Goal: Task Accomplishment & Management: Use online tool/utility

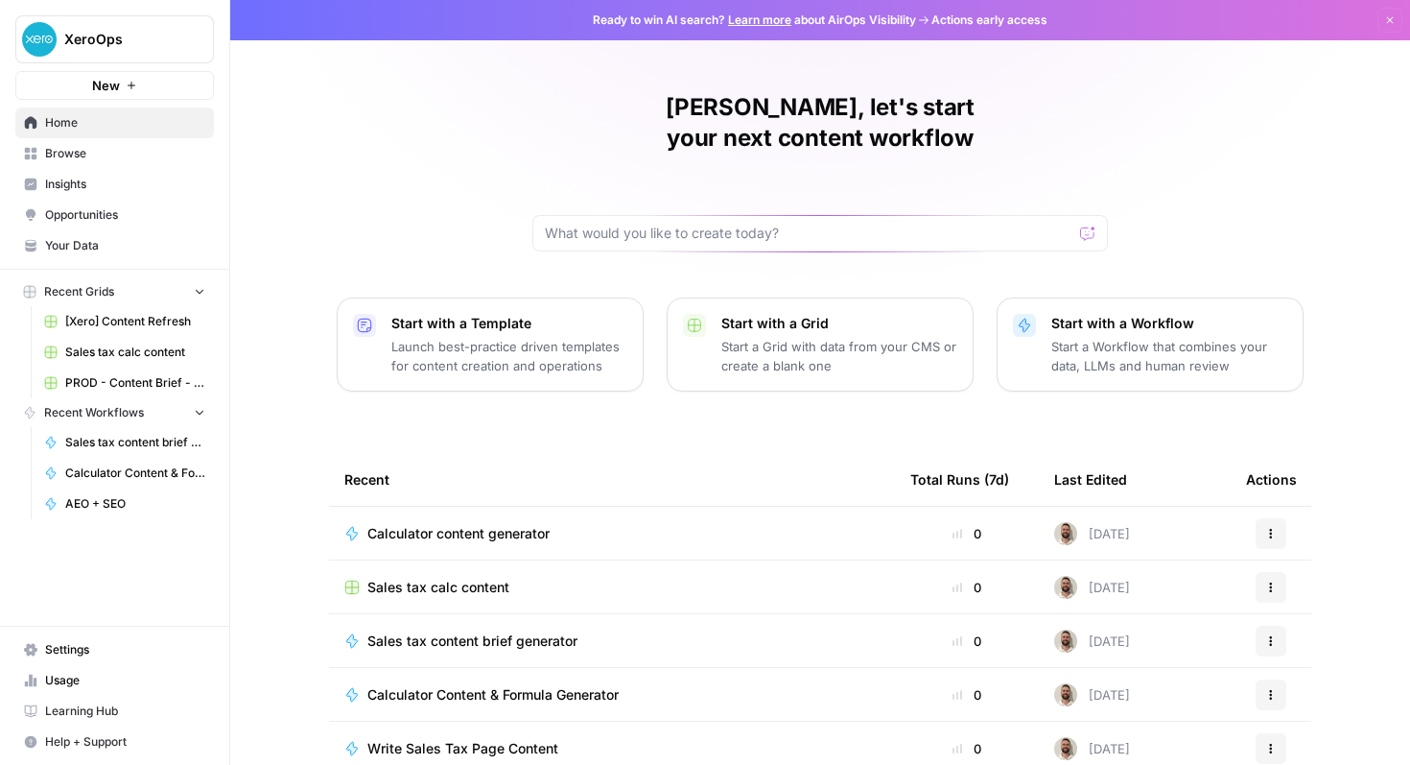
click at [139, 150] on span "Browse" at bounding box center [125, 153] width 160 height 17
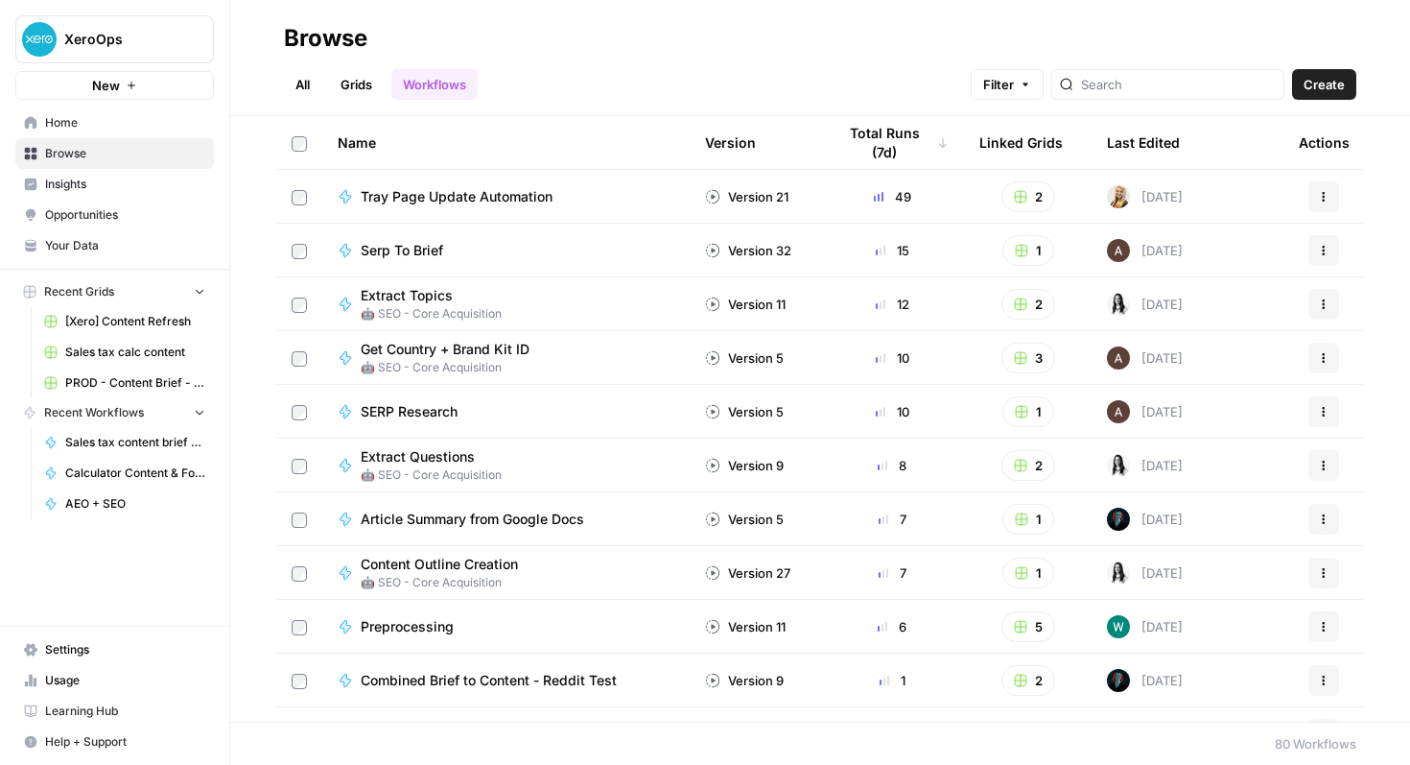
click at [1044, 89] on button "Filter" at bounding box center [1007, 84] width 73 height 31
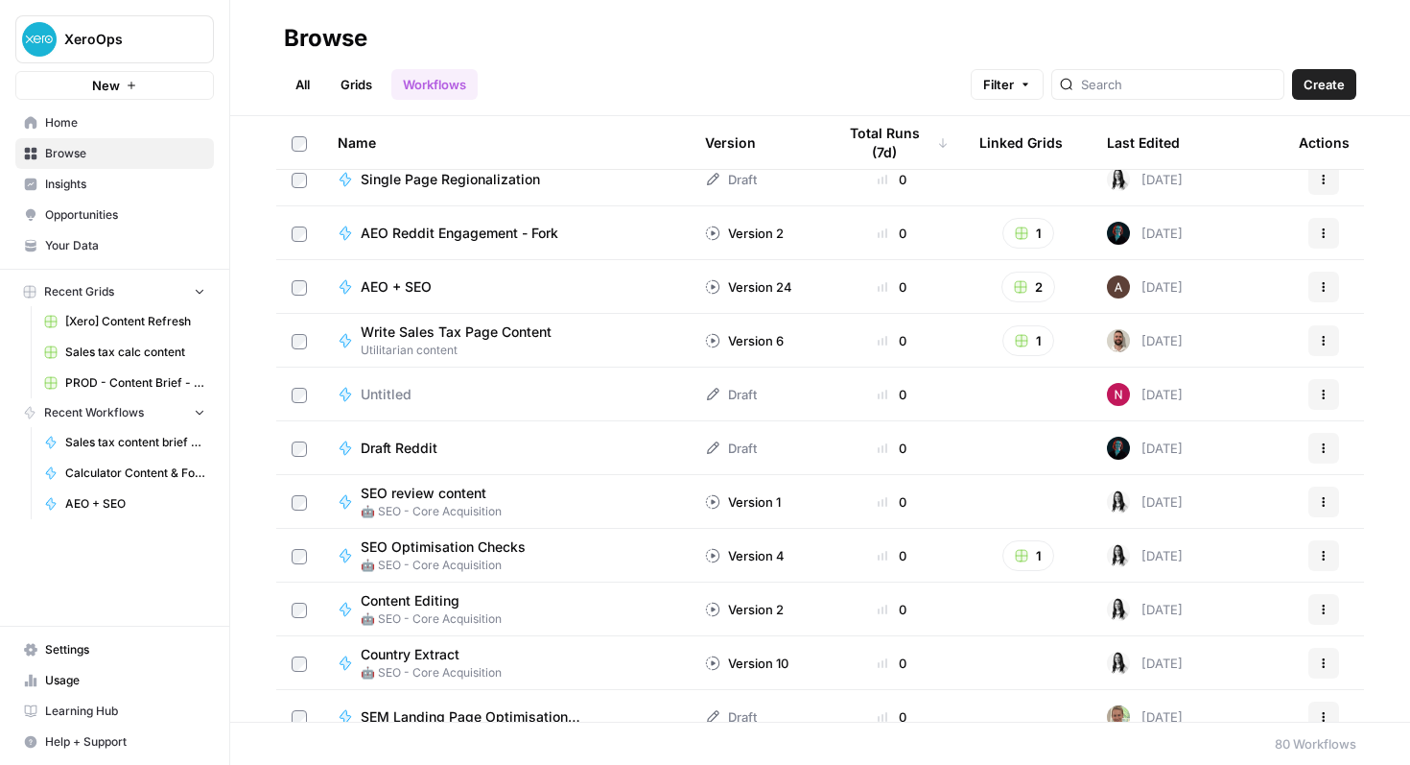
scroll to position [3405, 0]
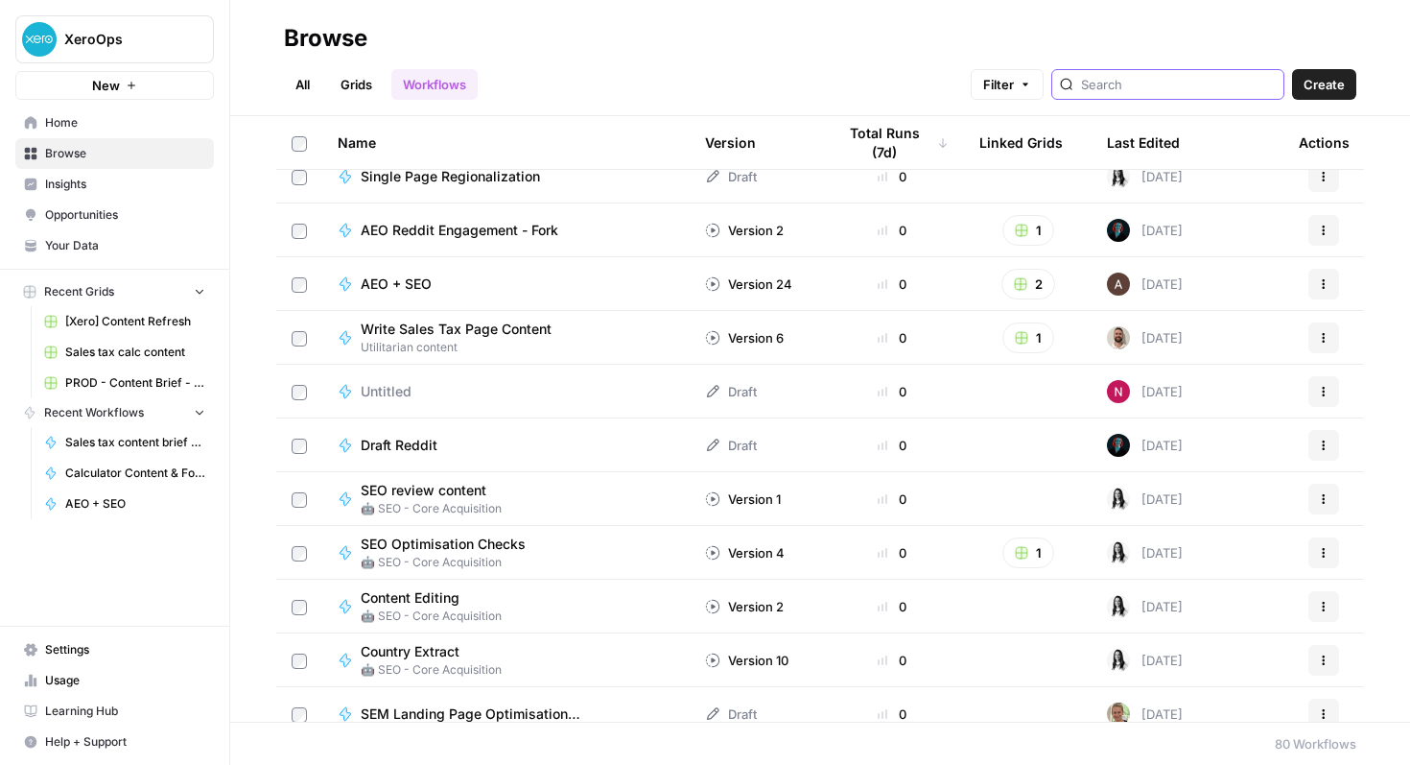
click at [1221, 89] on input "search" at bounding box center [1178, 84] width 195 height 19
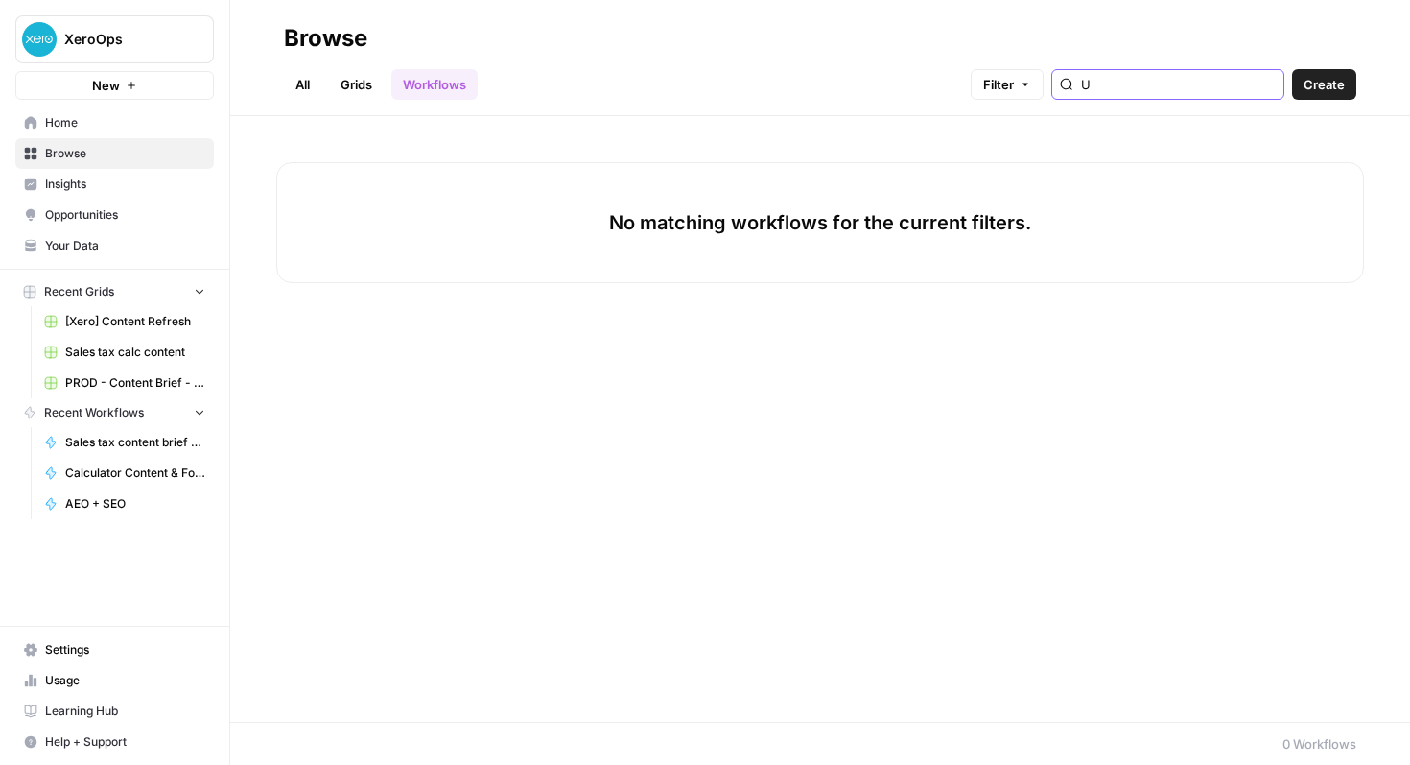
type input "U"
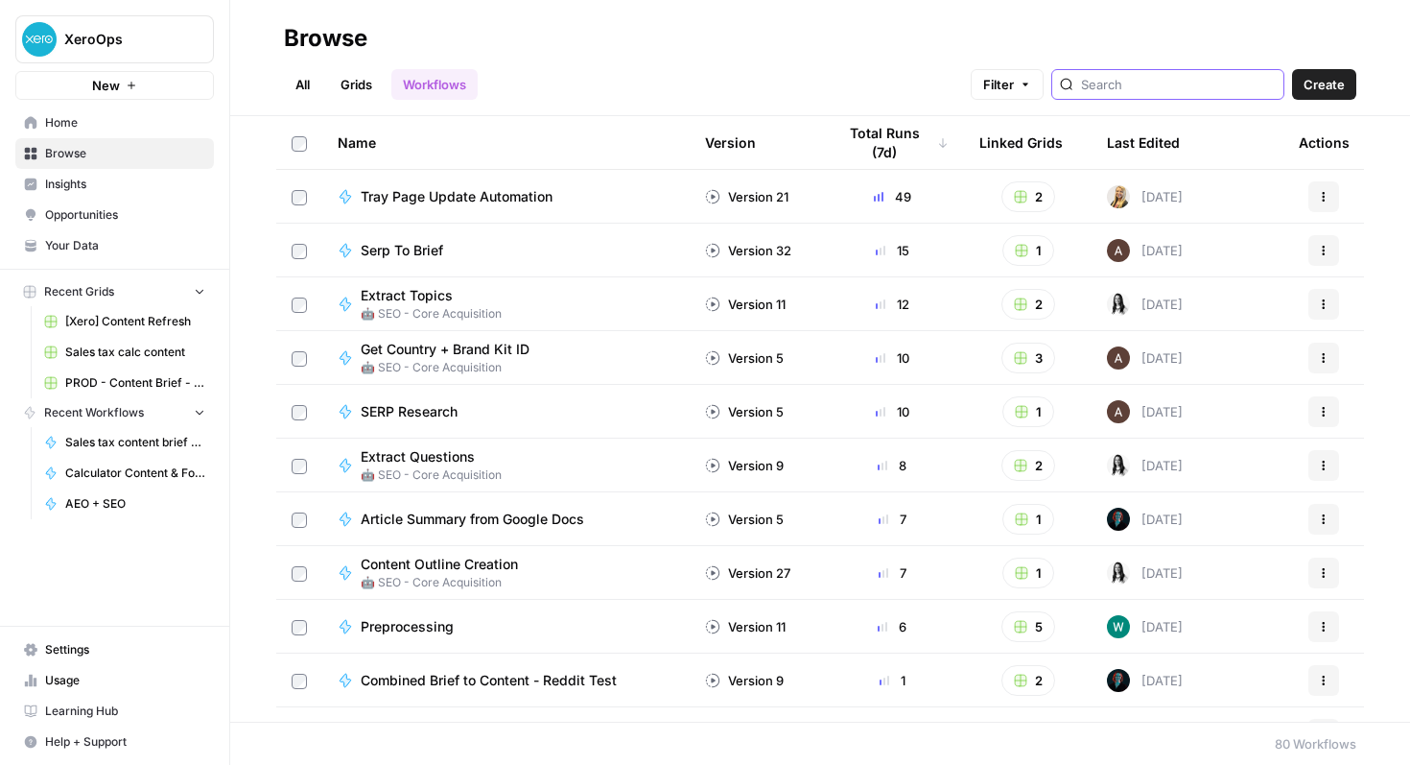
scroll to position [452, 0]
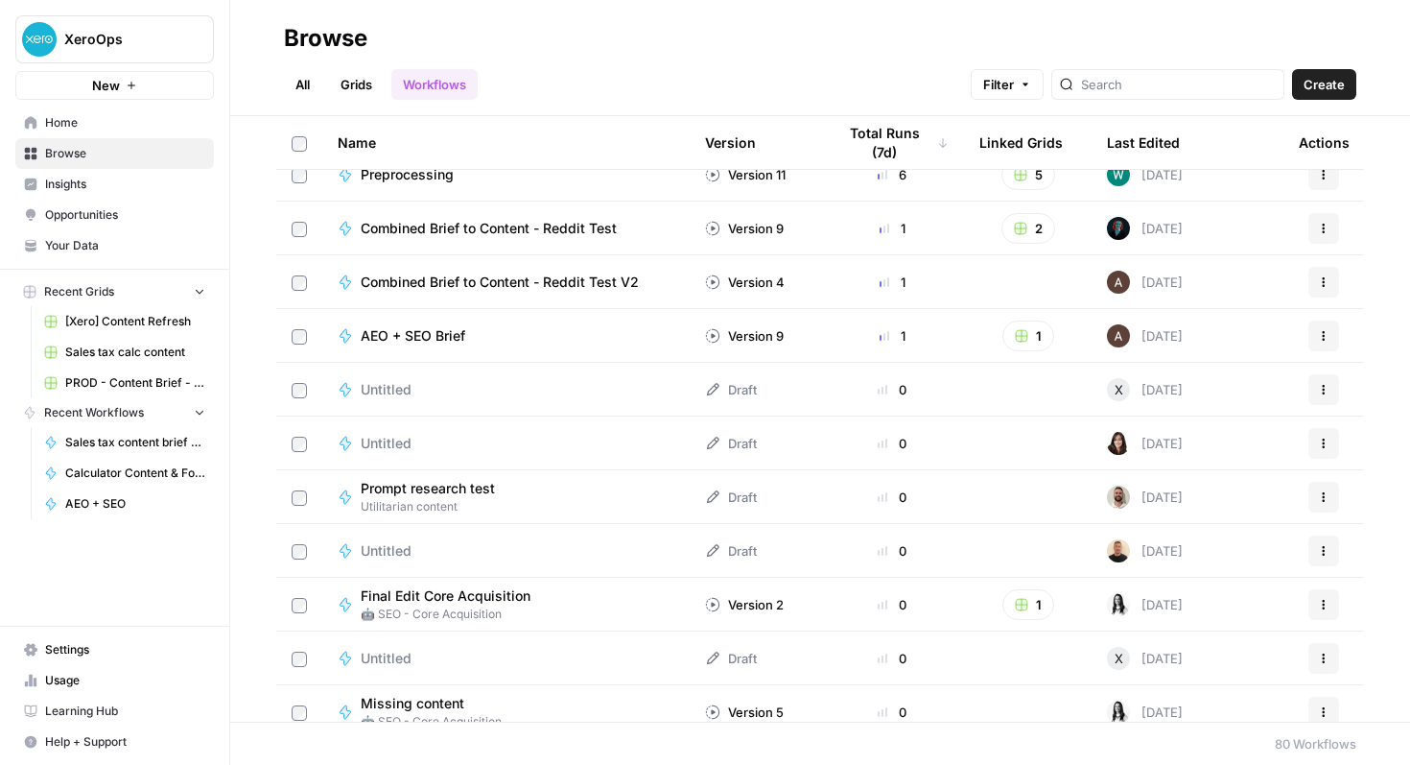
click at [293, 69] on link "All" at bounding box center [302, 84] width 37 height 31
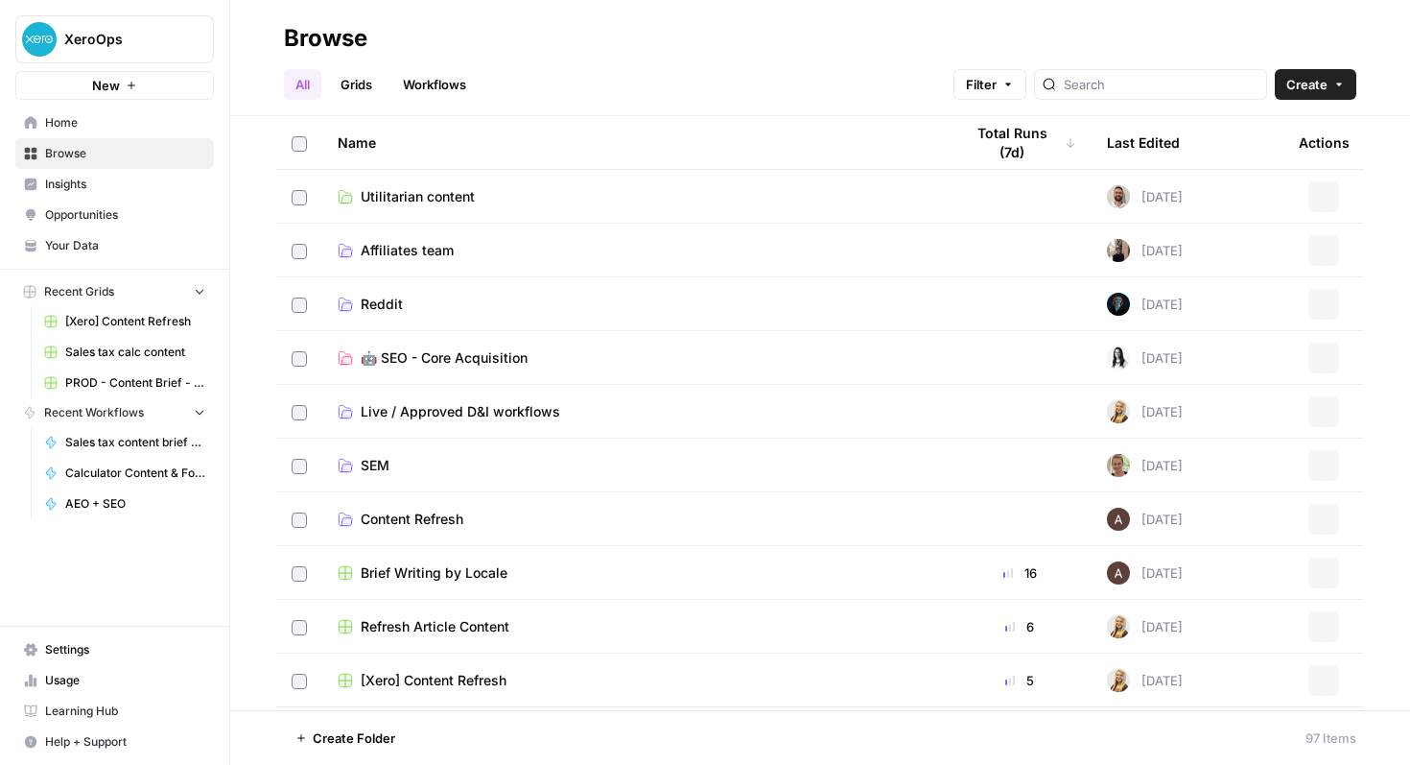
click at [64, 117] on span "Home" at bounding box center [125, 122] width 160 height 17
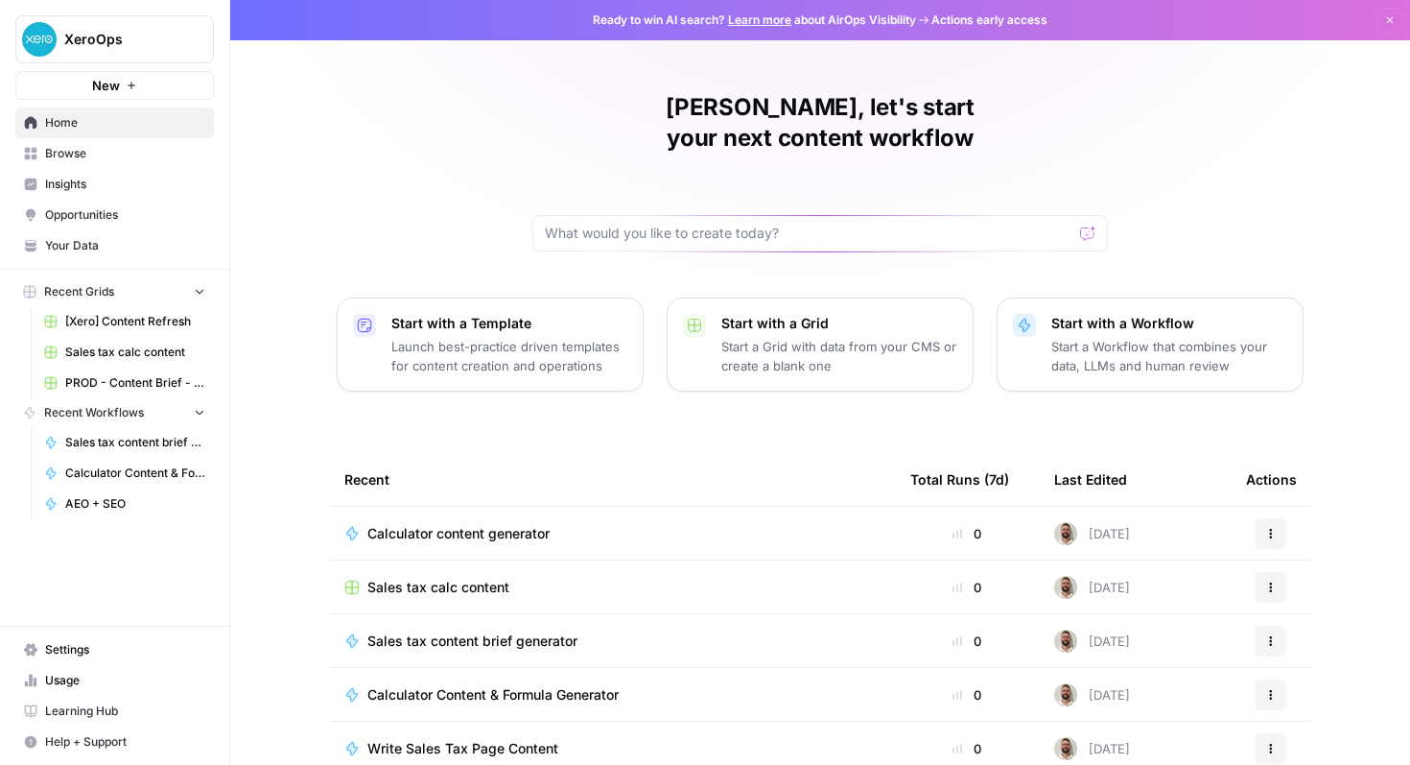
scroll to position [118, 0]
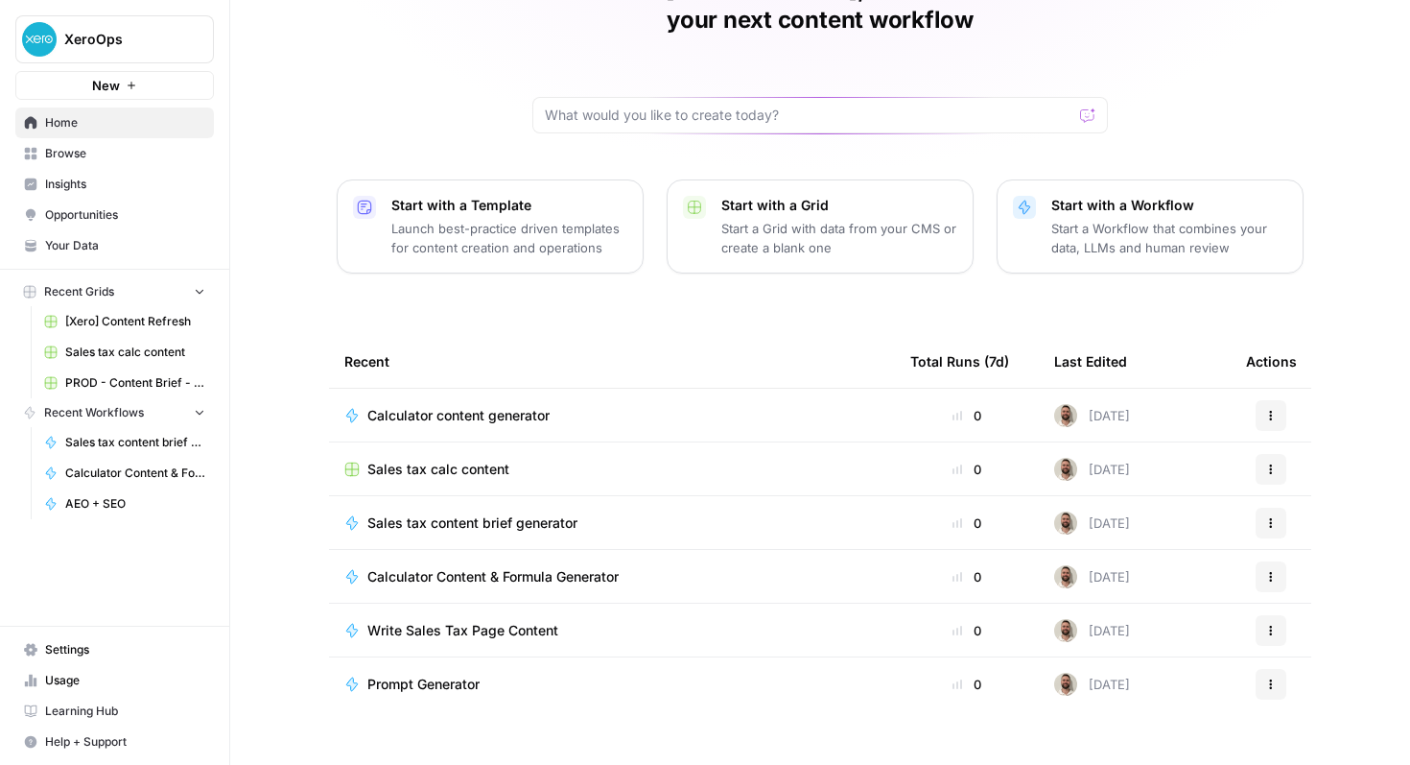
click at [517, 406] on span "Calculator content generator" at bounding box center [458, 415] width 182 height 19
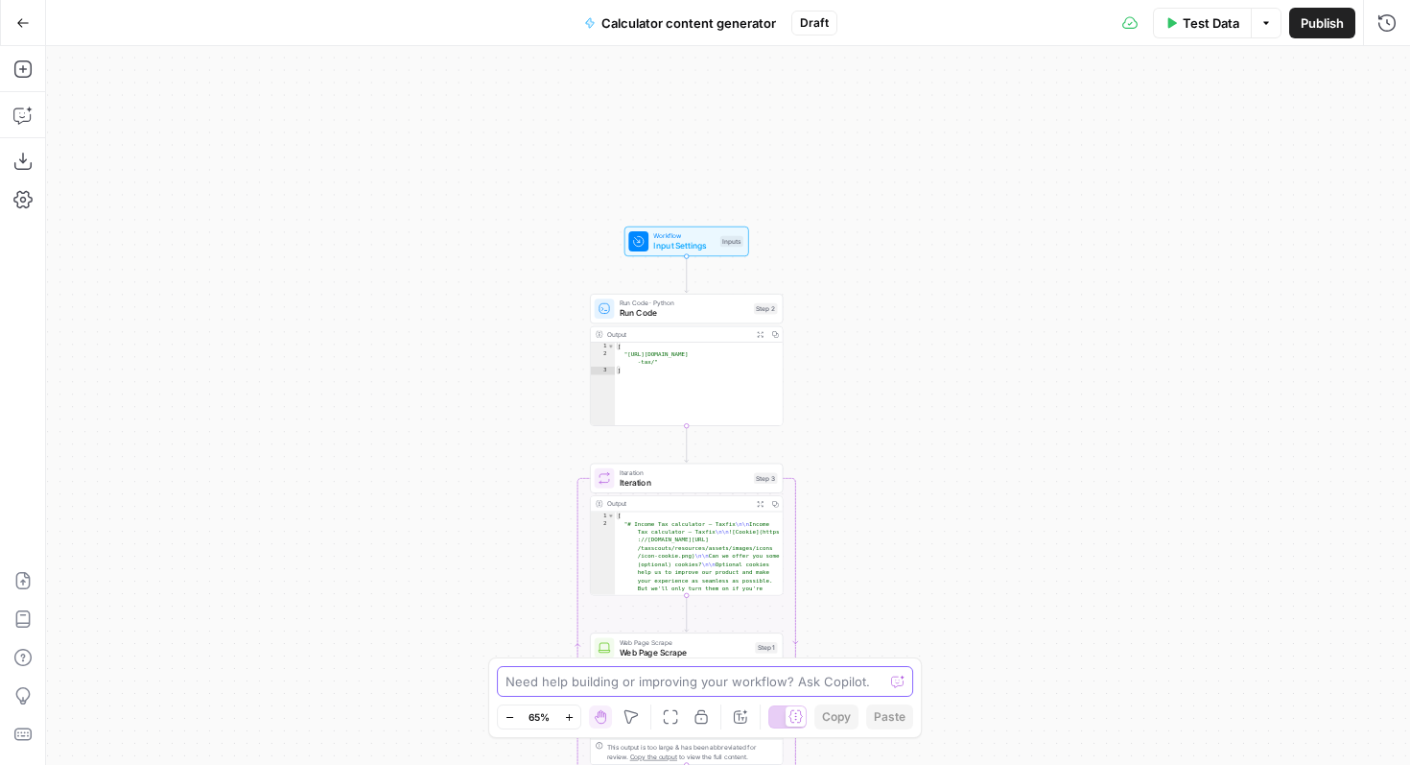
click at [689, 676] on textarea at bounding box center [695, 681] width 378 height 19
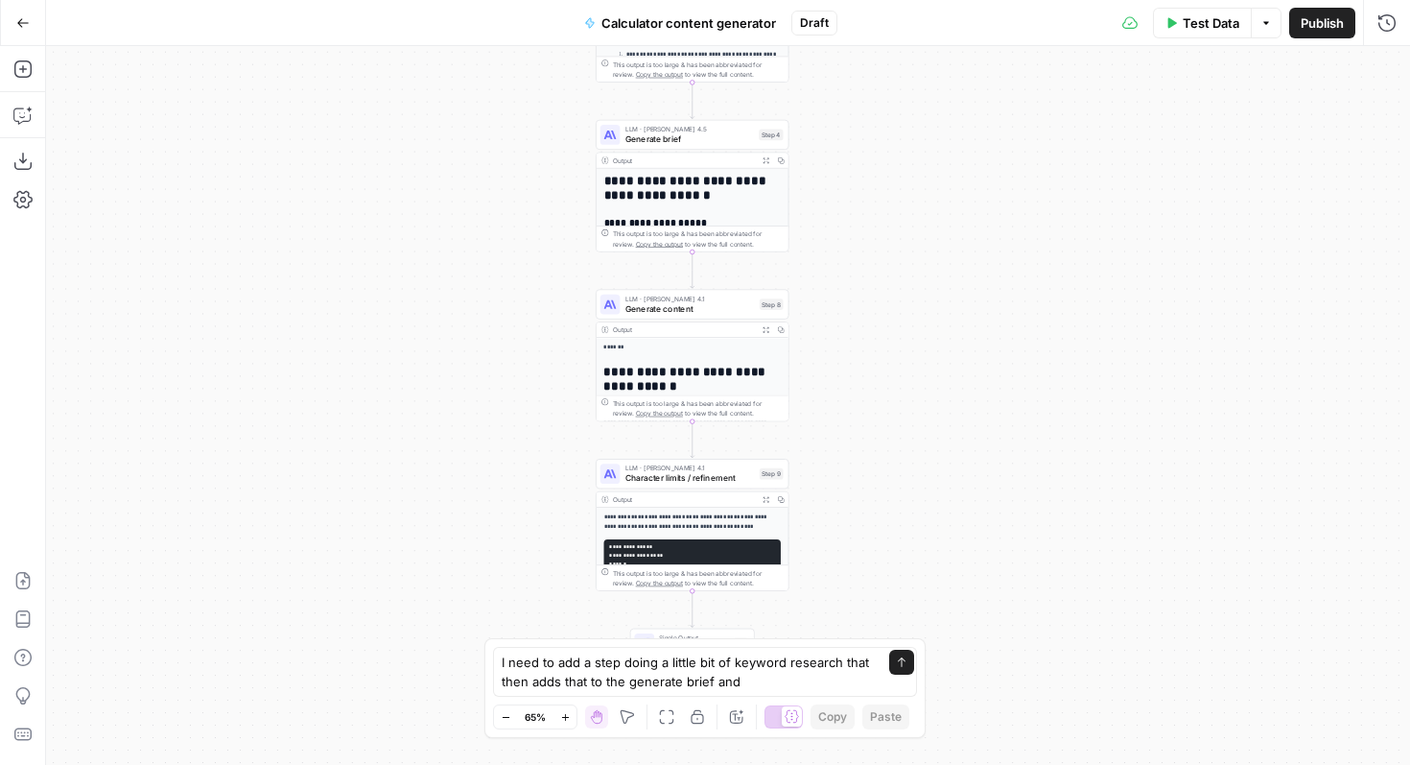
click at [787, 691] on div "I need to add a step doing a little bit of keyword research that then adds that…" at bounding box center [705, 672] width 424 height 50
click at [774, 688] on textarea "I need to add a step doing a little bit of keyword research that then adds that…" at bounding box center [686, 671] width 368 height 38
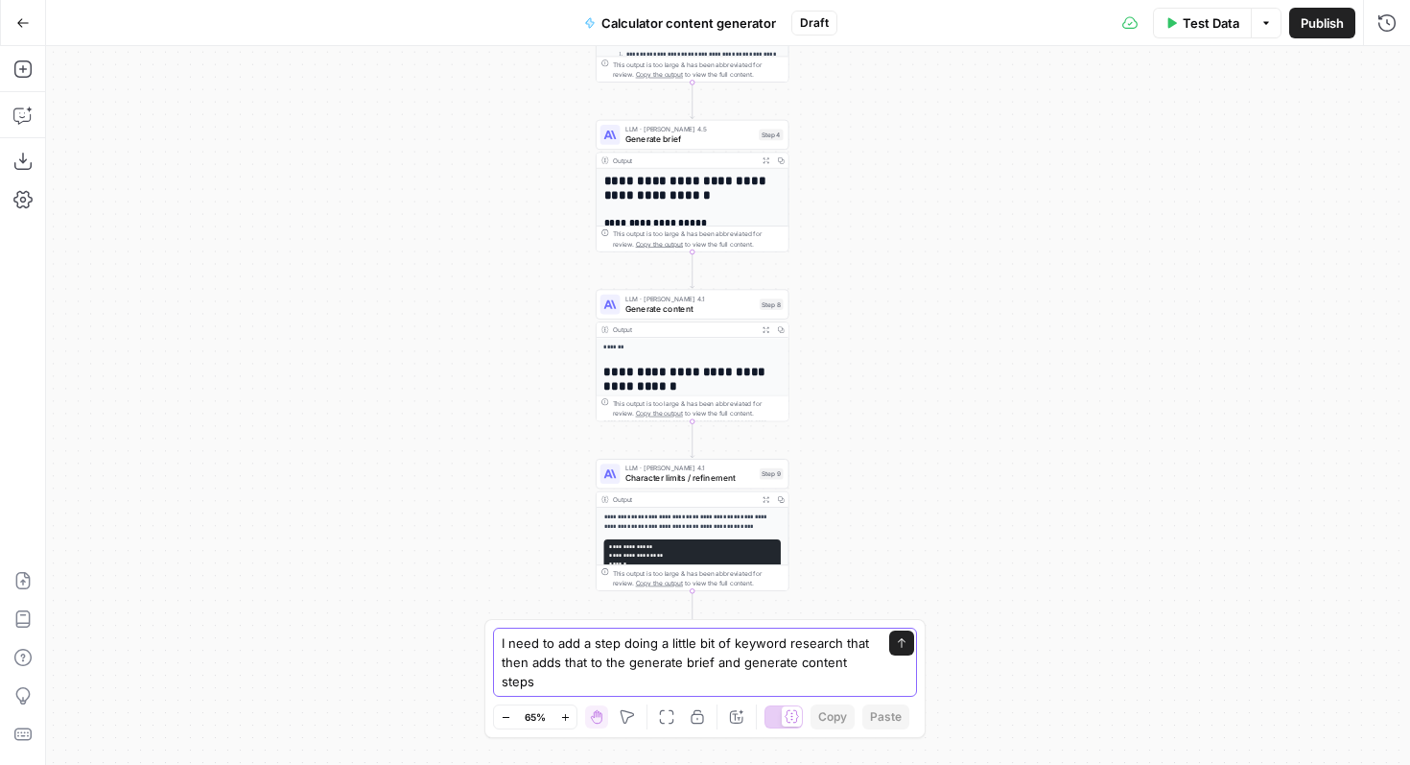
type textarea "I need to add a step doing a little bit of keyword research that then adds that…"
click at [889, 647] on button "Send" at bounding box center [901, 642] width 25 height 25
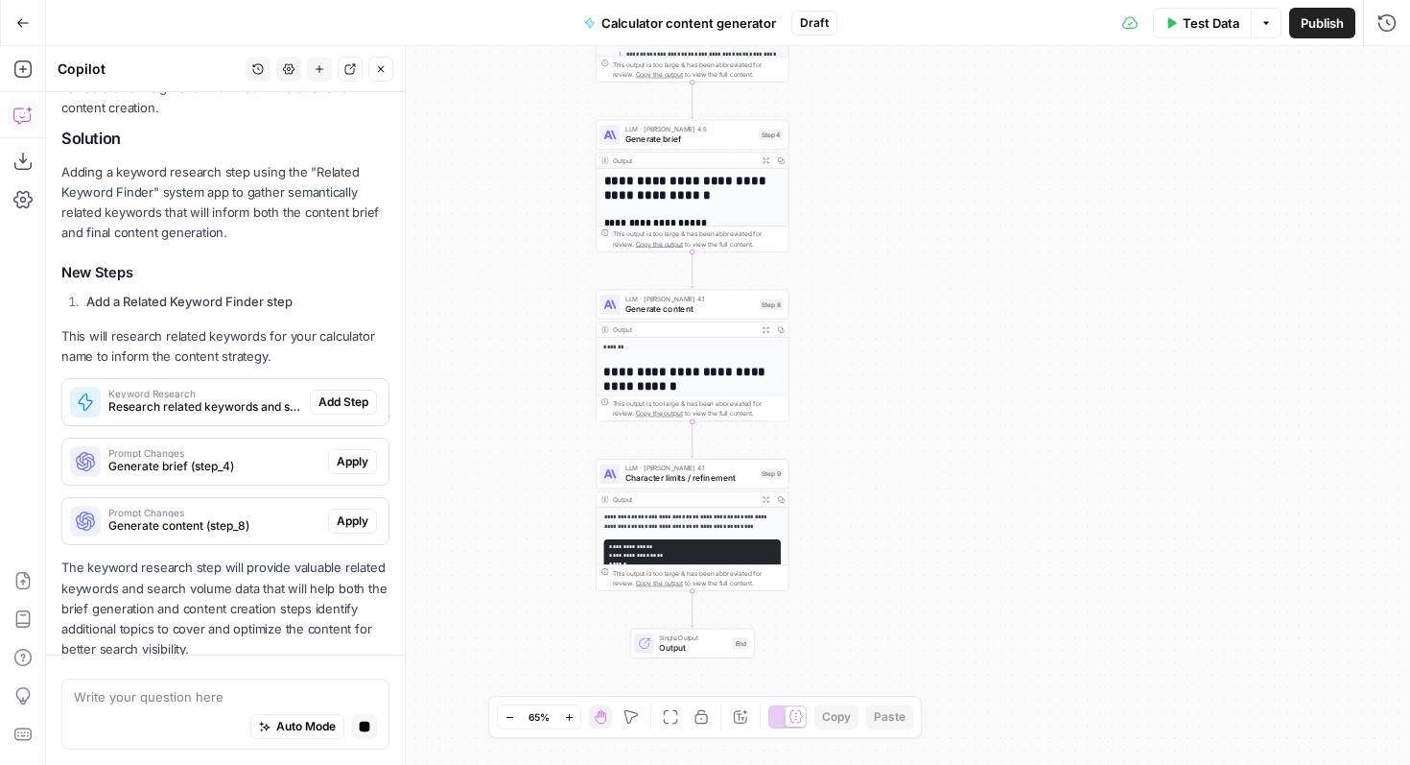
scroll to position [411, 0]
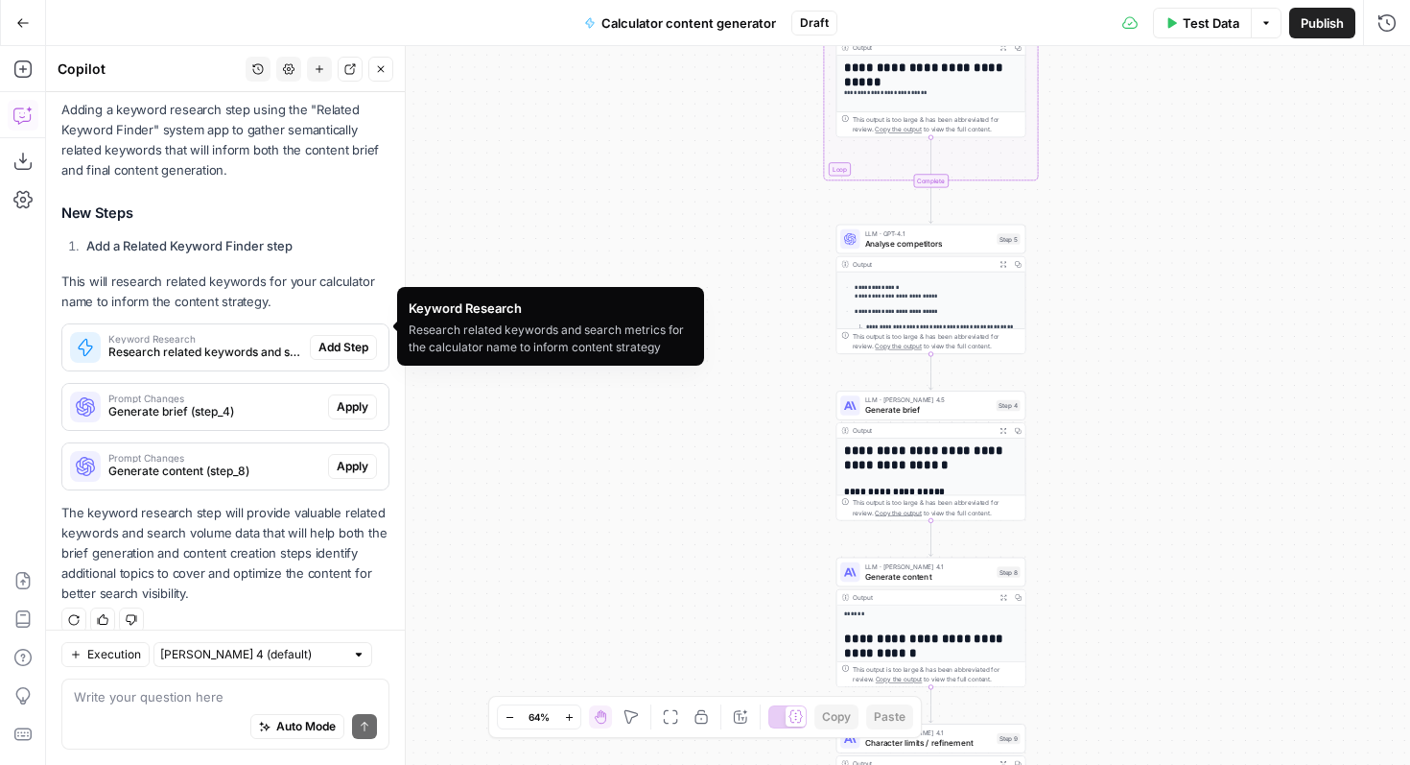
click at [202, 343] on span "Research related keywords and search metrics for the calculator name to inform …" at bounding box center [205, 351] width 194 height 17
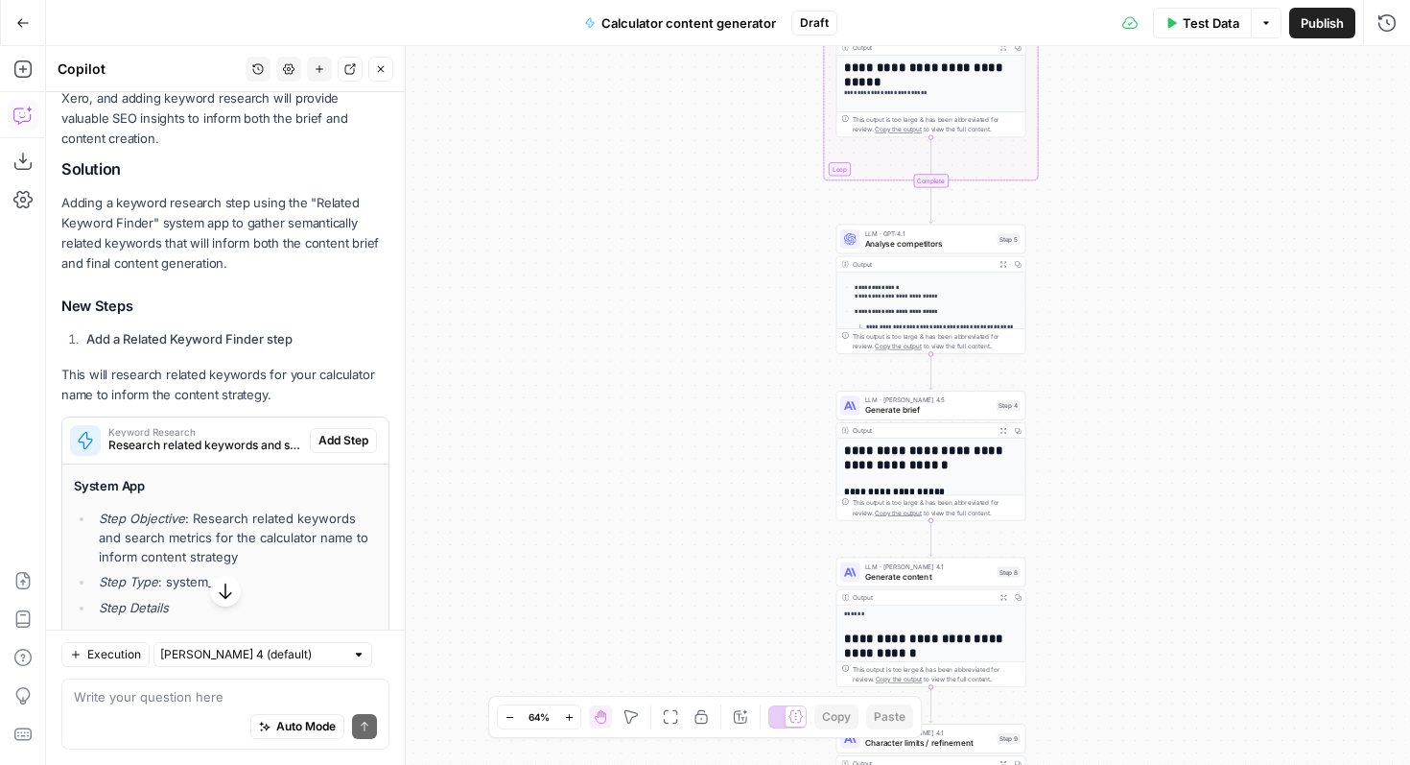
scroll to position [303, 0]
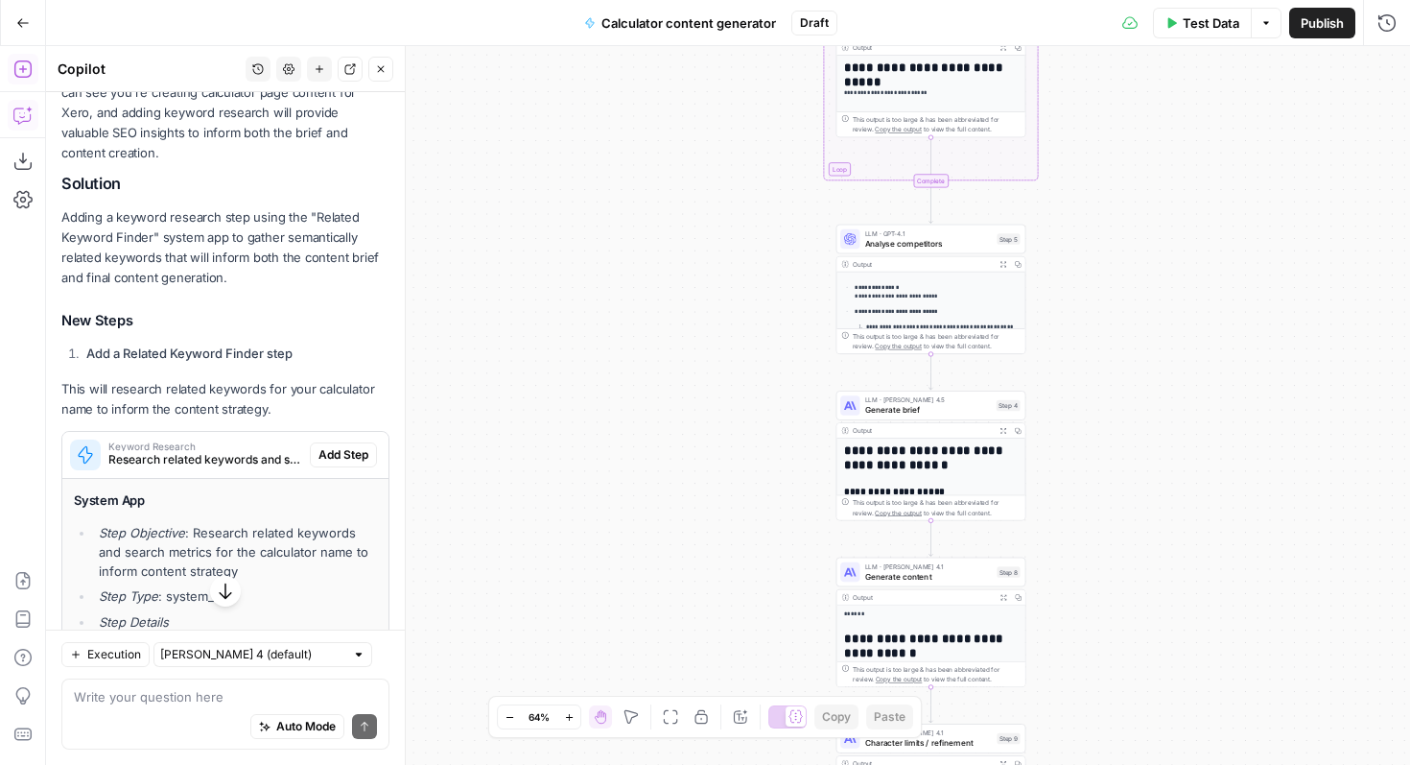
click at [27, 74] on icon "button" at bounding box center [22, 68] width 19 height 19
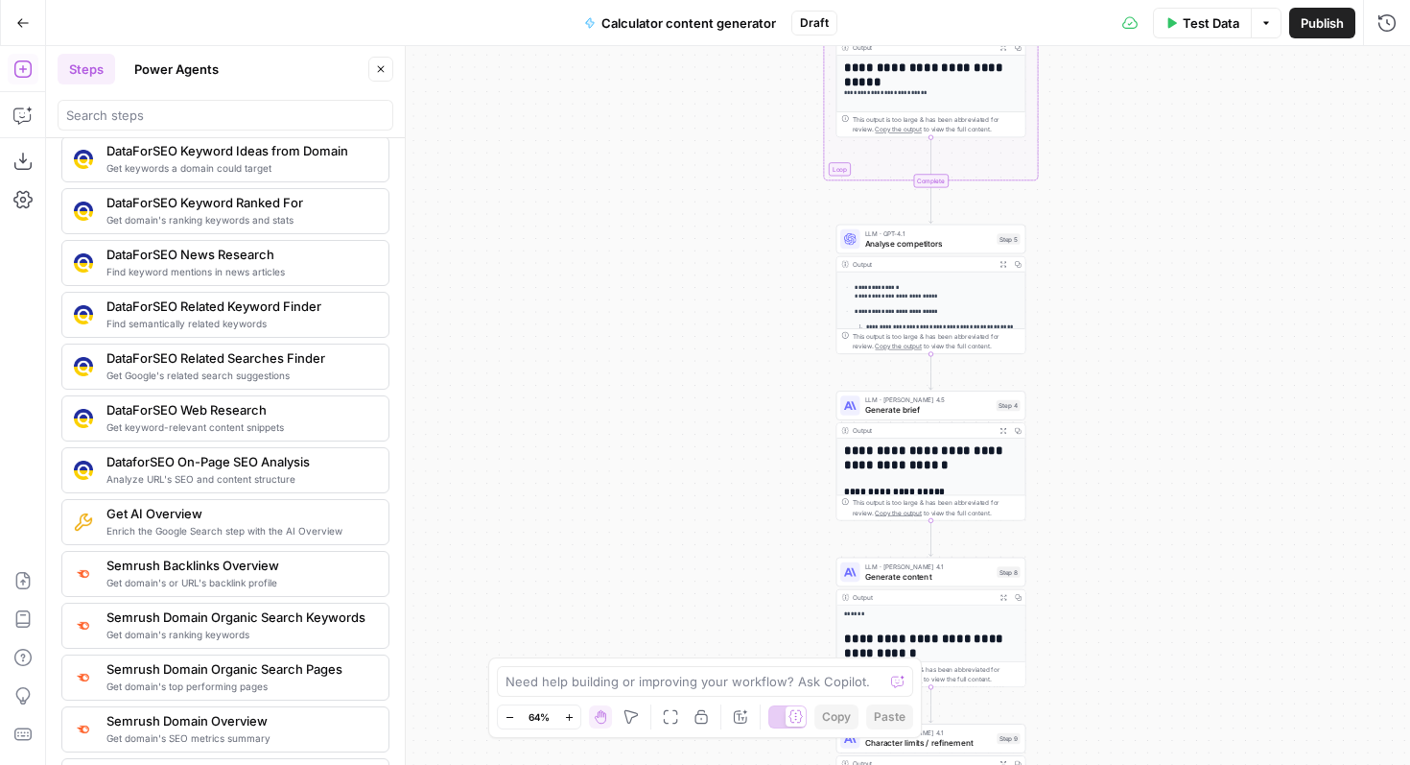
scroll to position [1772, 0]
click at [388, 76] on button "Close" at bounding box center [380, 69] width 25 height 25
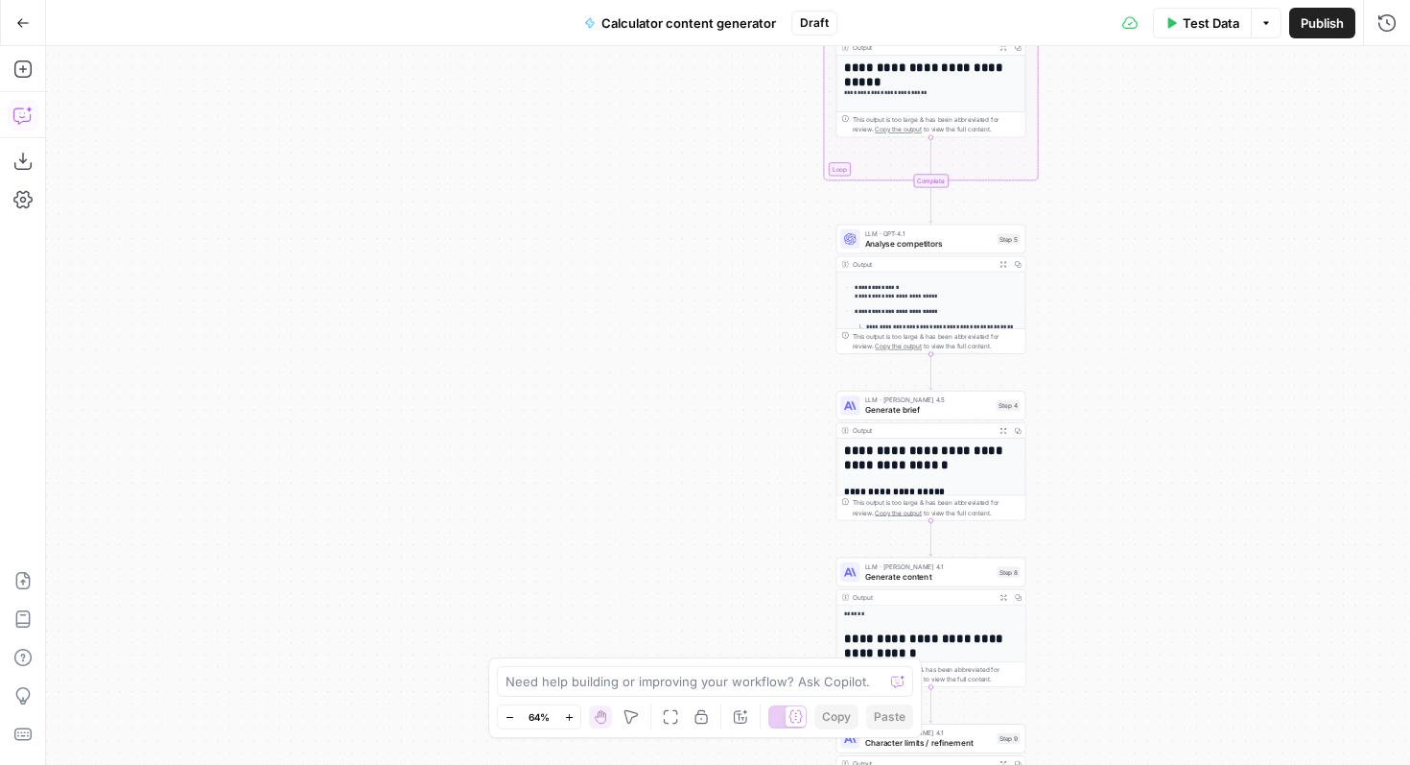
click at [28, 107] on icon "button" at bounding box center [22, 115] width 19 height 19
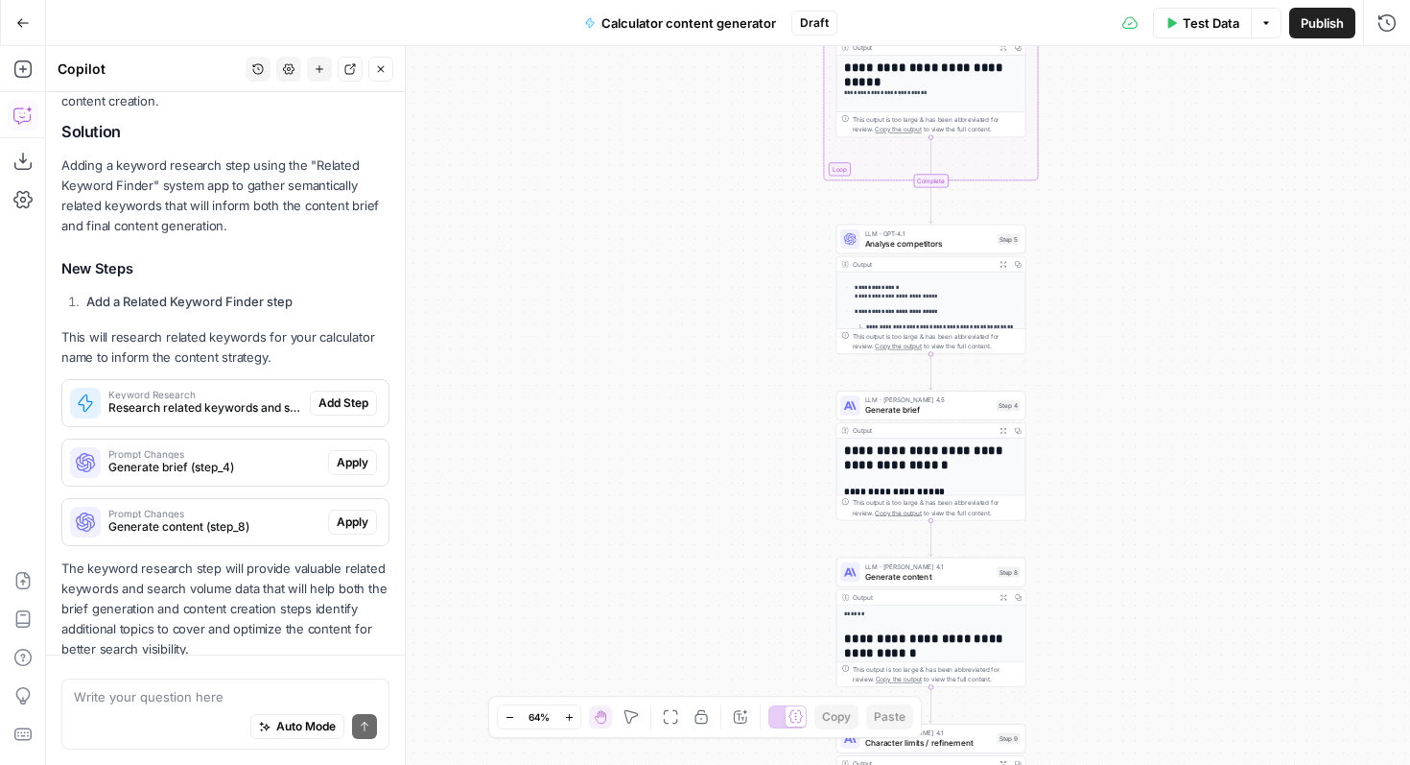
click at [164, 372] on div "I'll help you add keyword research to enhance your content brief and generation…" at bounding box center [225, 325] width 328 height 670
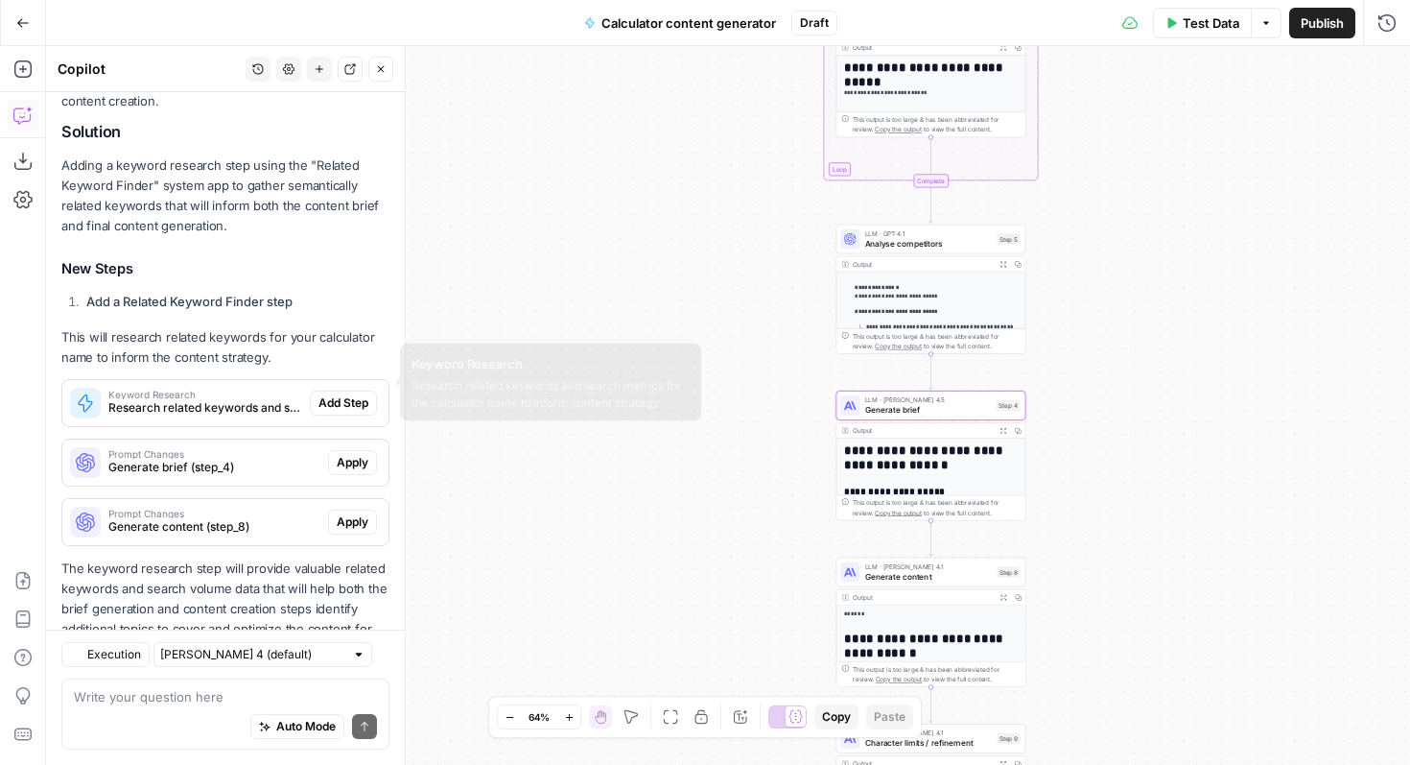
scroll to position [411, 0]
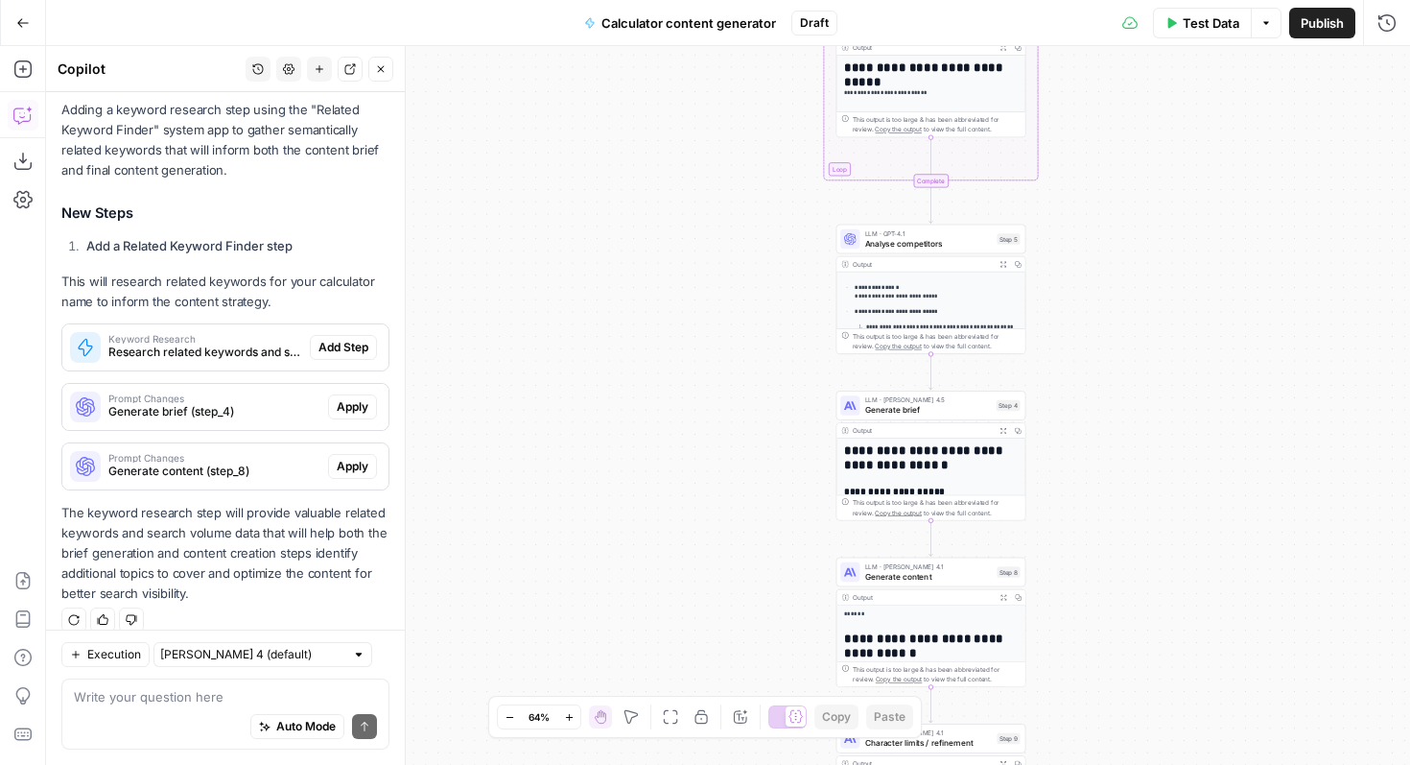
click at [183, 343] on span "Research related keywords and search metrics for the calculator name to inform …" at bounding box center [205, 351] width 194 height 17
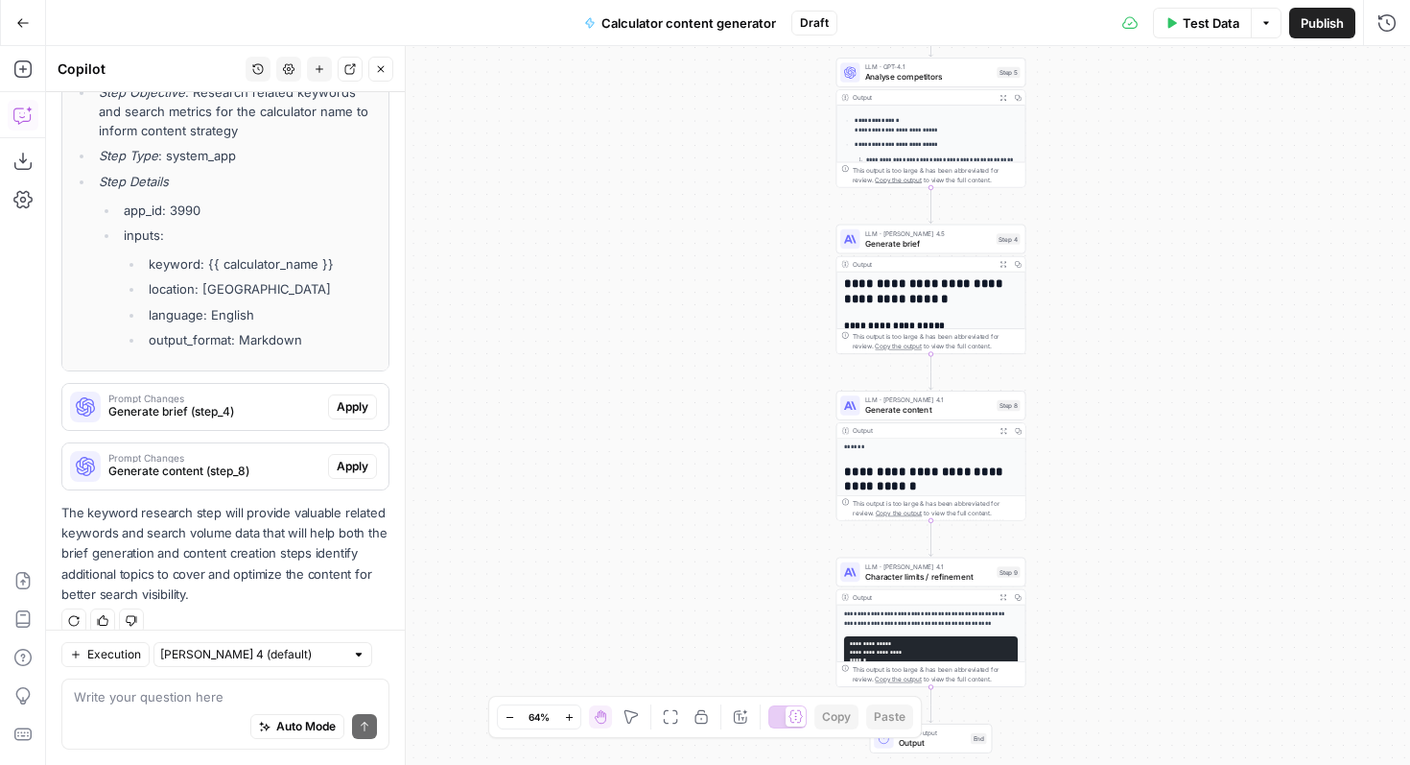
scroll to position [596, 0]
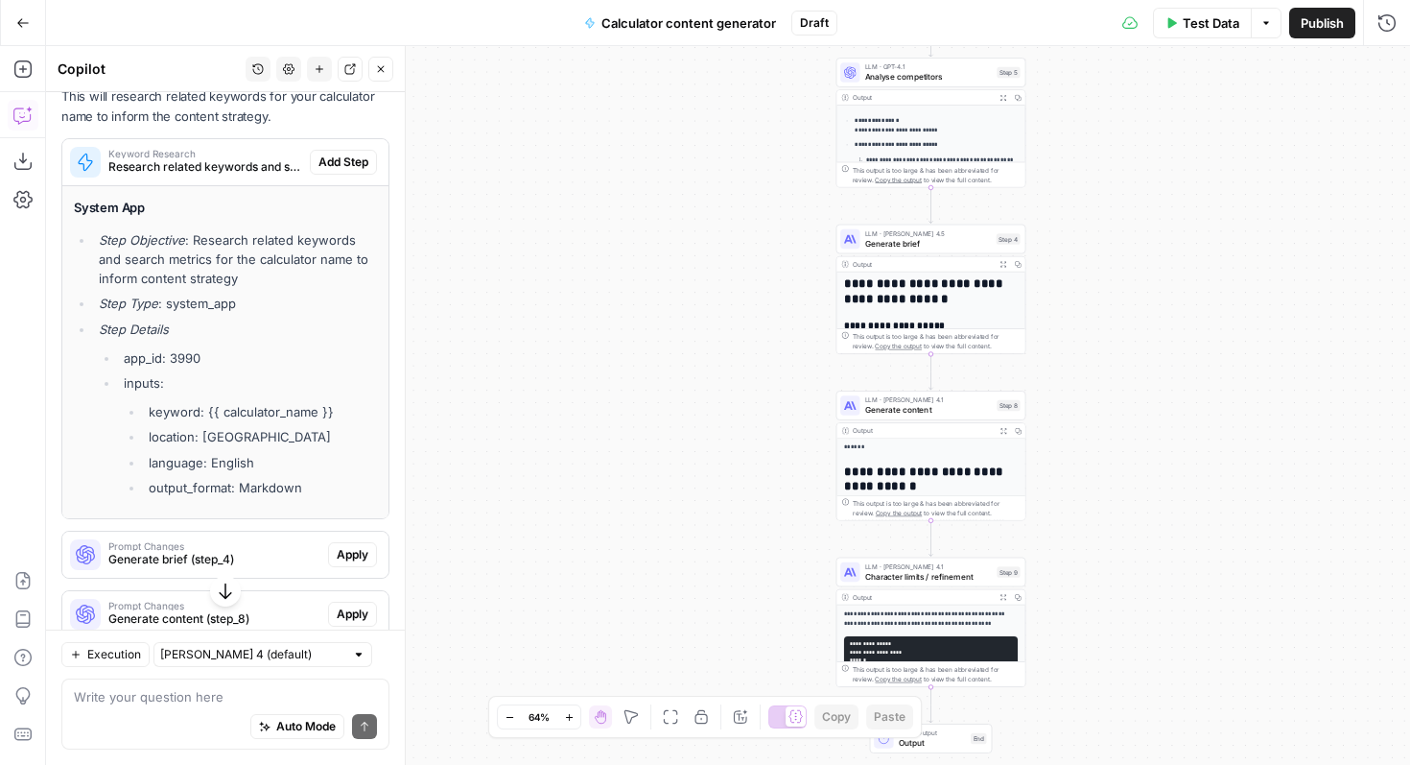
click at [355, 154] on span "Add Step" at bounding box center [344, 162] width 50 height 17
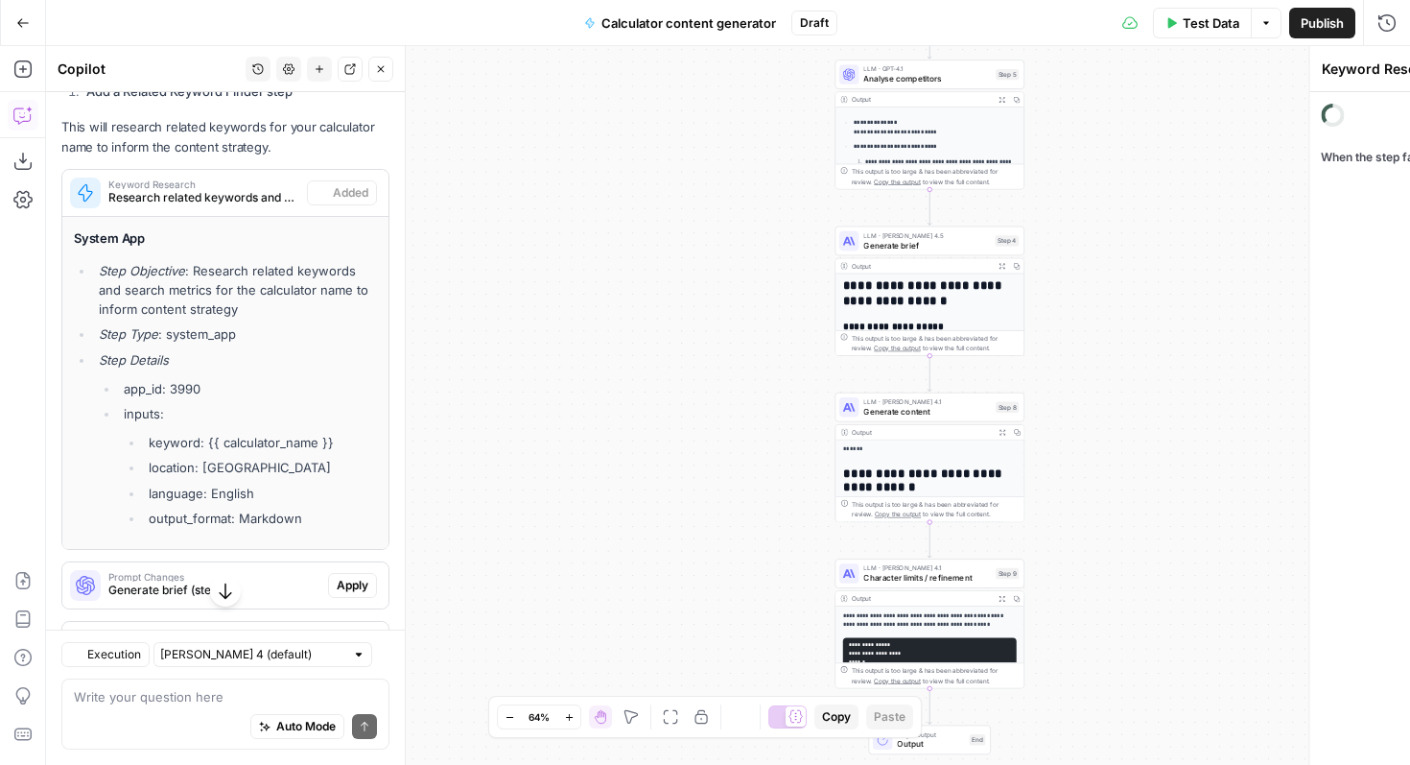
scroll to position [627, 0]
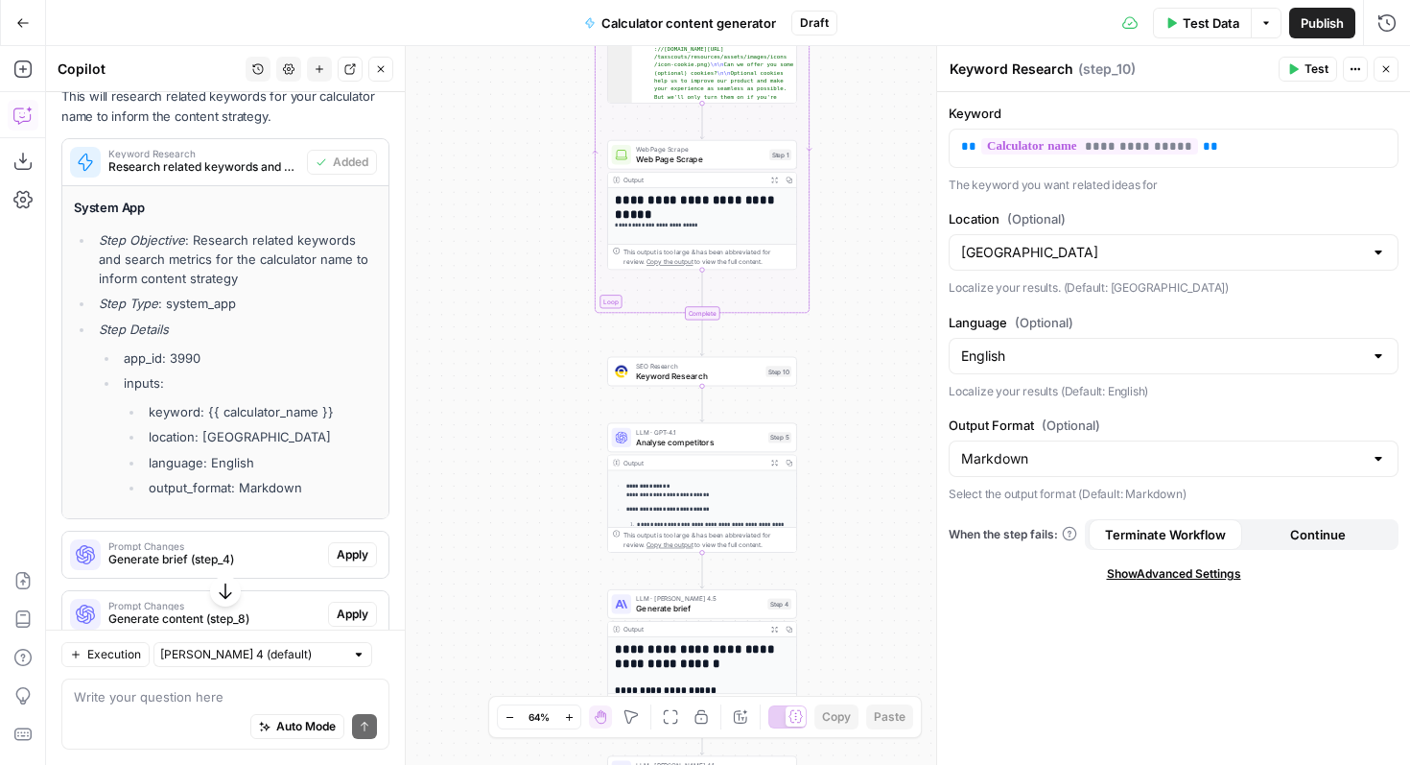
click at [716, 382] on div "SEO Research Keyword Research Step 10 Copy step Delete step Add Note Test" at bounding box center [702, 372] width 190 height 30
click at [640, 388] on div "Workflow Input Settings Inputs Run Code · Python Run Code Step 2 Output Expand …" at bounding box center [728, 405] width 1364 height 719
click at [639, 377] on span "Keyword Research" at bounding box center [698, 375] width 125 height 12
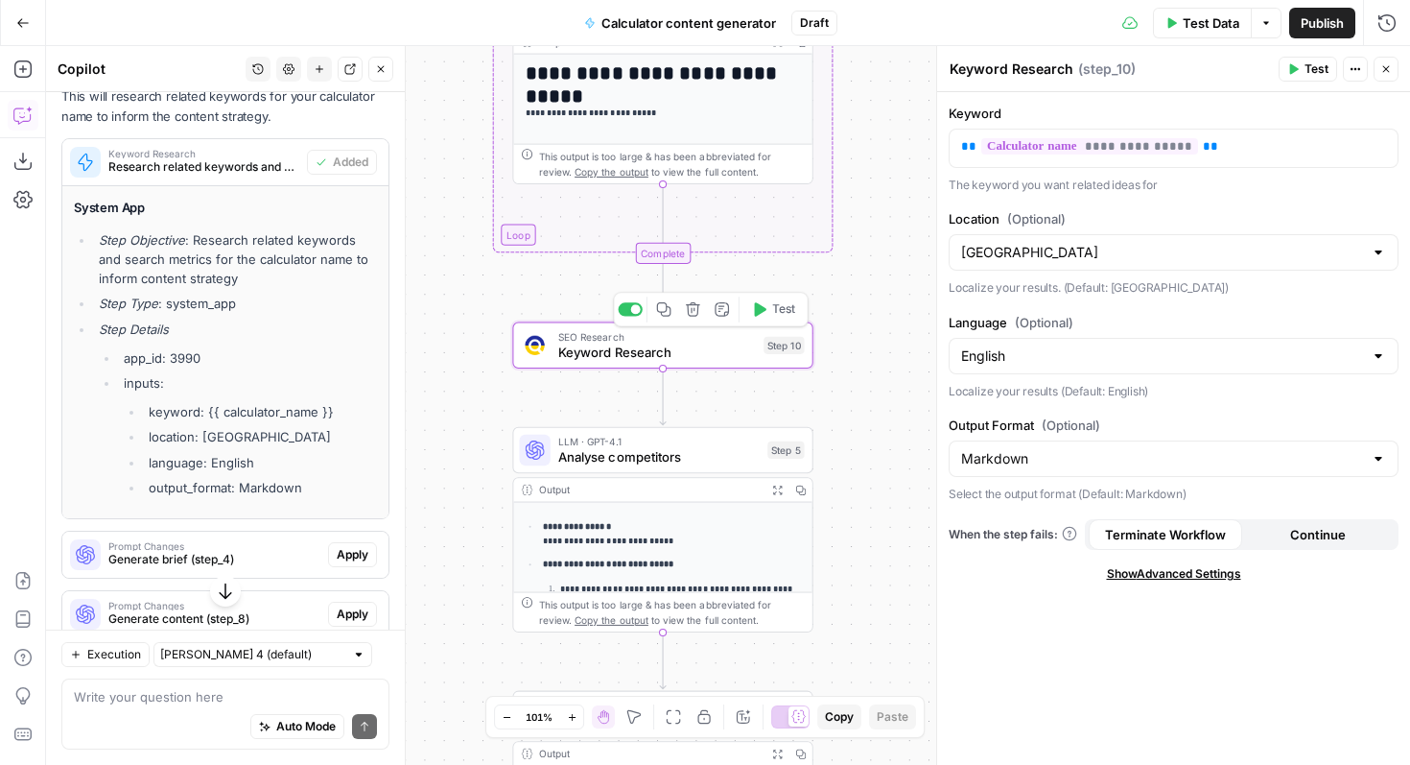
click at [801, 302] on button "Test" at bounding box center [774, 308] width 60 height 25
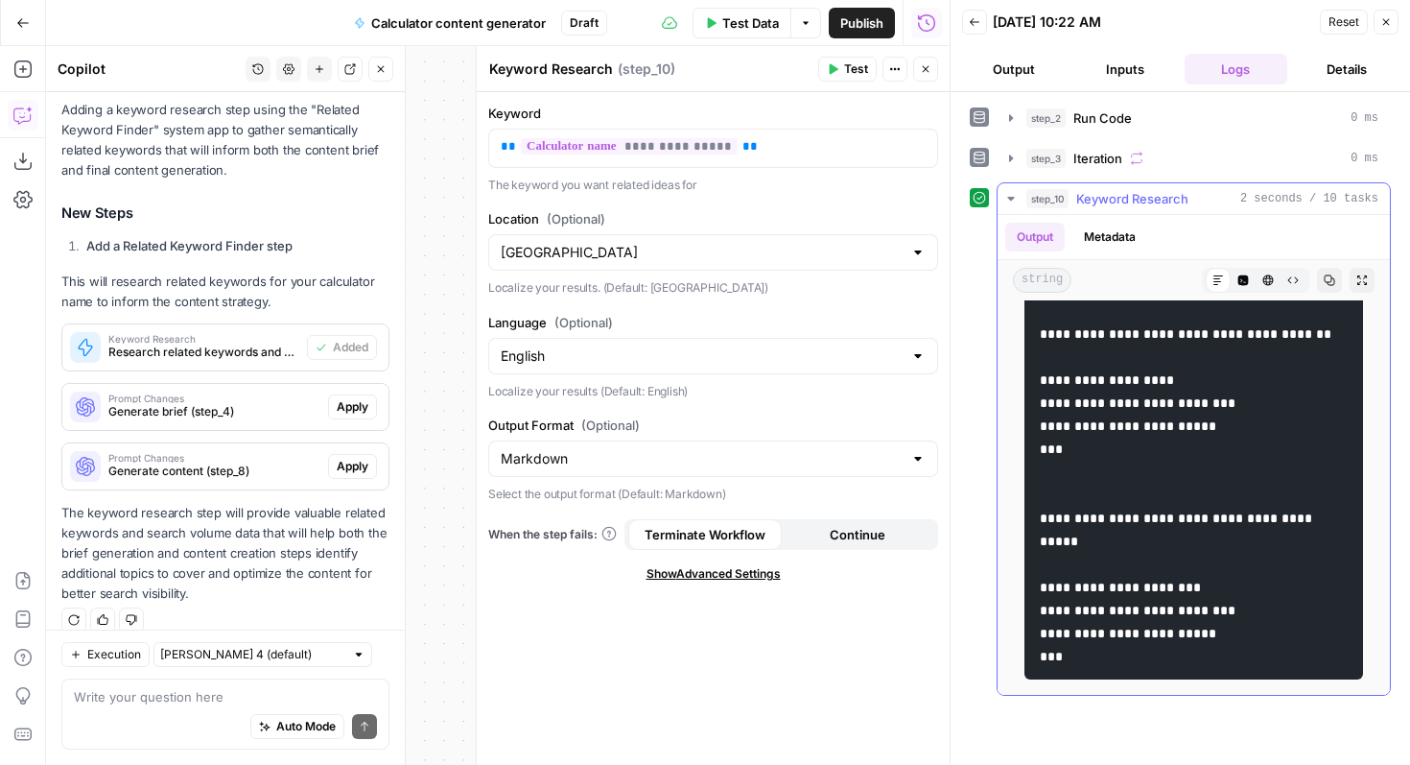
scroll to position [19916, 0]
click at [937, 74] on button "Close" at bounding box center [925, 69] width 25 height 25
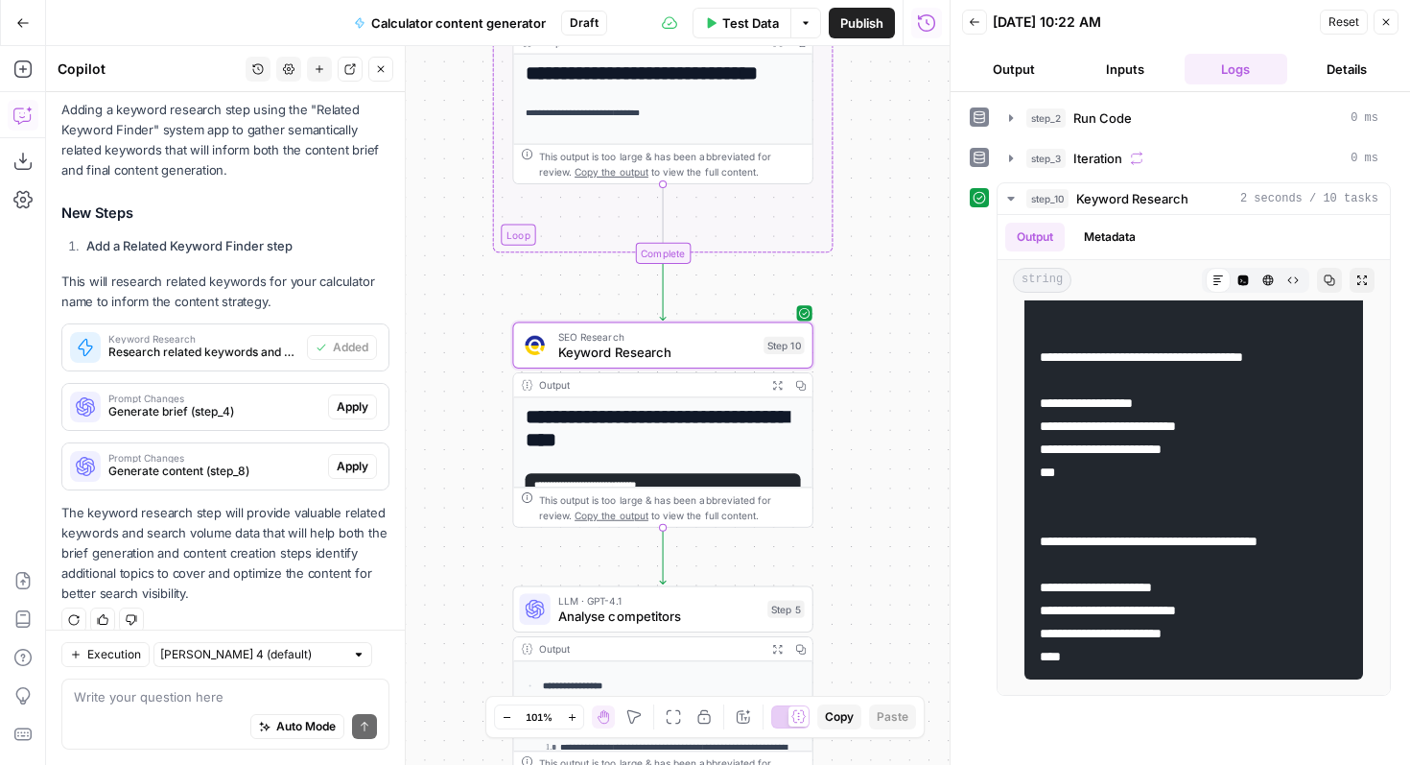
scroll to position [18218, 0]
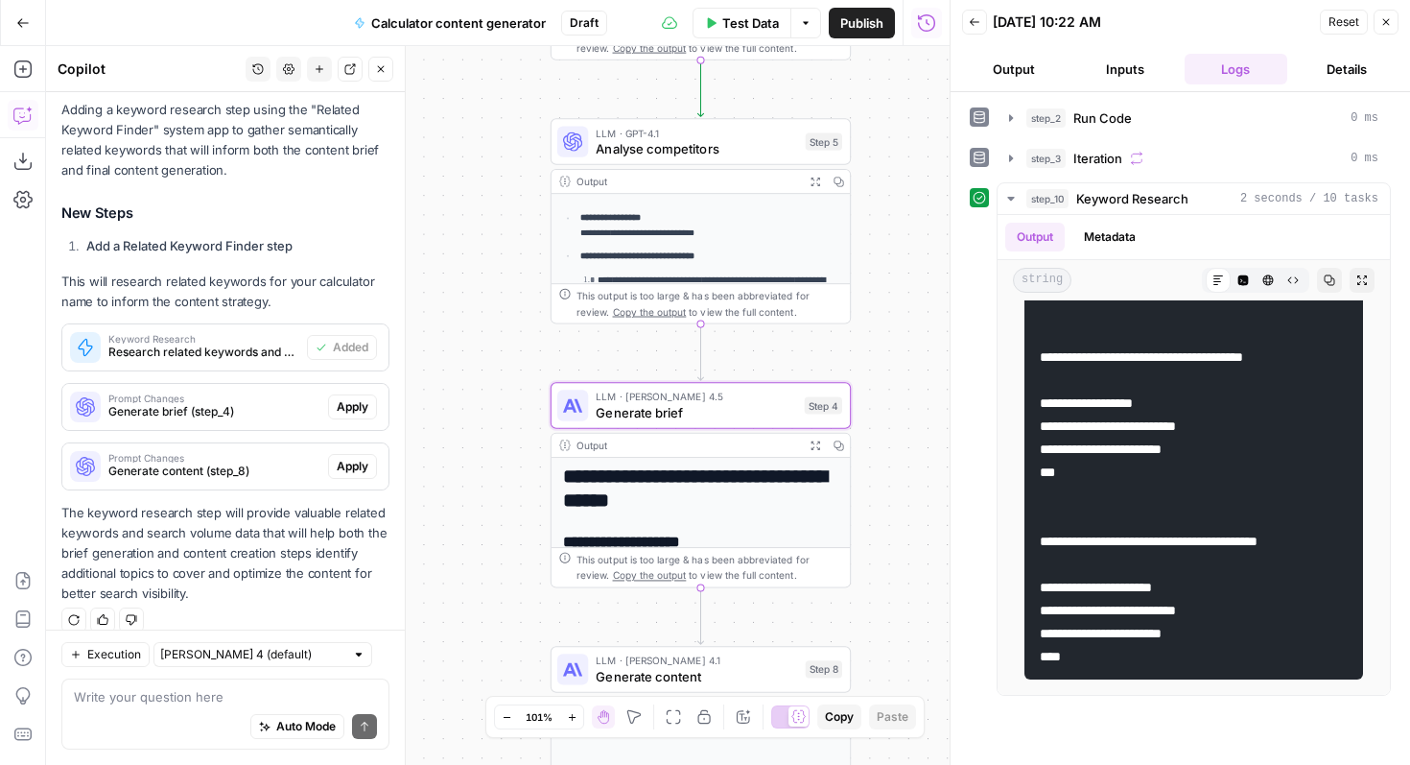
click at [350, 398] on span "Apply" at bounding box center [353, 406] width 32 height 17
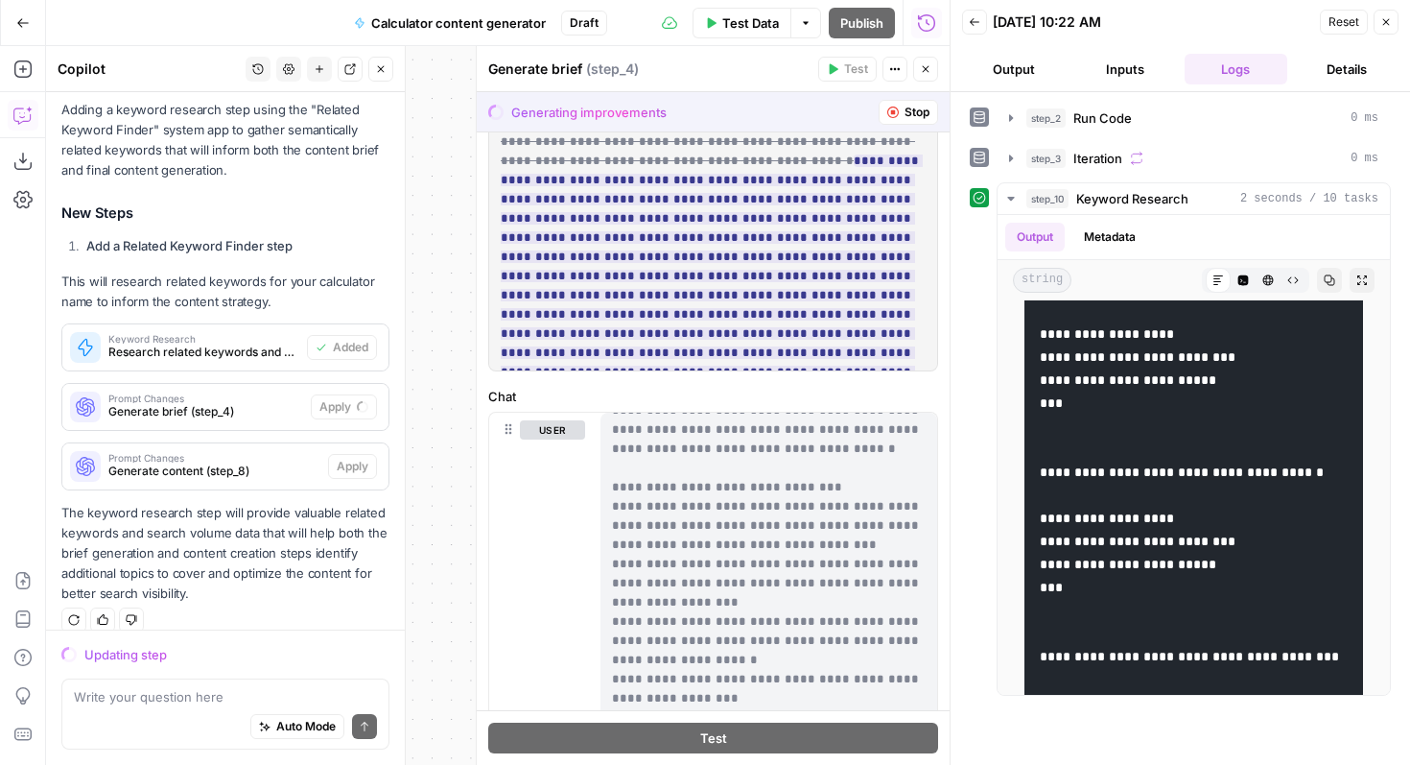
scroll to position [1824, 0]
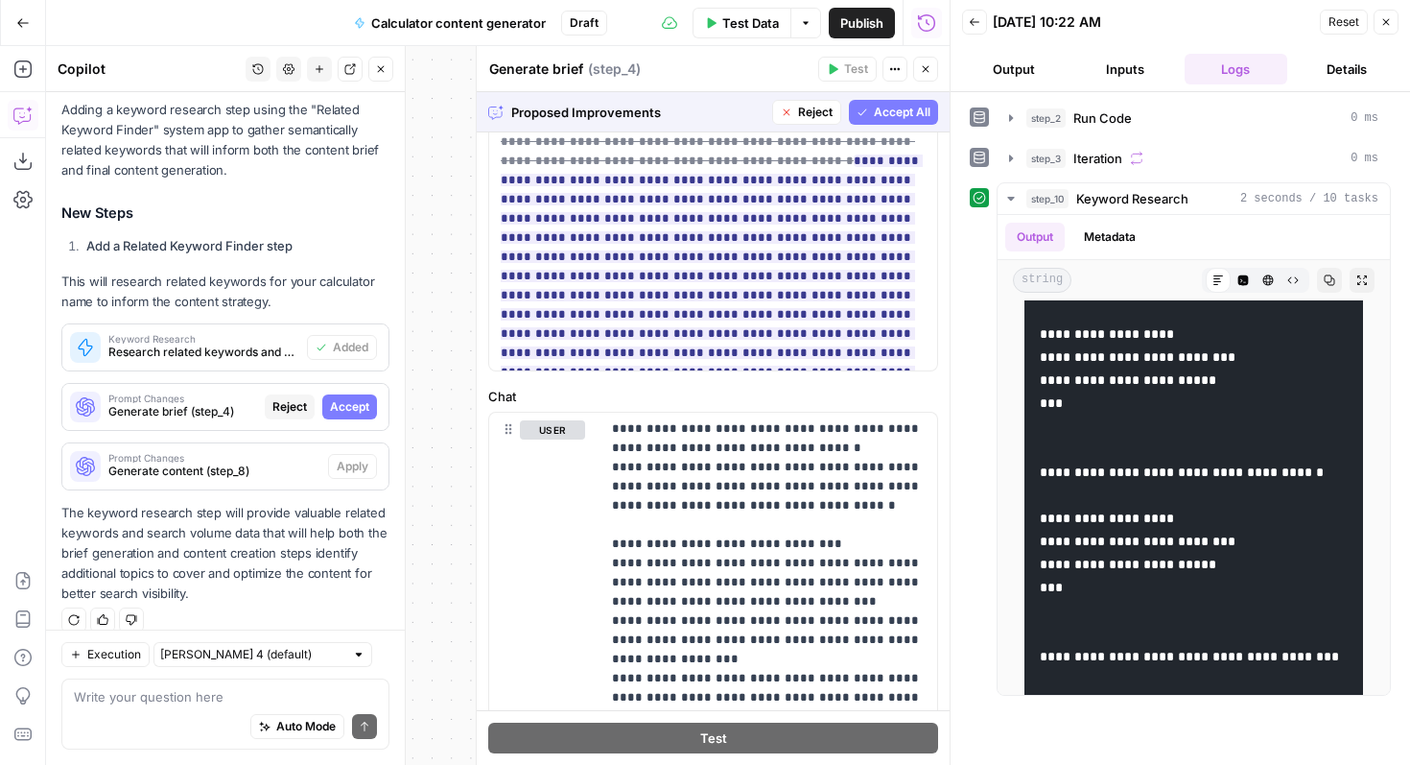
click at [913, 111] on span "Accept All" at bounding box center [902, 112] width 57 height 17
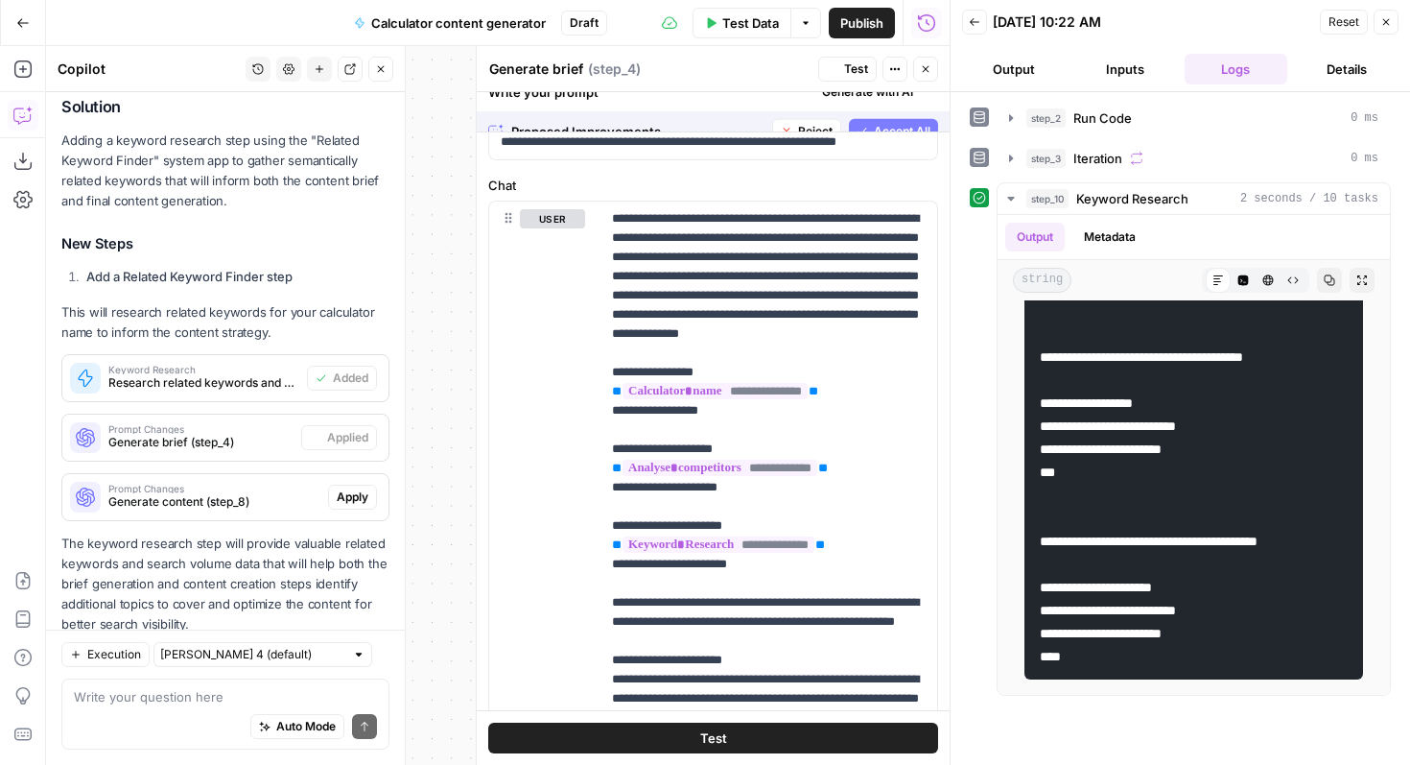
scroll to position [0, 0]
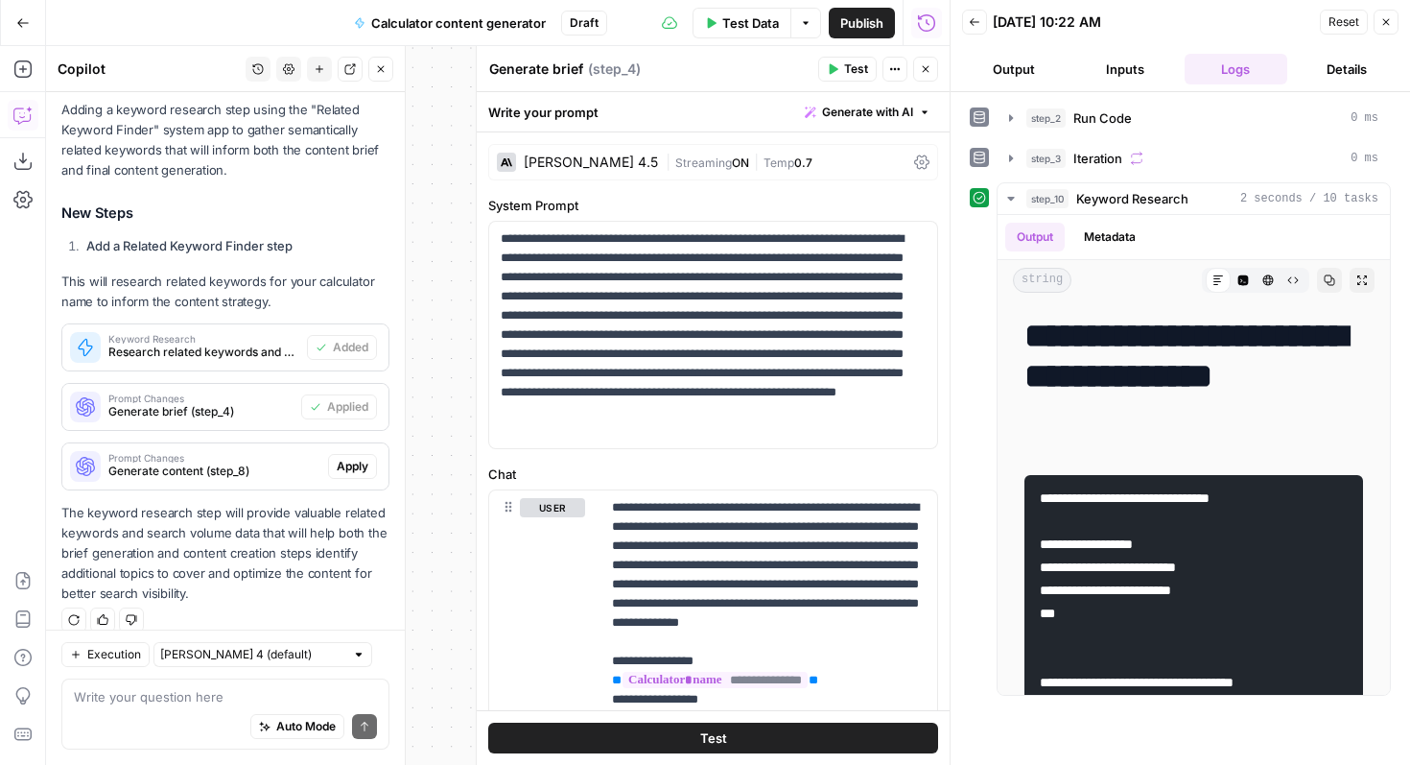
click at [347, 458] on span "Apply" at bounding box center [353, 466] width 32 height 17
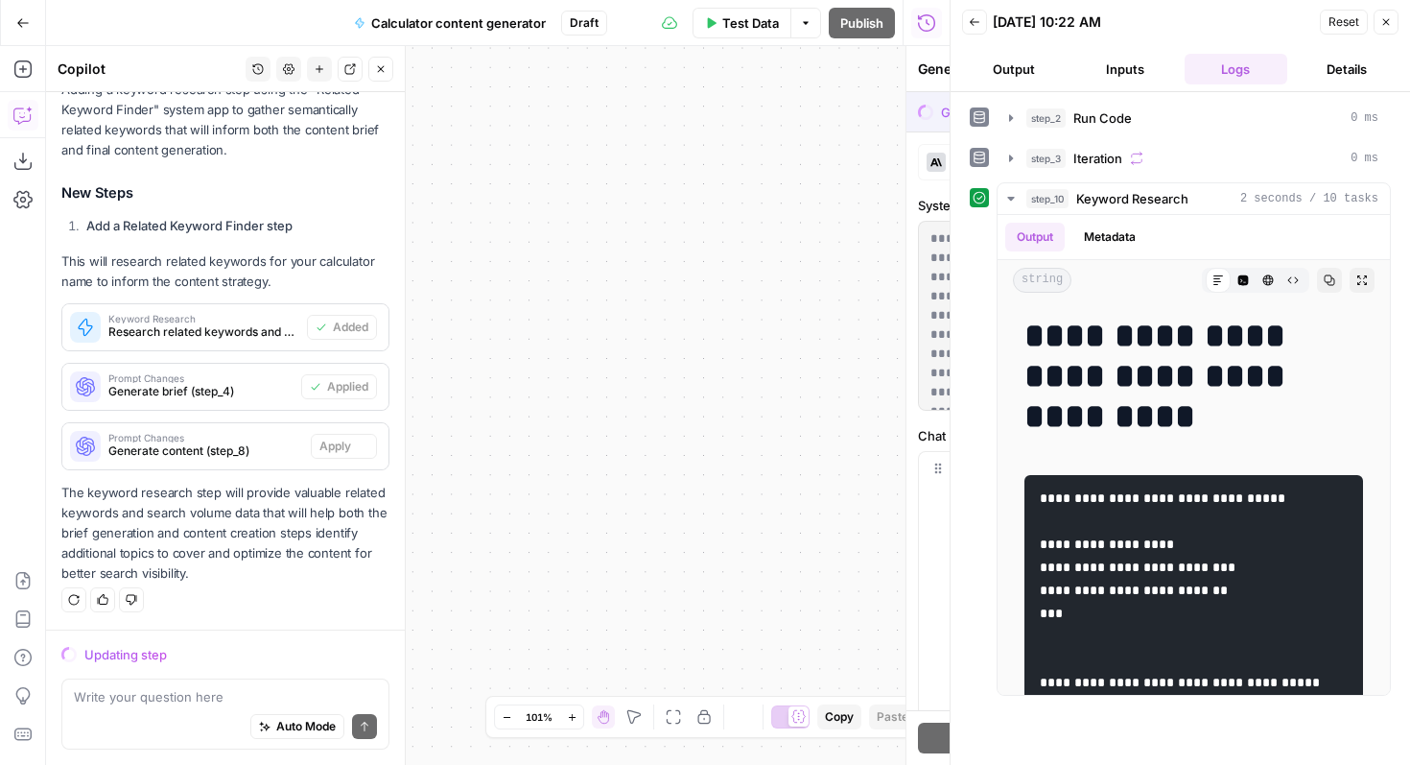
scroll to position [411, 0]
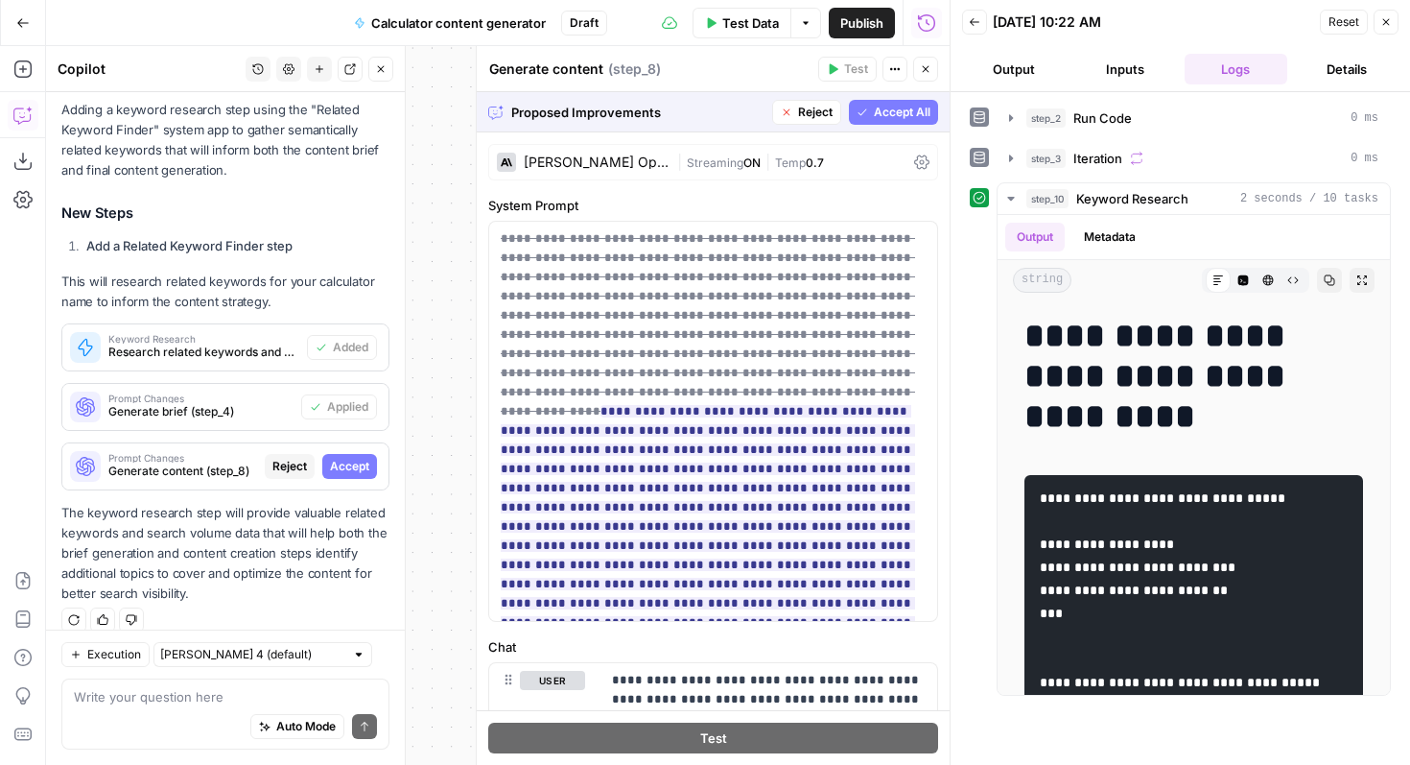
click at [885, 107] on span "Accept All" at bounding box center [902, 112] width 57 height 17
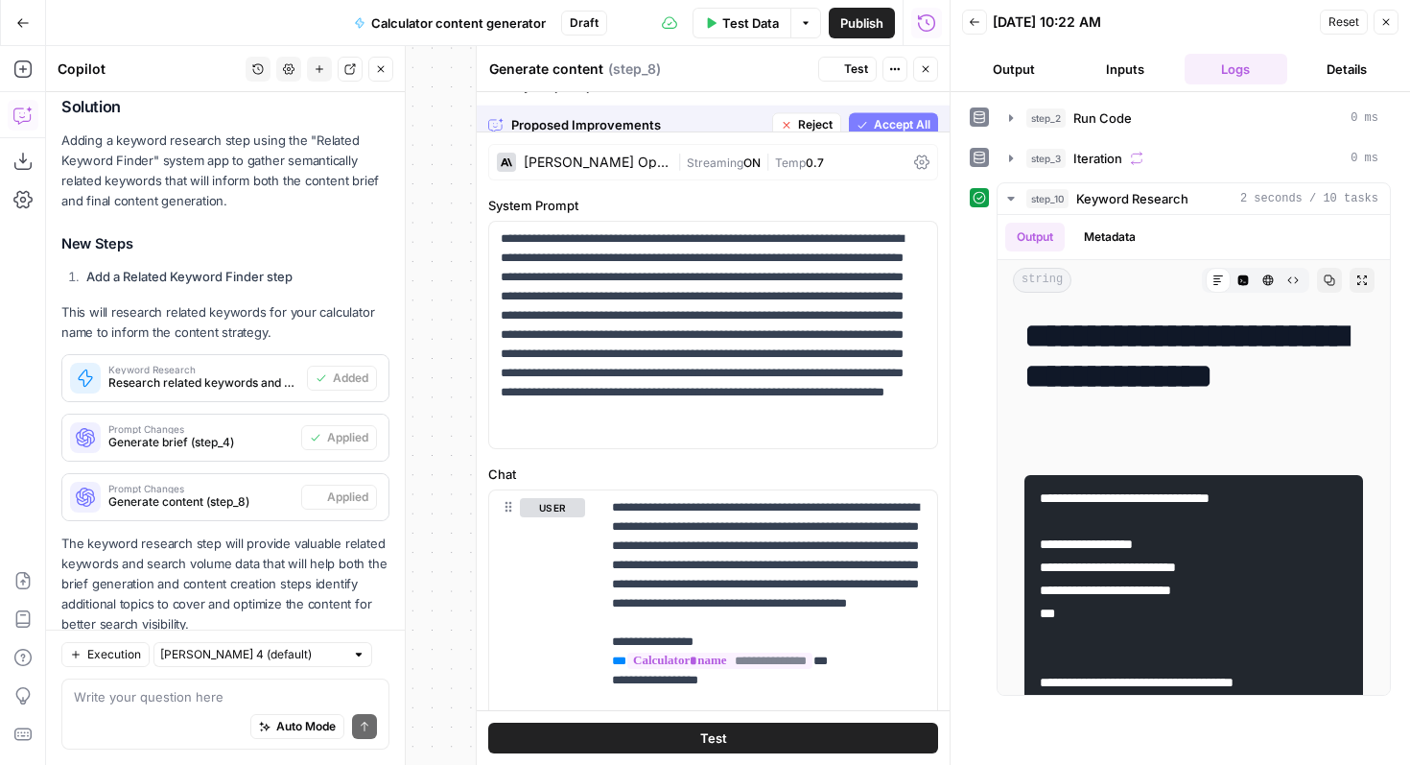
scroll to position [441, 0]
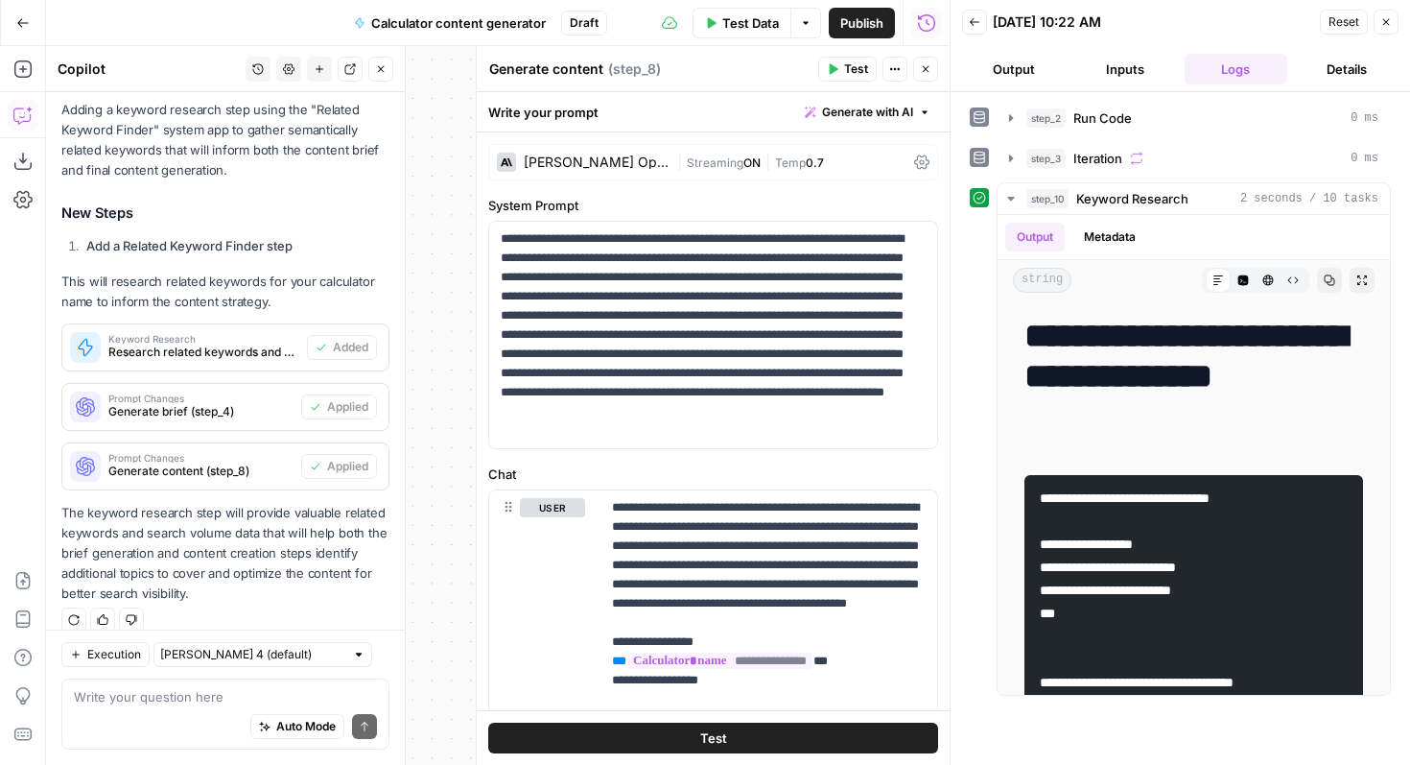
click at [930, 76] on button "Close" at bounding box center [925, 69] width 25 height 25
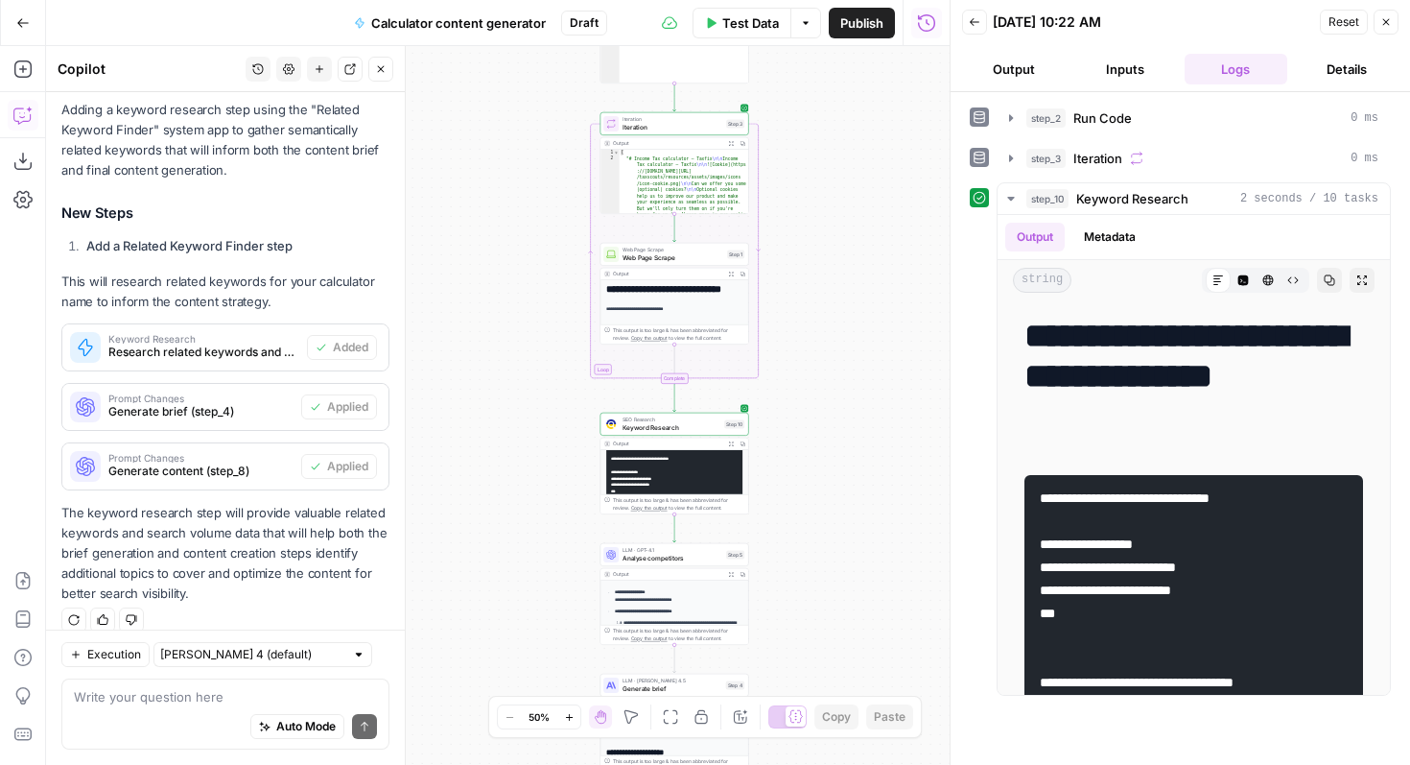
scroll to position [400, 0]
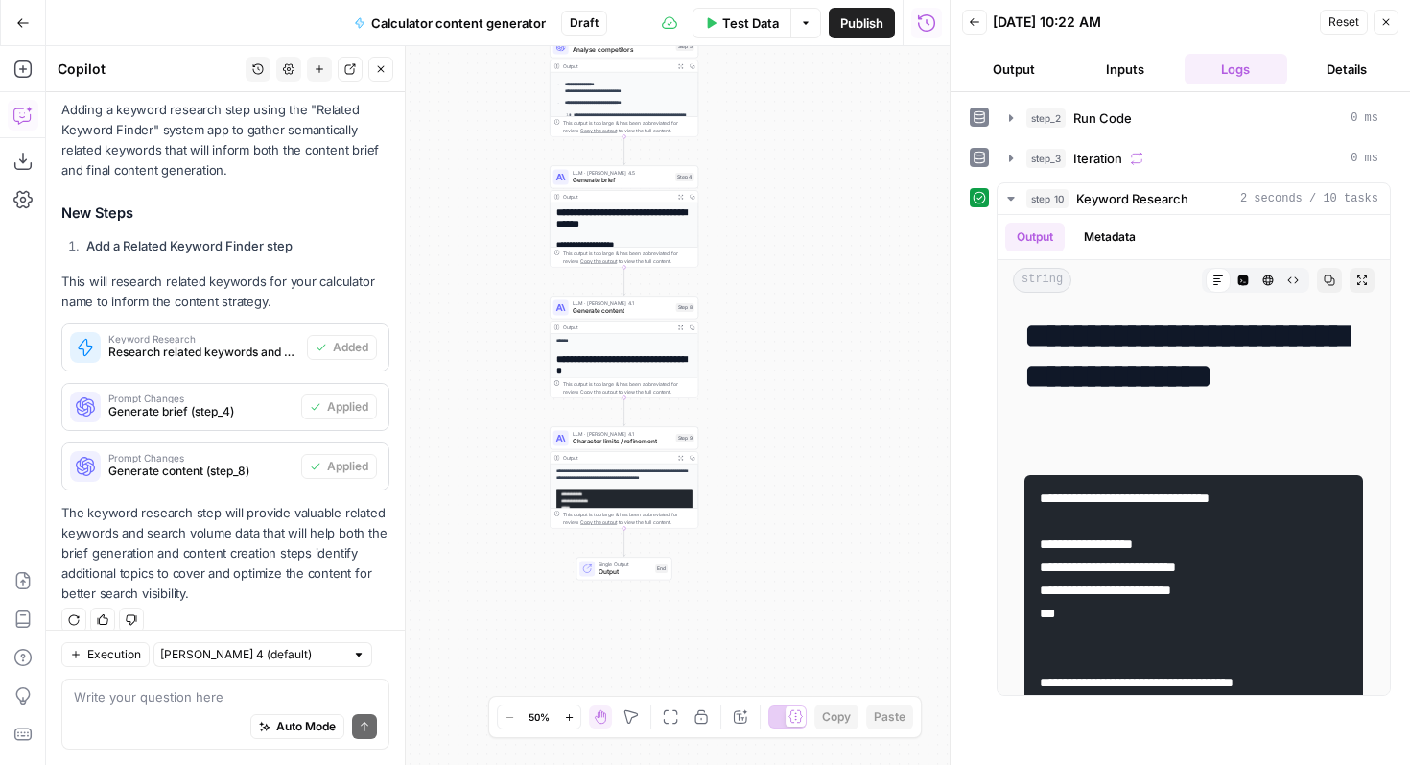
click at [761, 374] on div "Workflow Input Settings Inputs Run Code · Python Run Code Step 2 Output Expand …" at bounding box center [498, 405] width 904 height 719
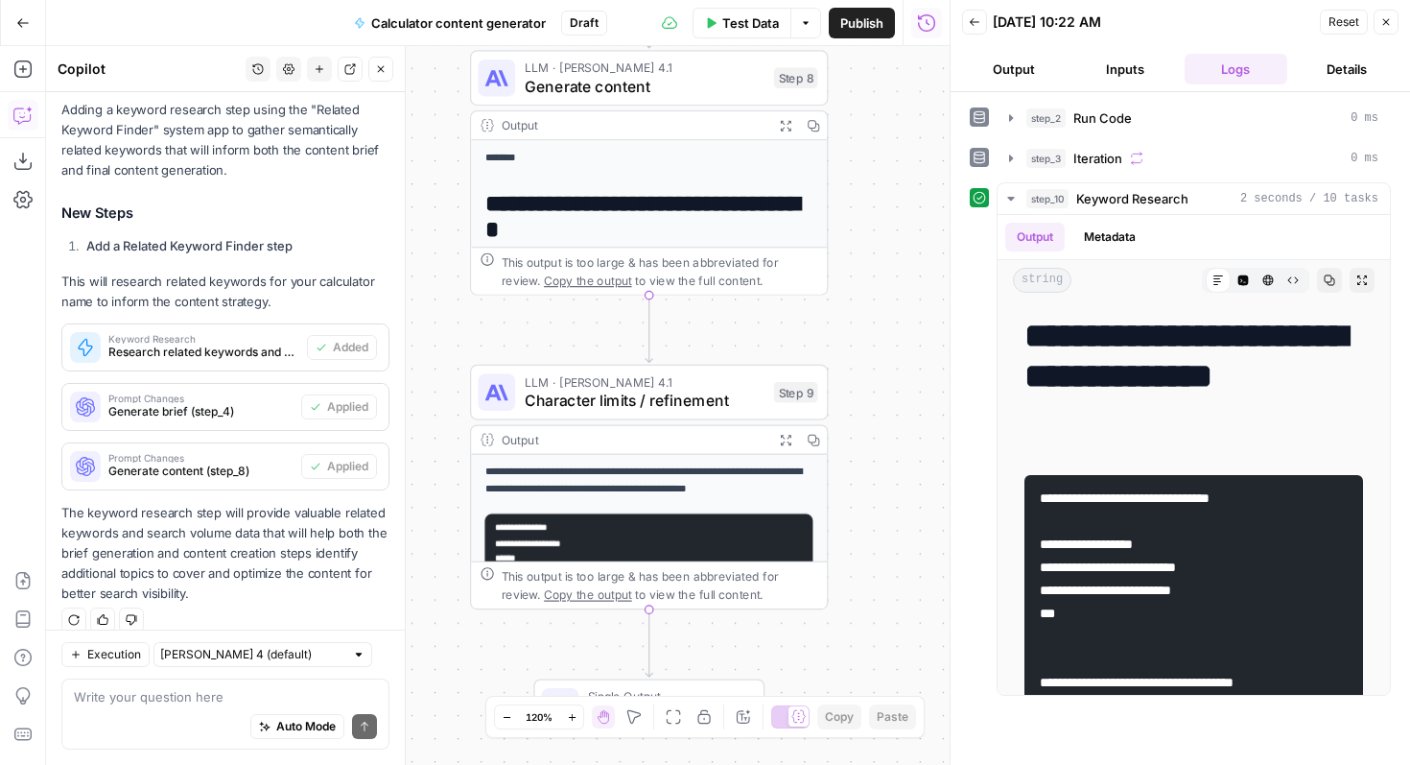
click at [682, 391] on span "Character limits / refinement" at bounding box center [645, 400] width 240 height 23
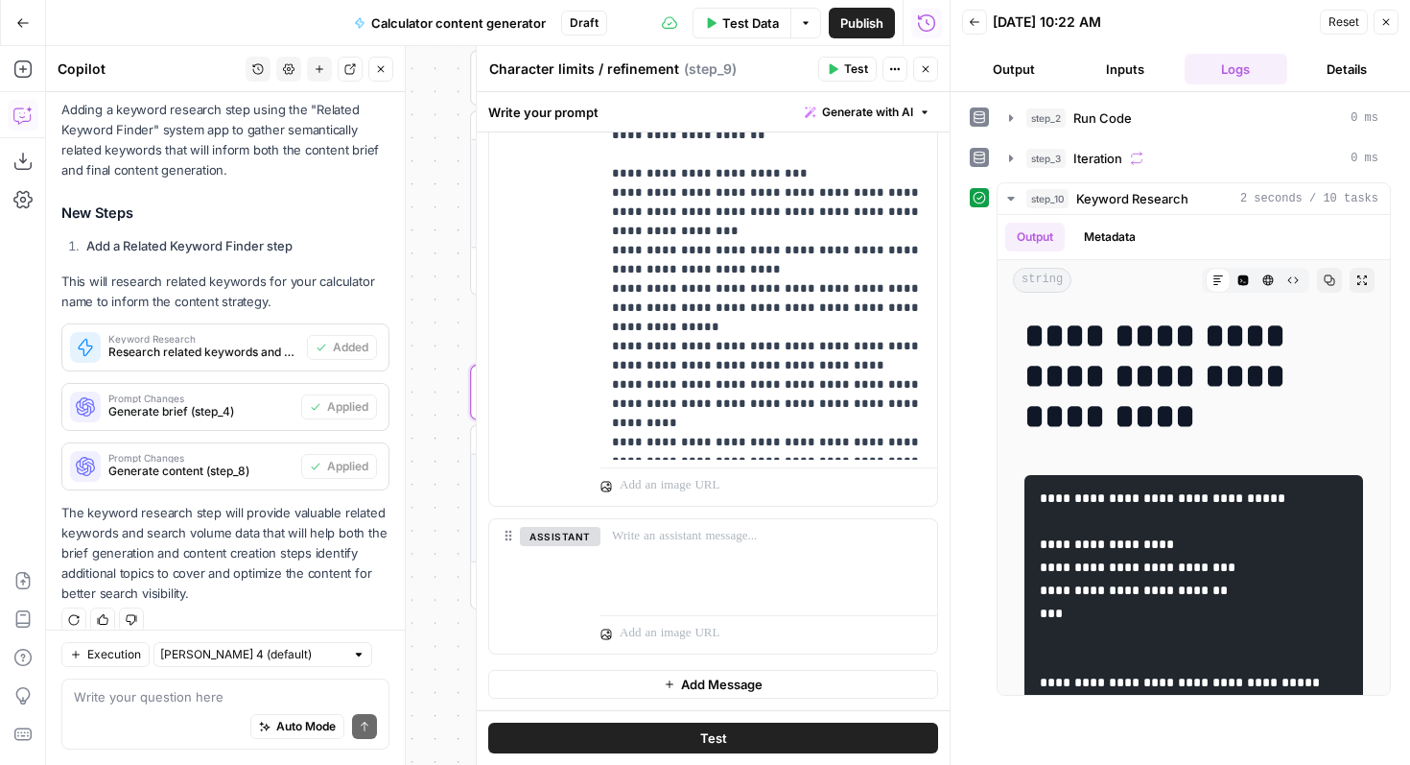
scroll to position [0, 0]
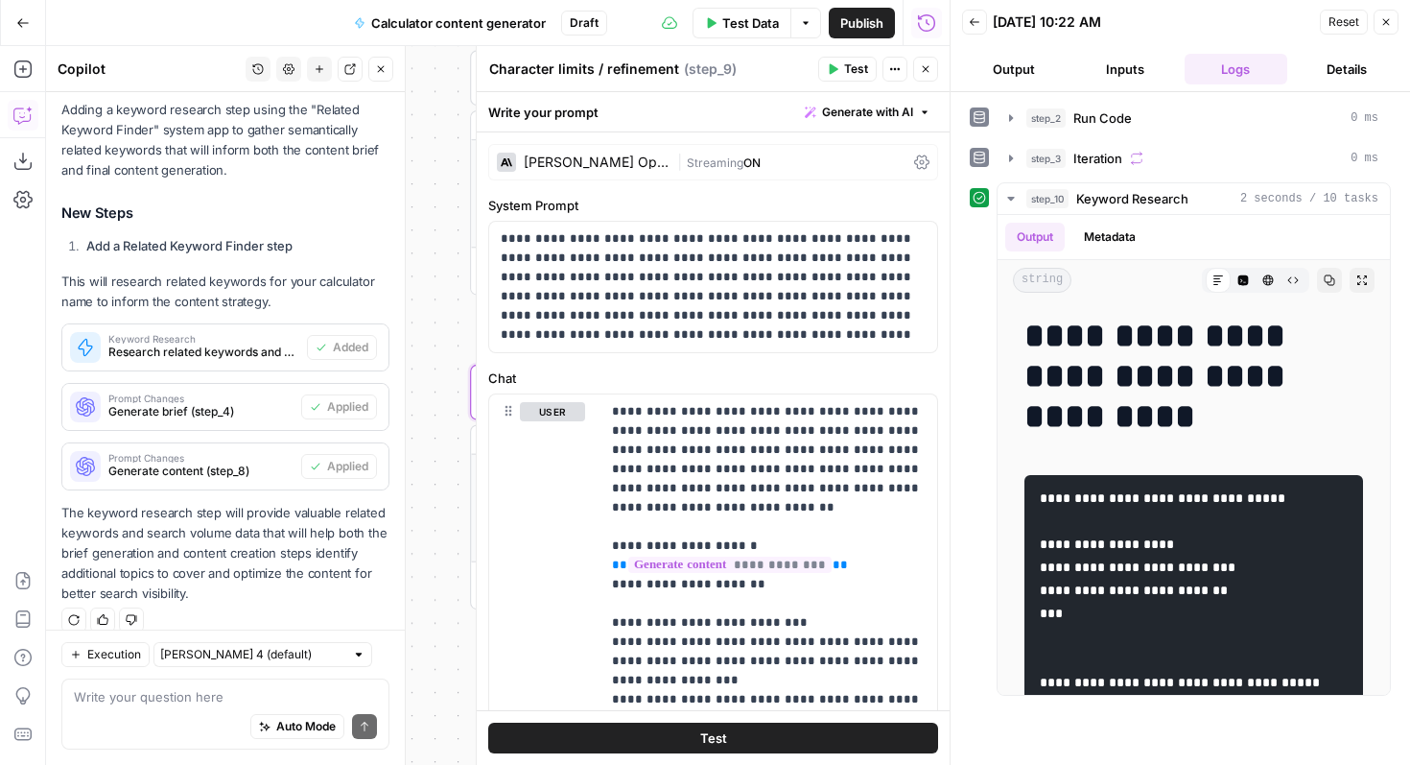
click at [924, 64] on icon "button" at bounding box center [926, 69] width 12 height 12
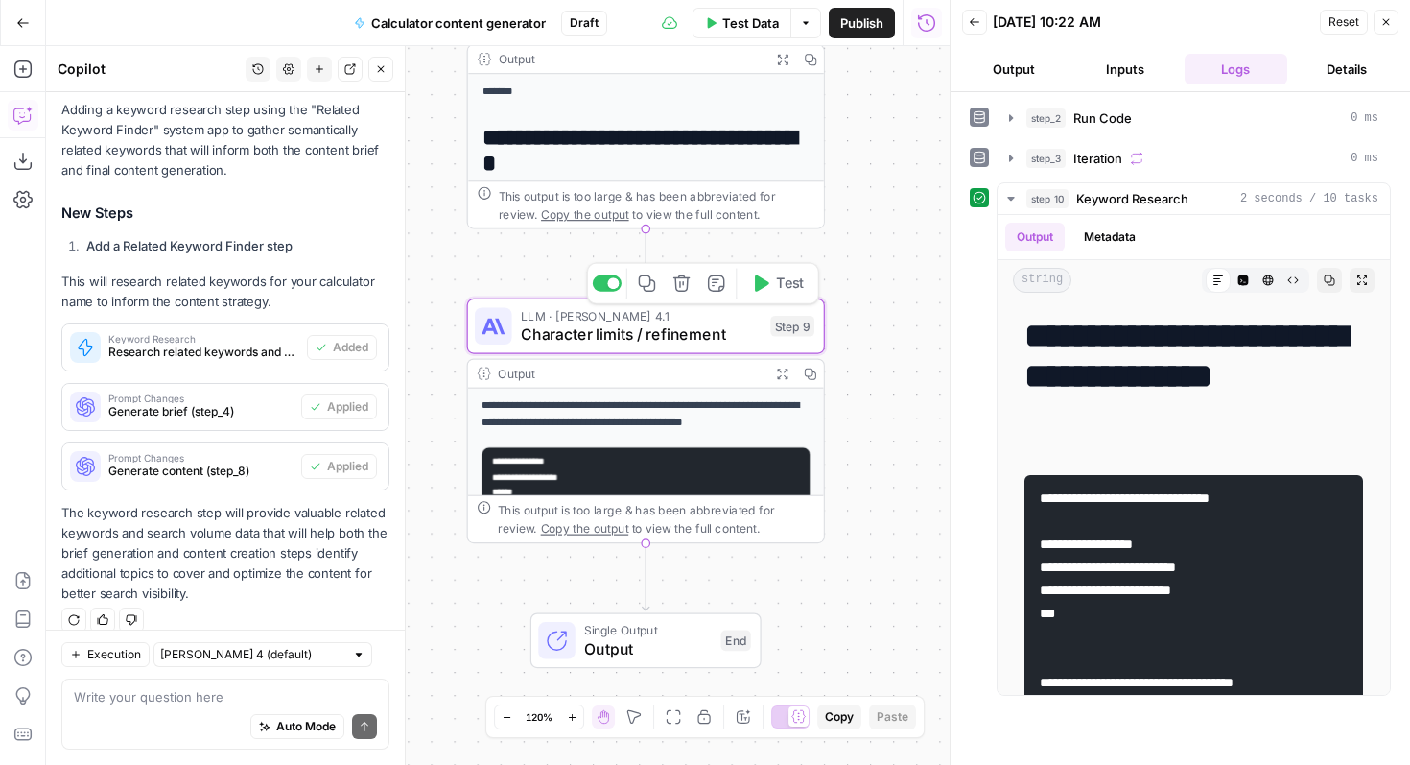
click at [639, 328] on span "Character limits / refinement" at bounding box center [641, 333] width 240 height 23
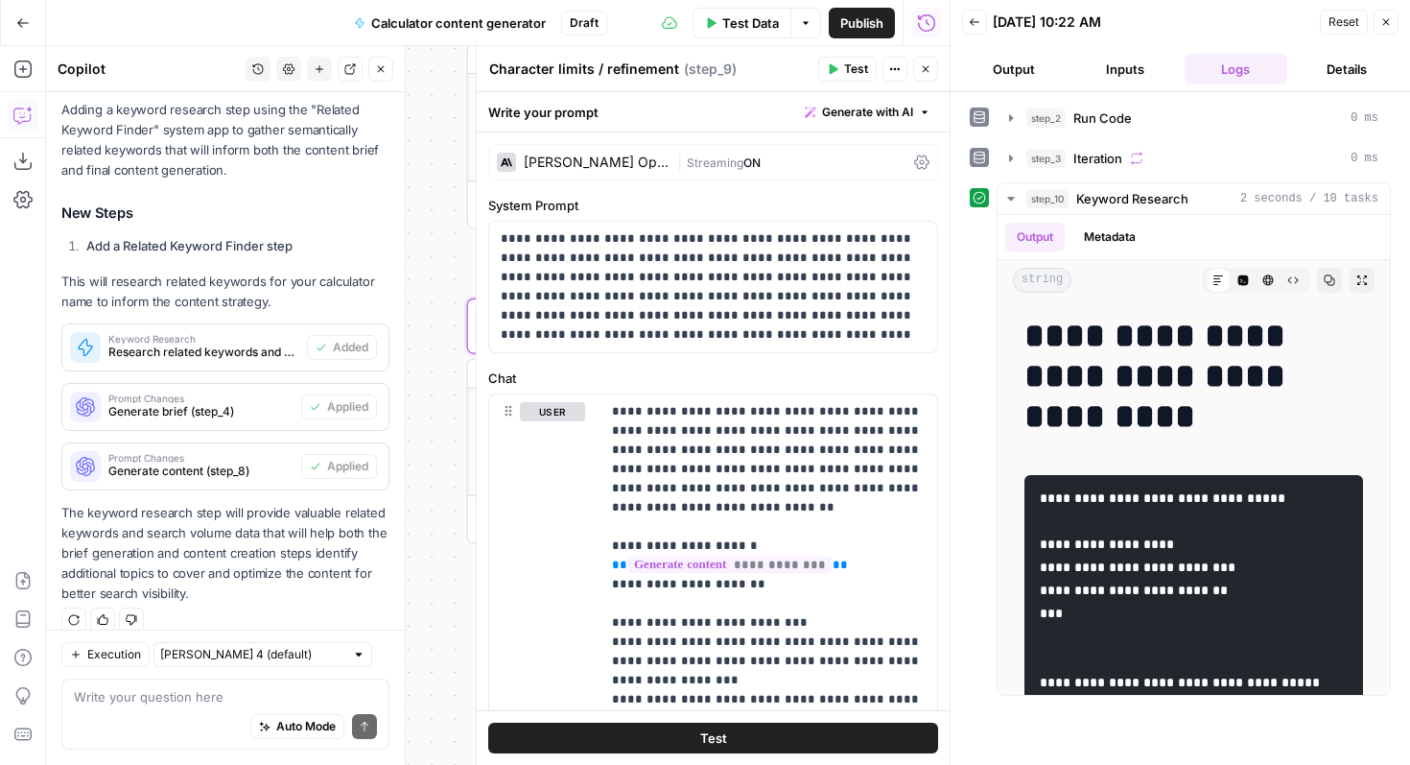
click at [927, 81] on button "Close" at bounding box center [925, 69] width 25 height 25
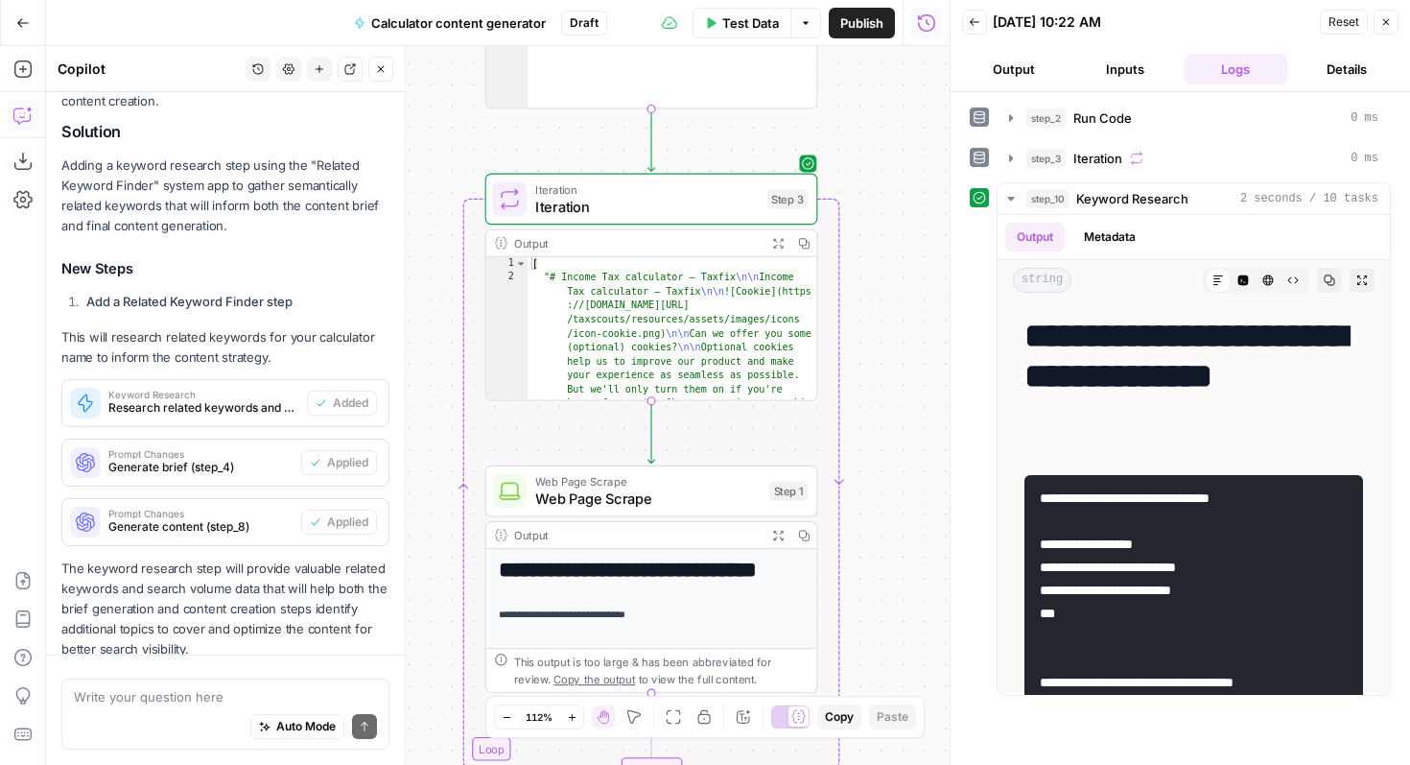
scroll to position [441, 0]
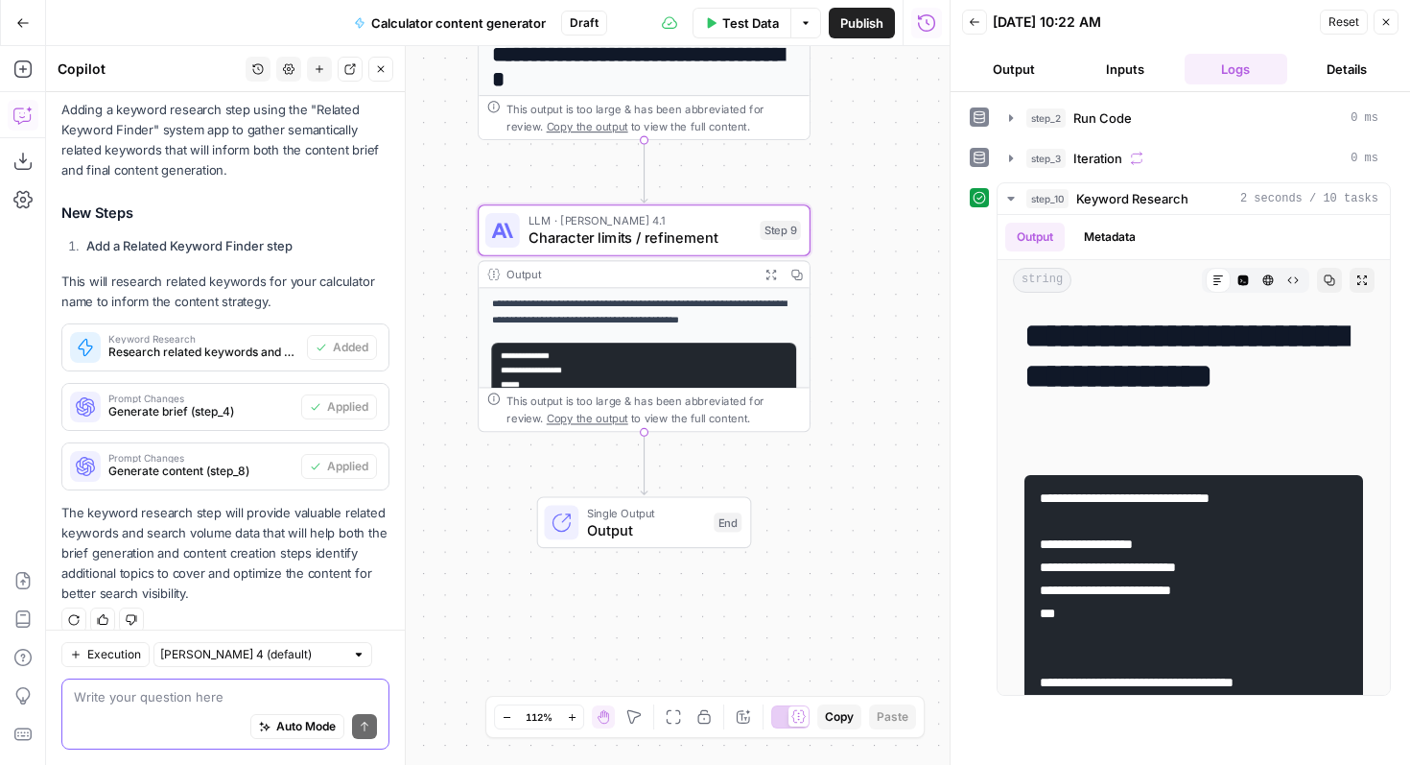
click at [184, 703] on textarea at bounding box center [225, 696] width 303 height 19
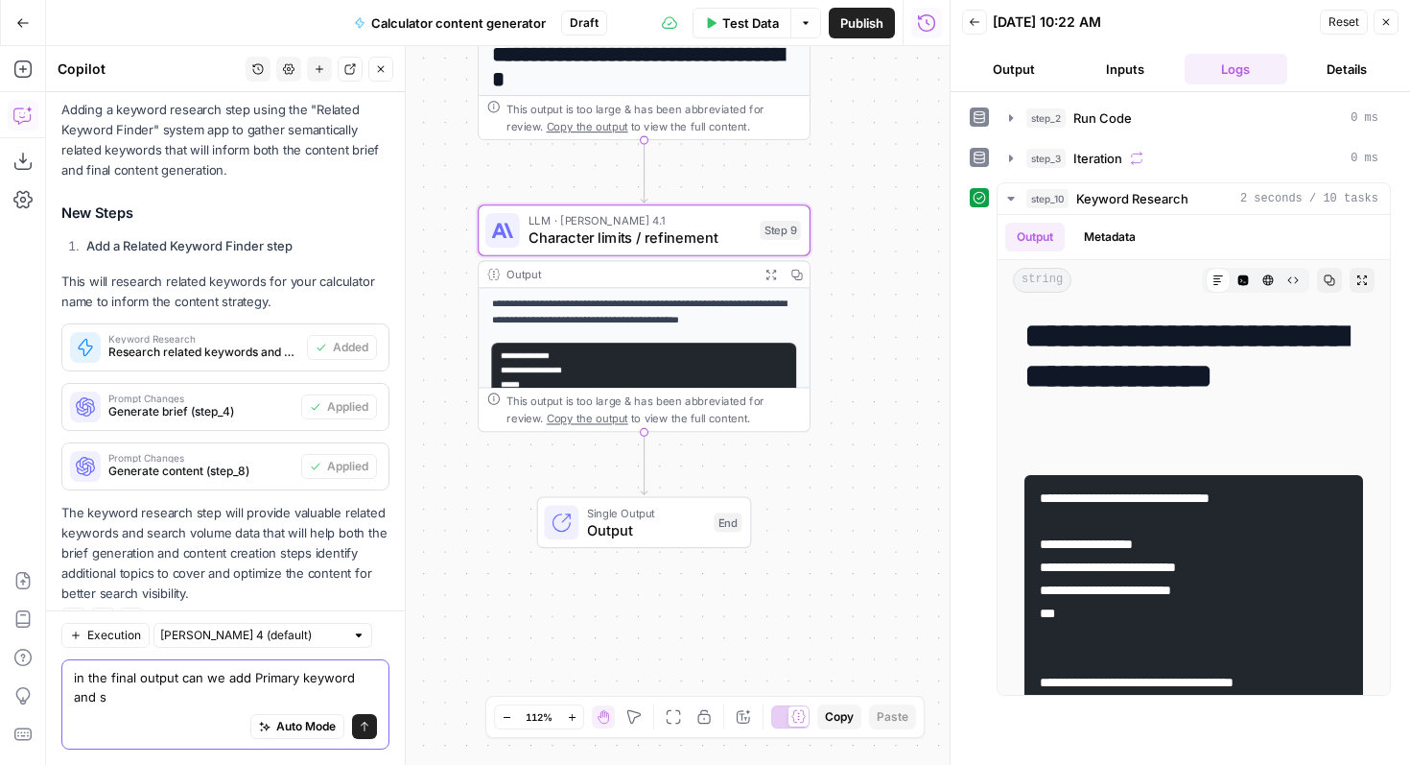
scroll to position [461, 0]
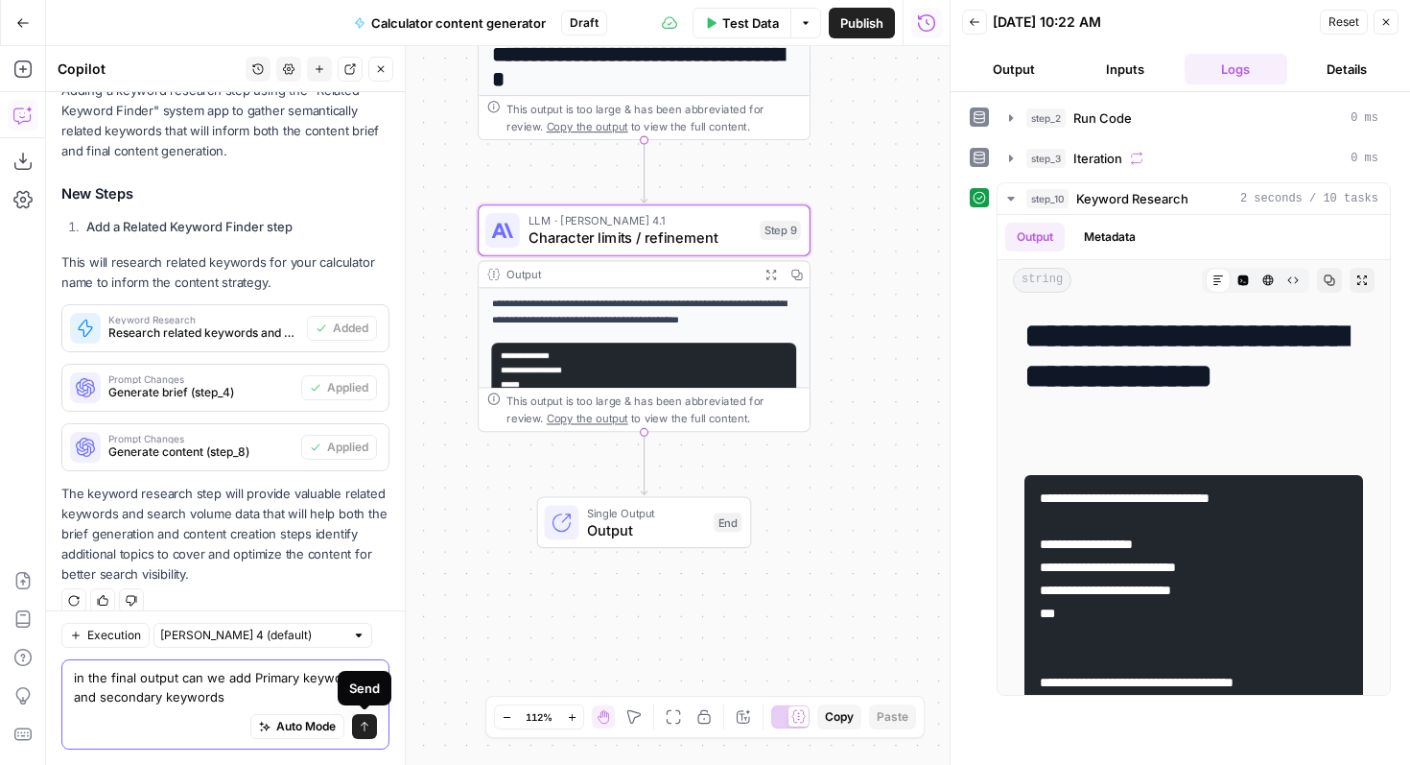
type textarea "in the final output can we add Primary keyword and secondary keywords"
click at [365, 728] on icon "submit" at bounding box center [365, 727] width 12 height 12
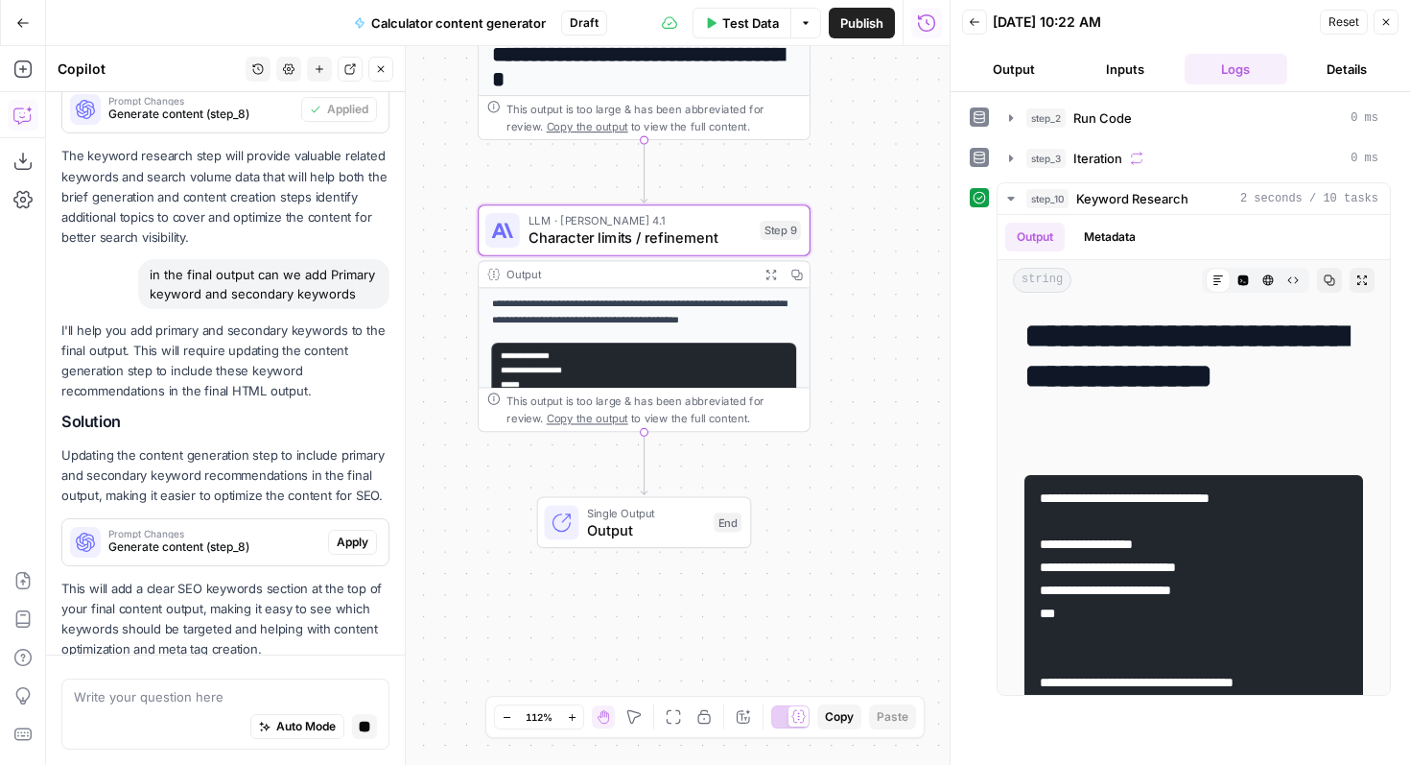
scroll to position [853, 0]
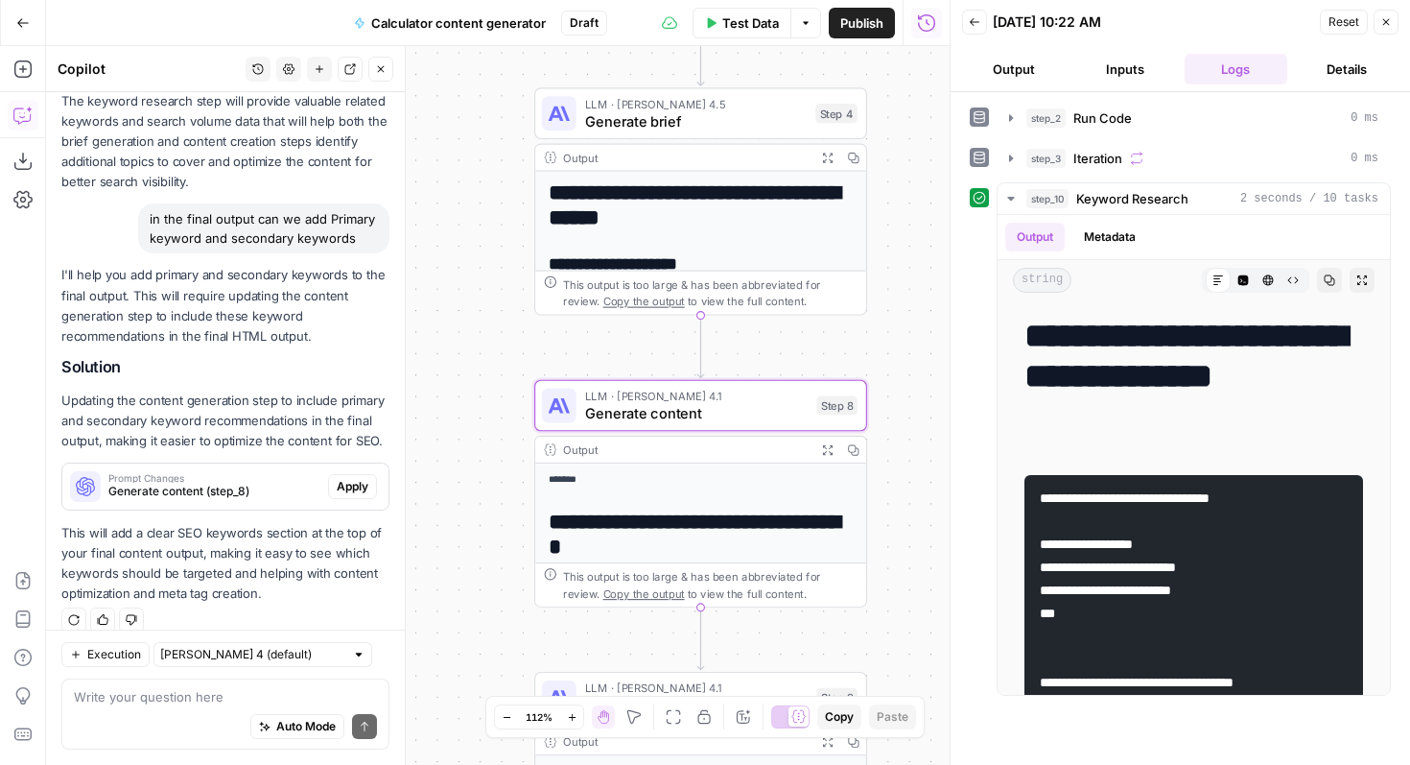
click at [354, 478] on span "Apply" at bounding box center [353, 486] width 32 height 17
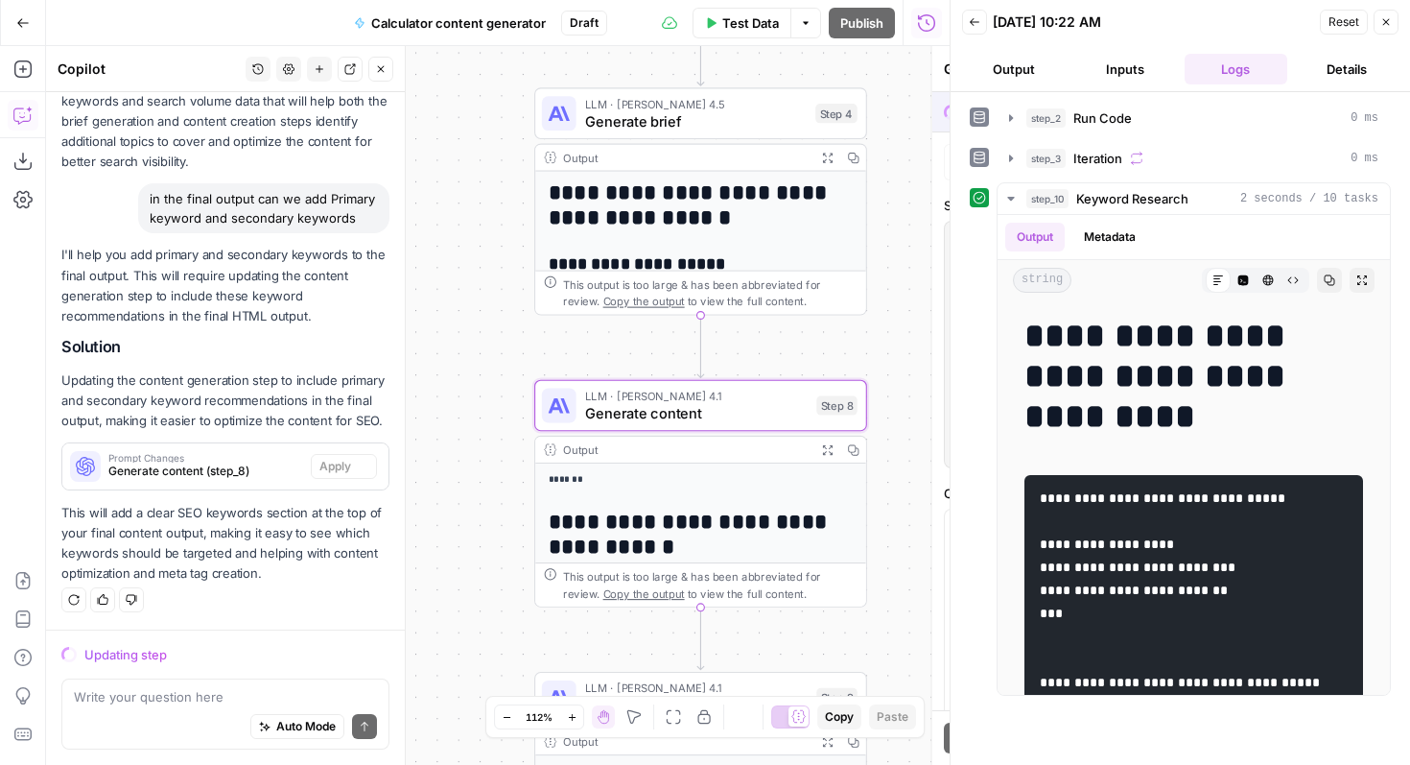
scroll to position [822, 0]
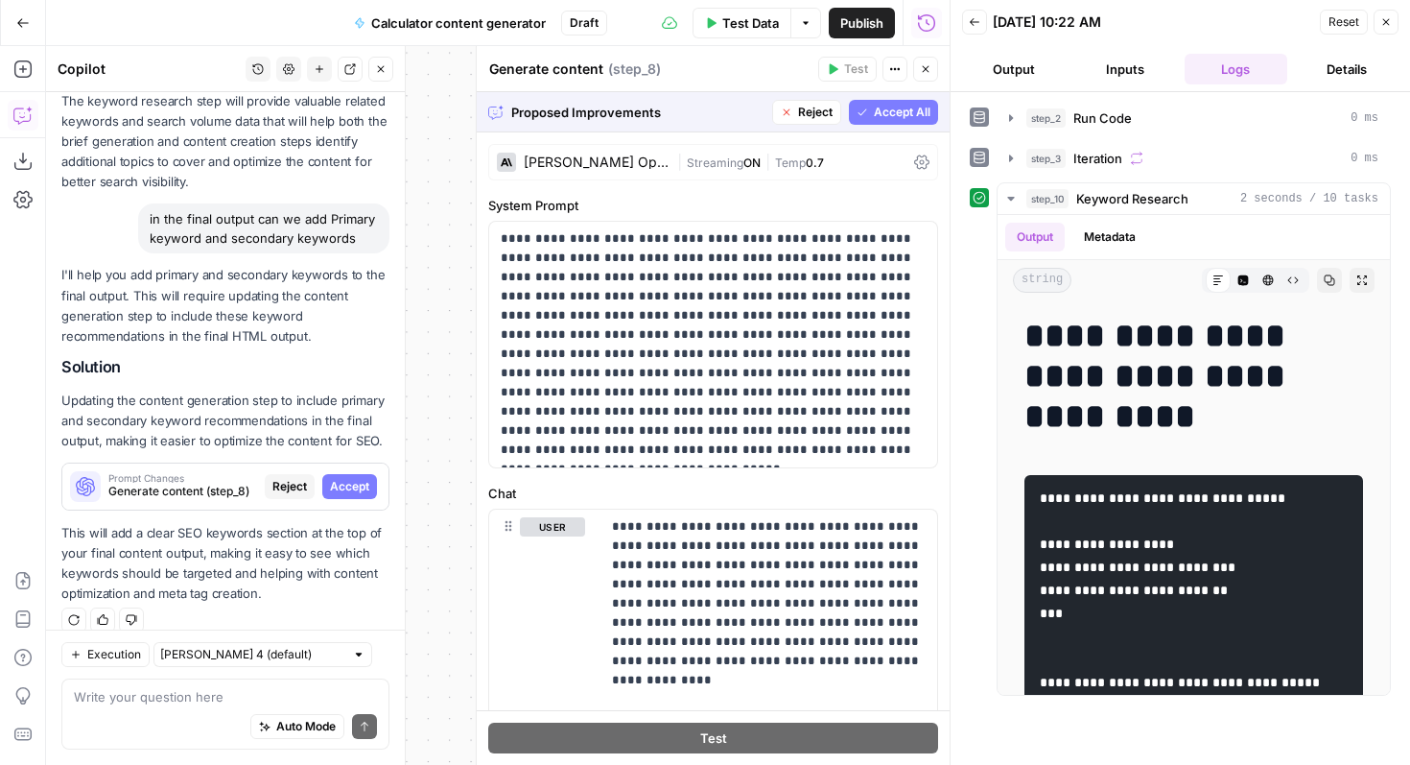
click at [875, 118] on span "Accept All" at bounding box center [902, 112] width 57 height 17
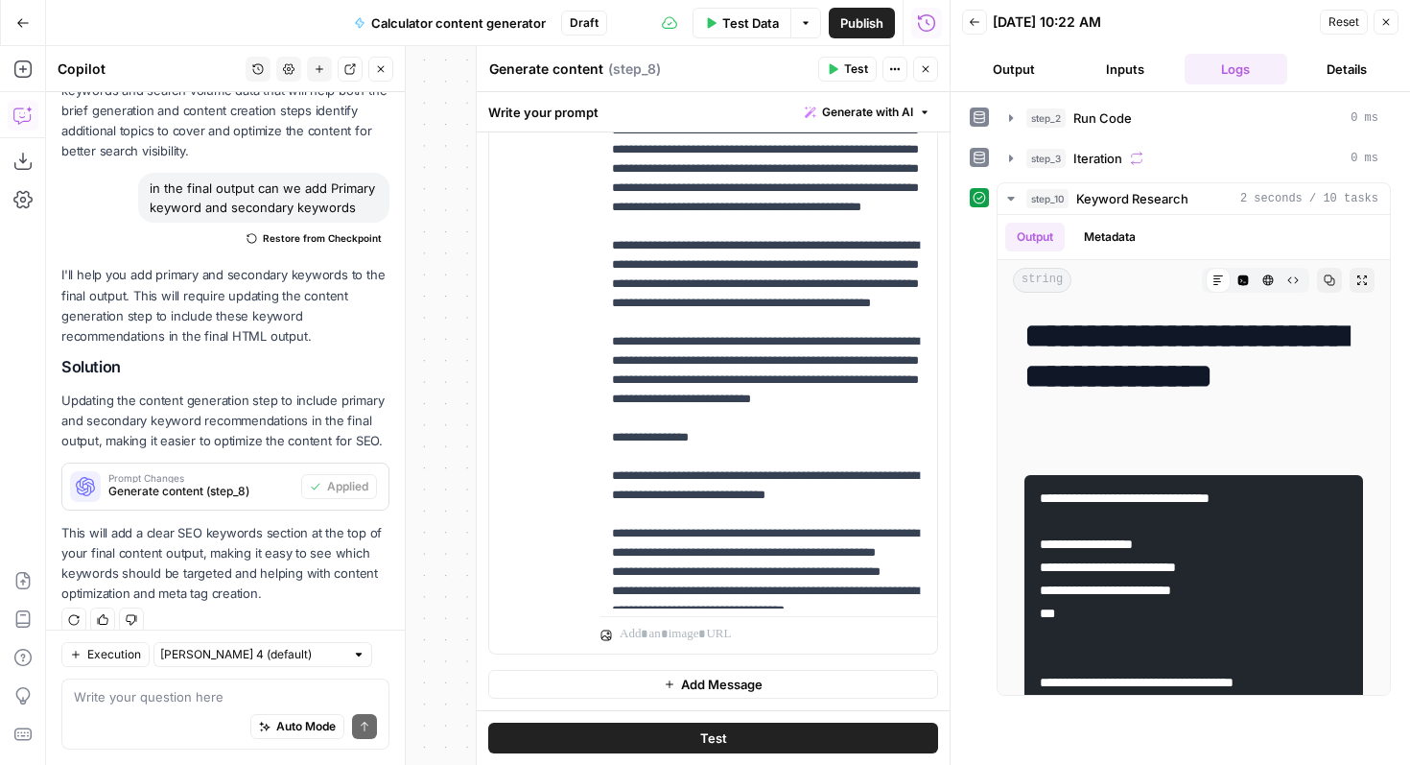
scroll to position [608, 0]
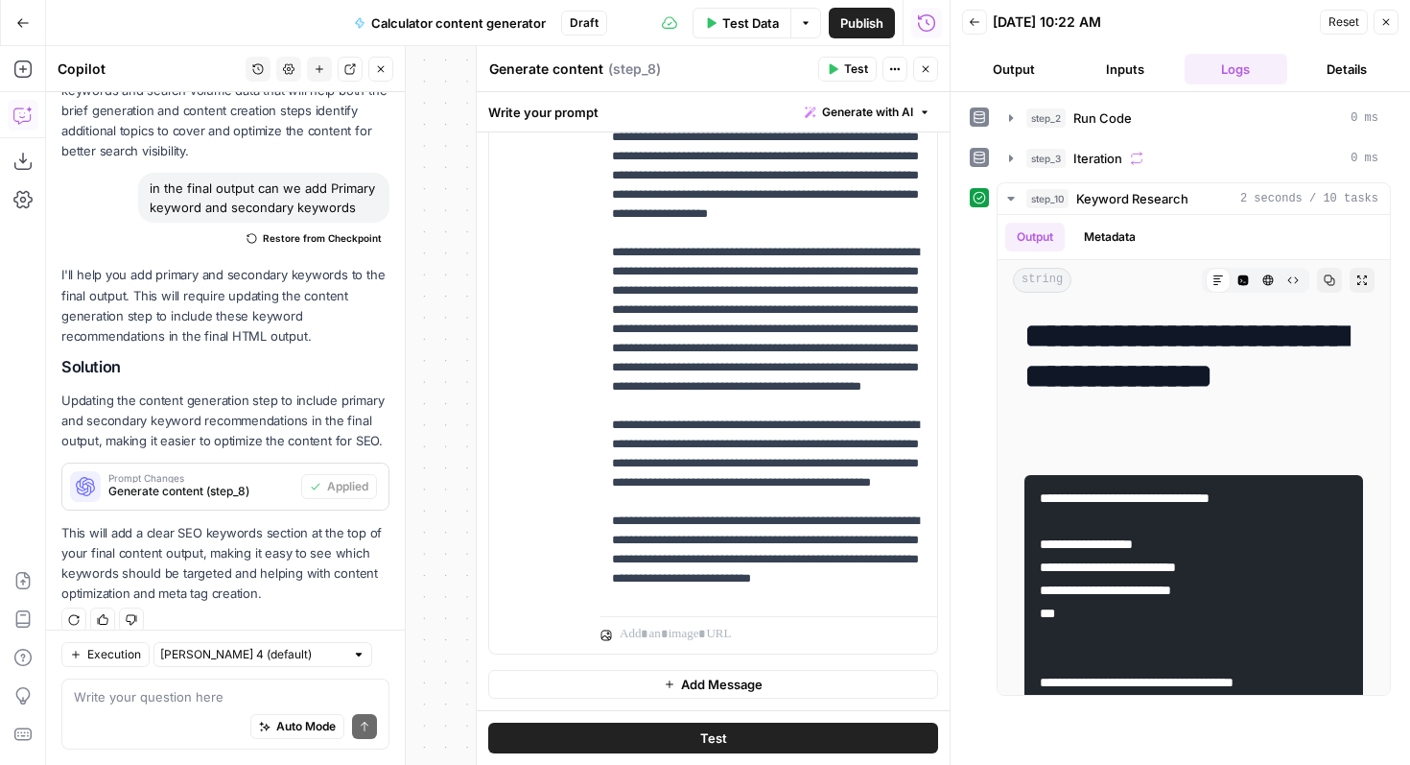
click at [924, 75] on button "Close" at bounding box center [925, 69] width 25 height 25
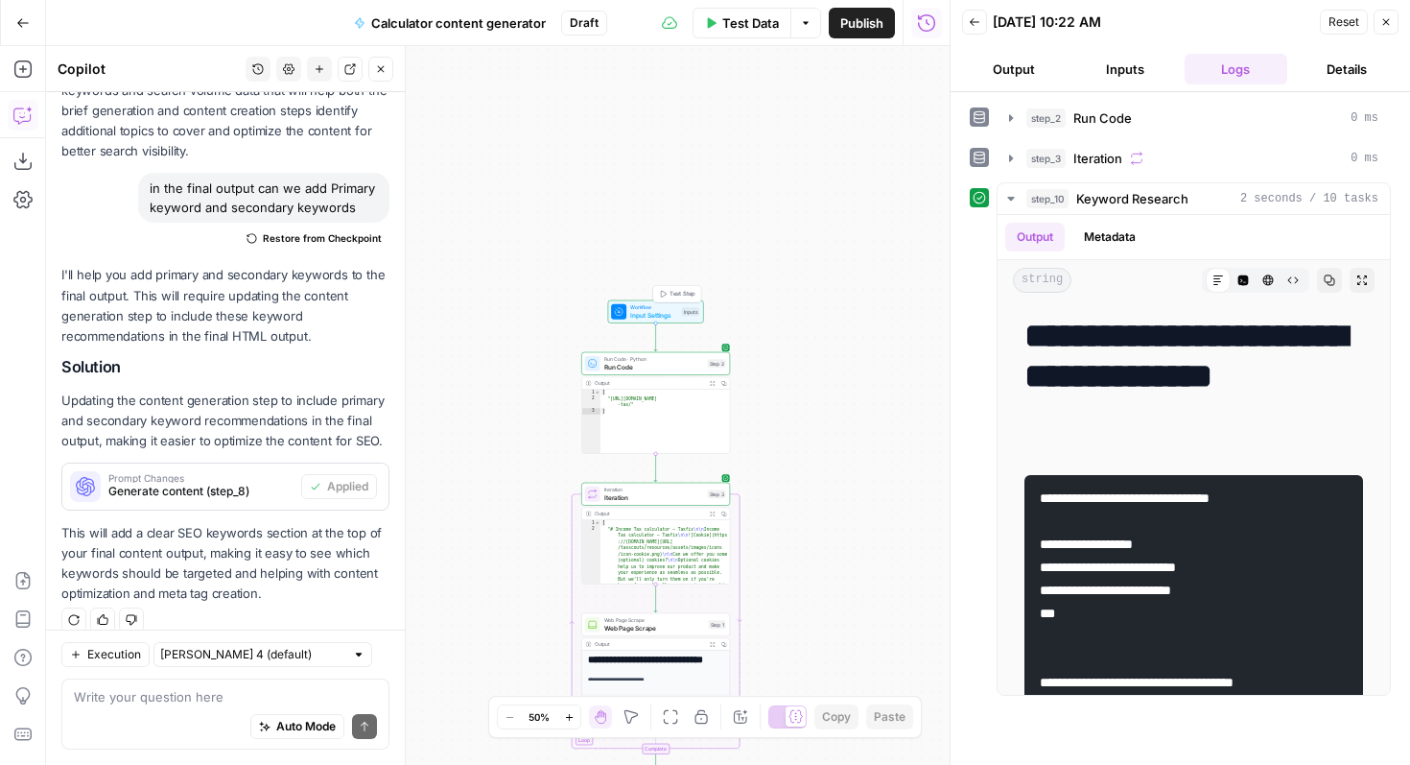
click at [649, 313] on span "Input Settings" at bounding box center [654, 315] width 48 height 10
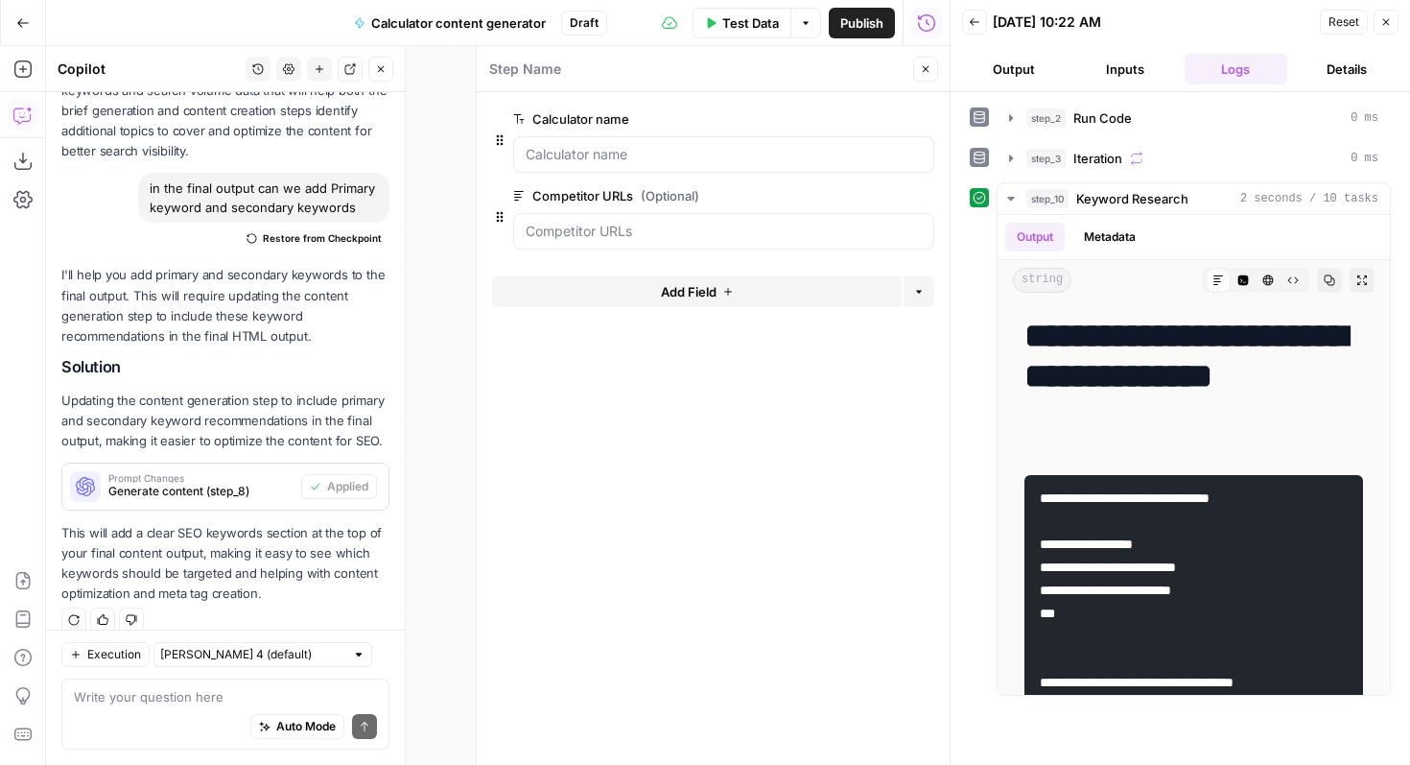
click at [929, 74] on icon "button" at bounding box center [926, 69] width 12 height 12
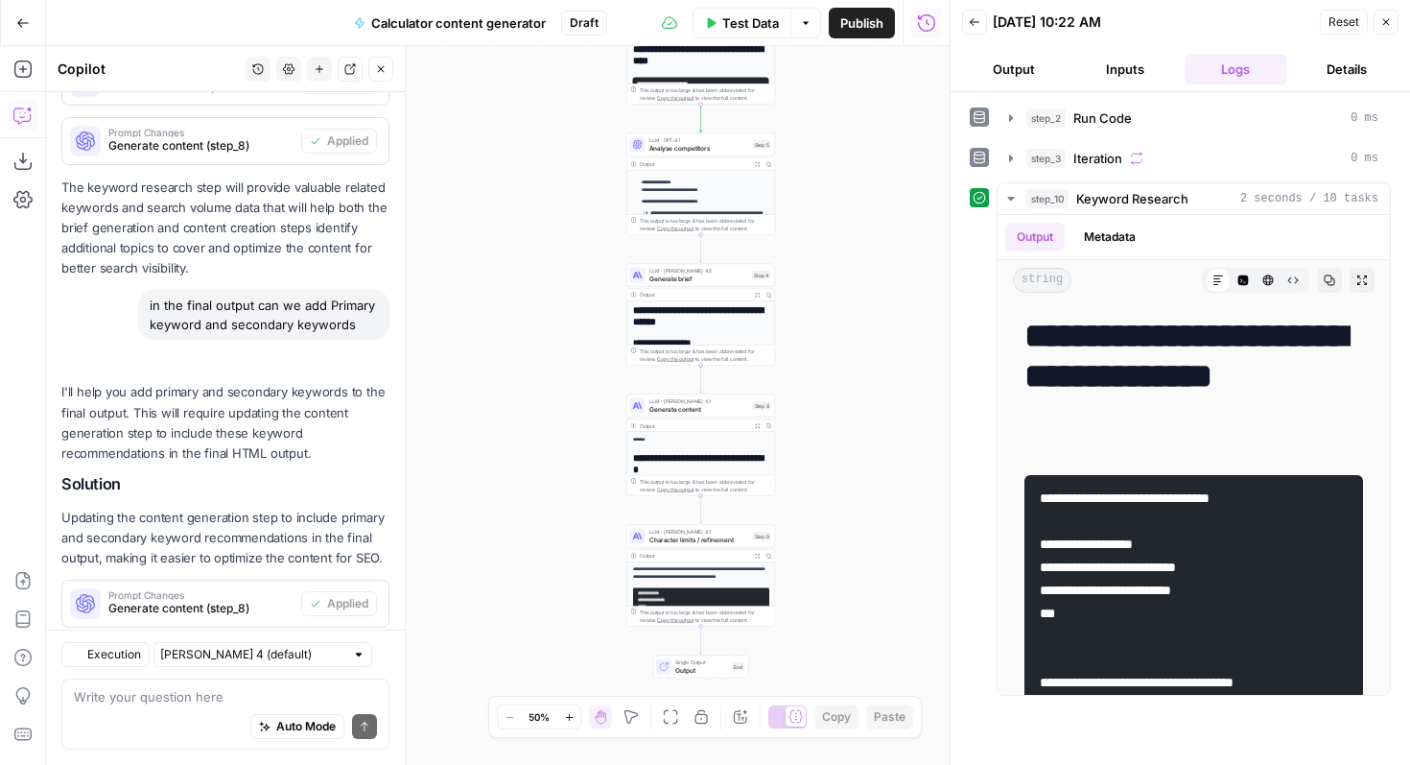
scroll to position [884, 0]
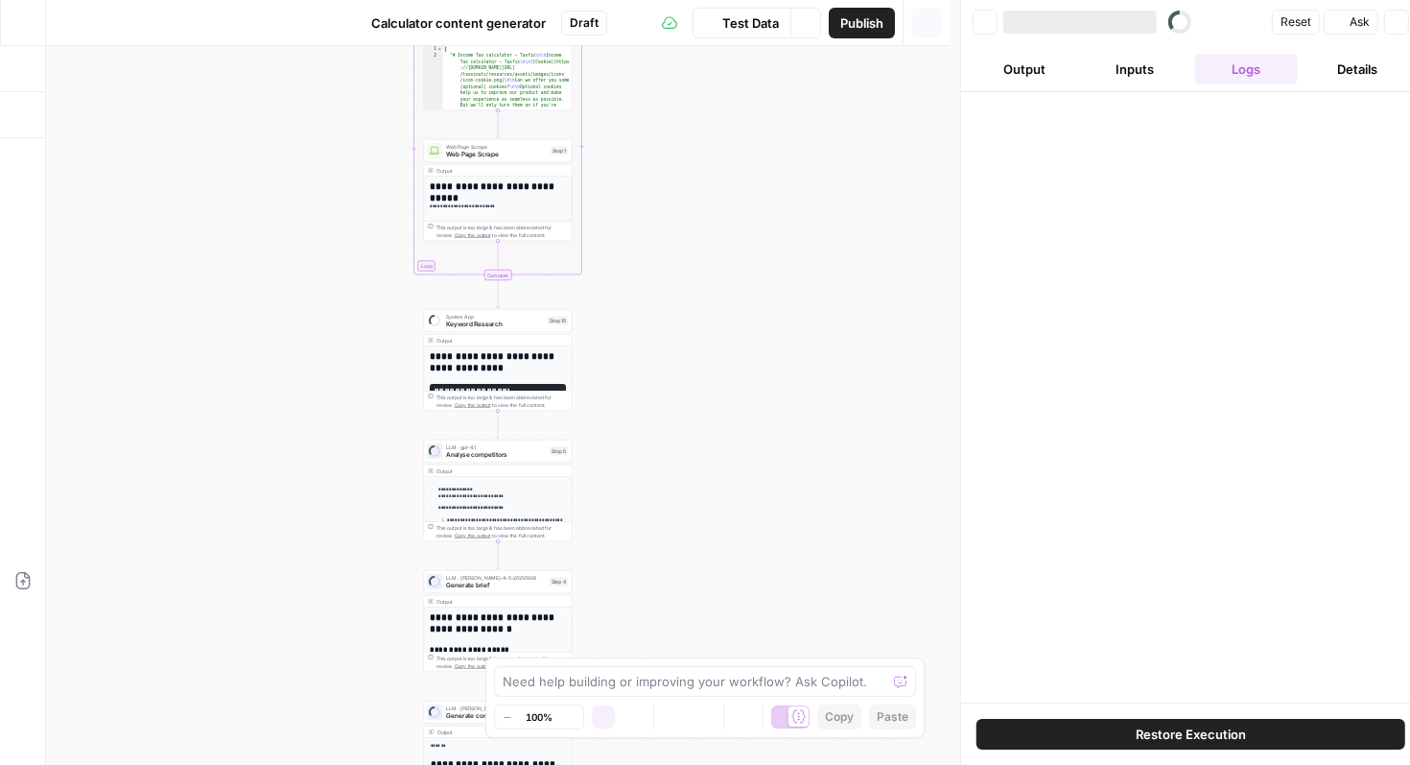
click at [25, 24] on icon "button" at bounding box center [22, 22] width 13 height 13
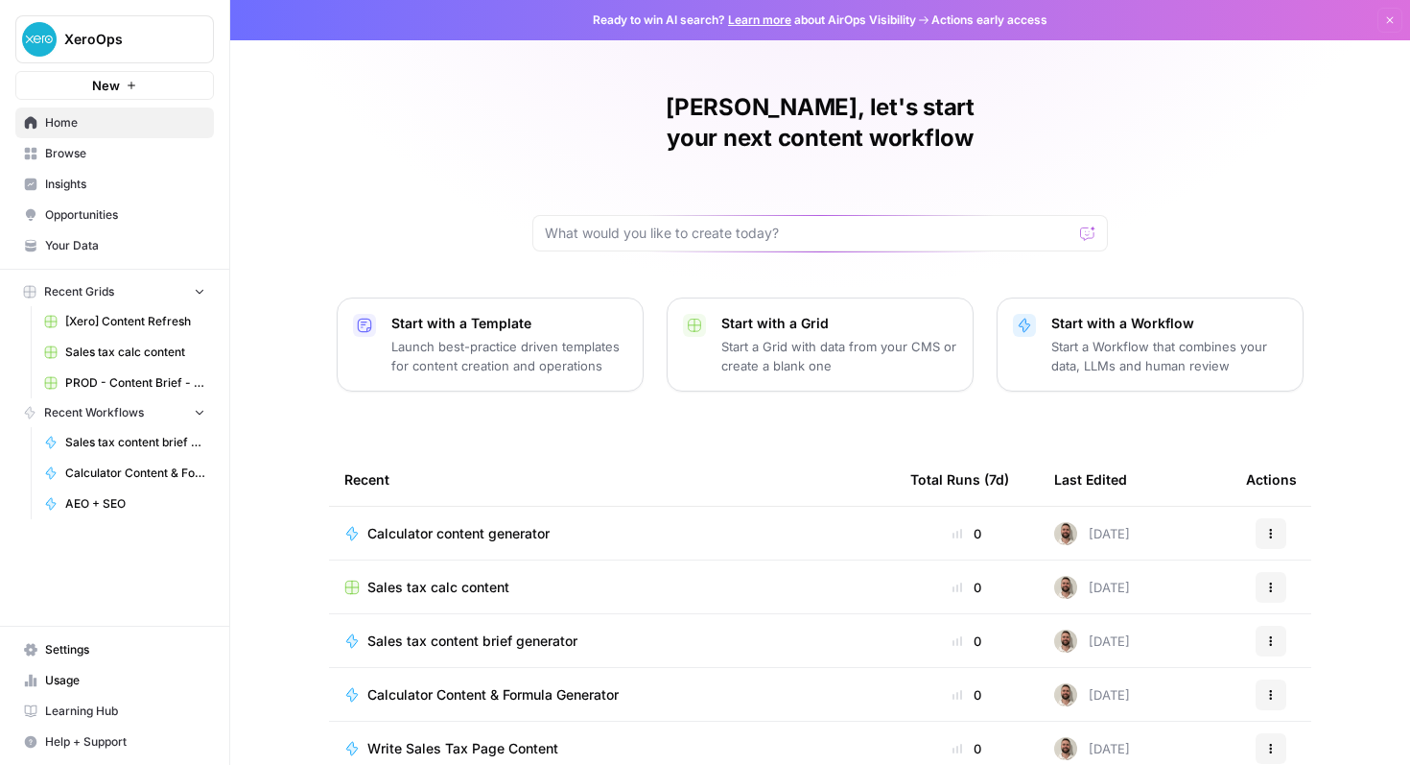
click at [153, 329] on span "[Xero] Content Refresh" at bounding box center [135, 321] width 140 height 17
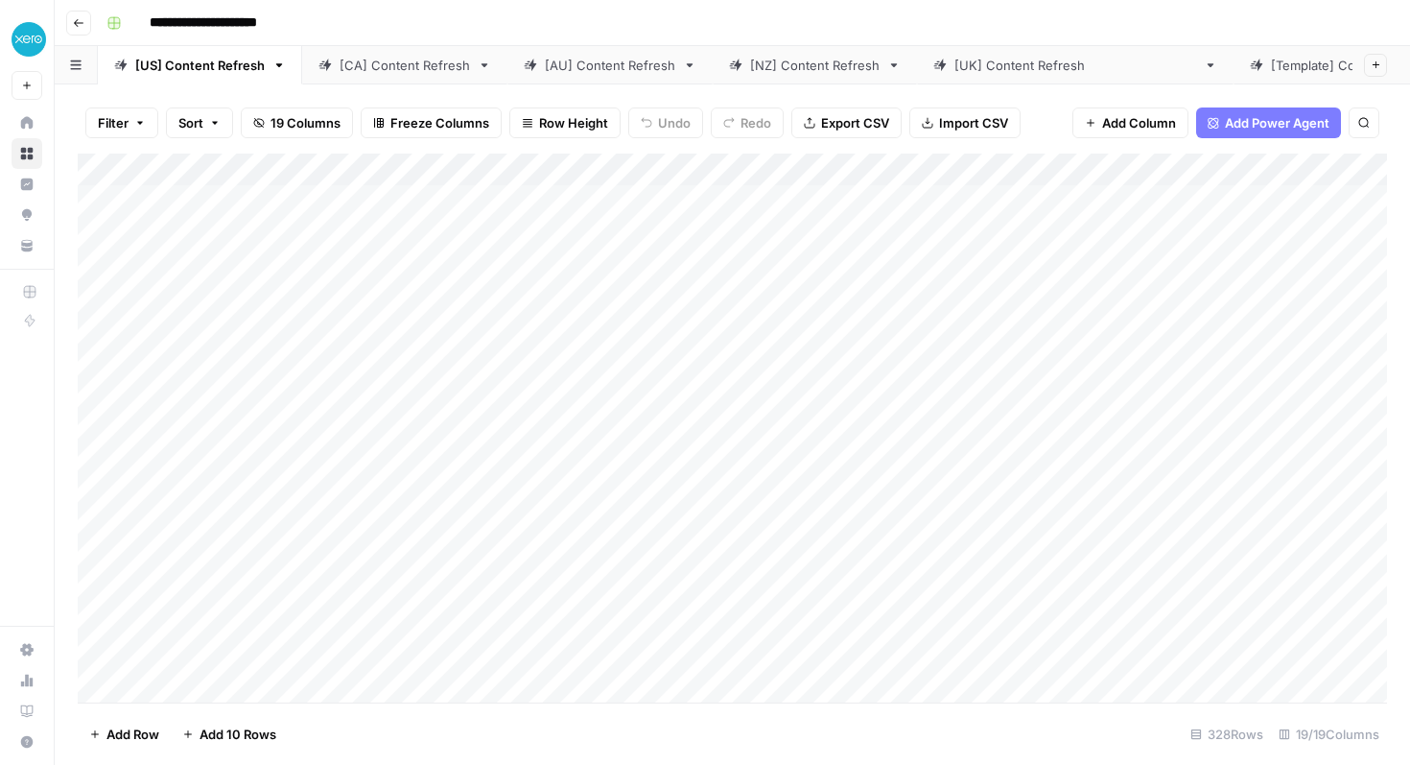
click at [86, 26] on button "Go back" at bounding box center [78, 23] width 25 height 25
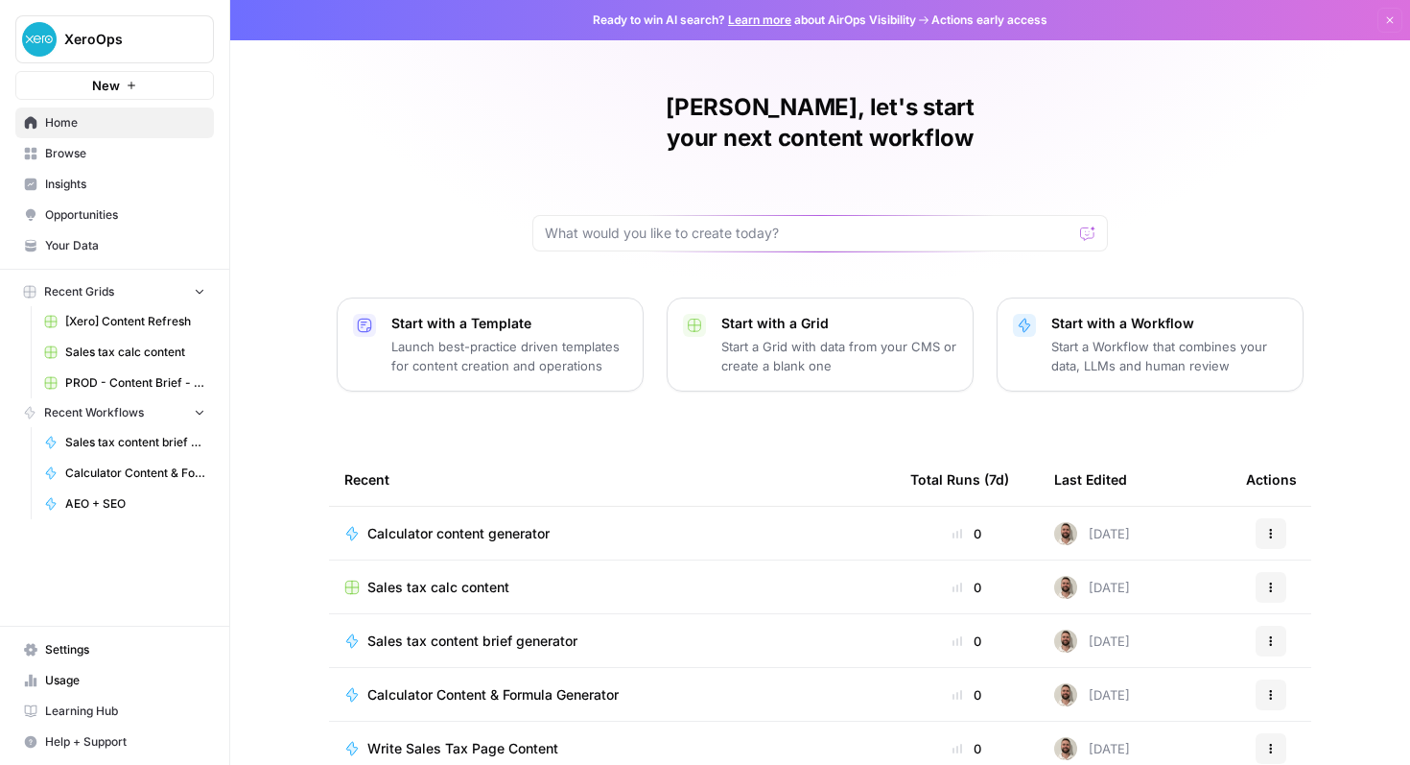
click at [77, 148] on span "Browse" at bounding box center [125, 153] width 160 height 17
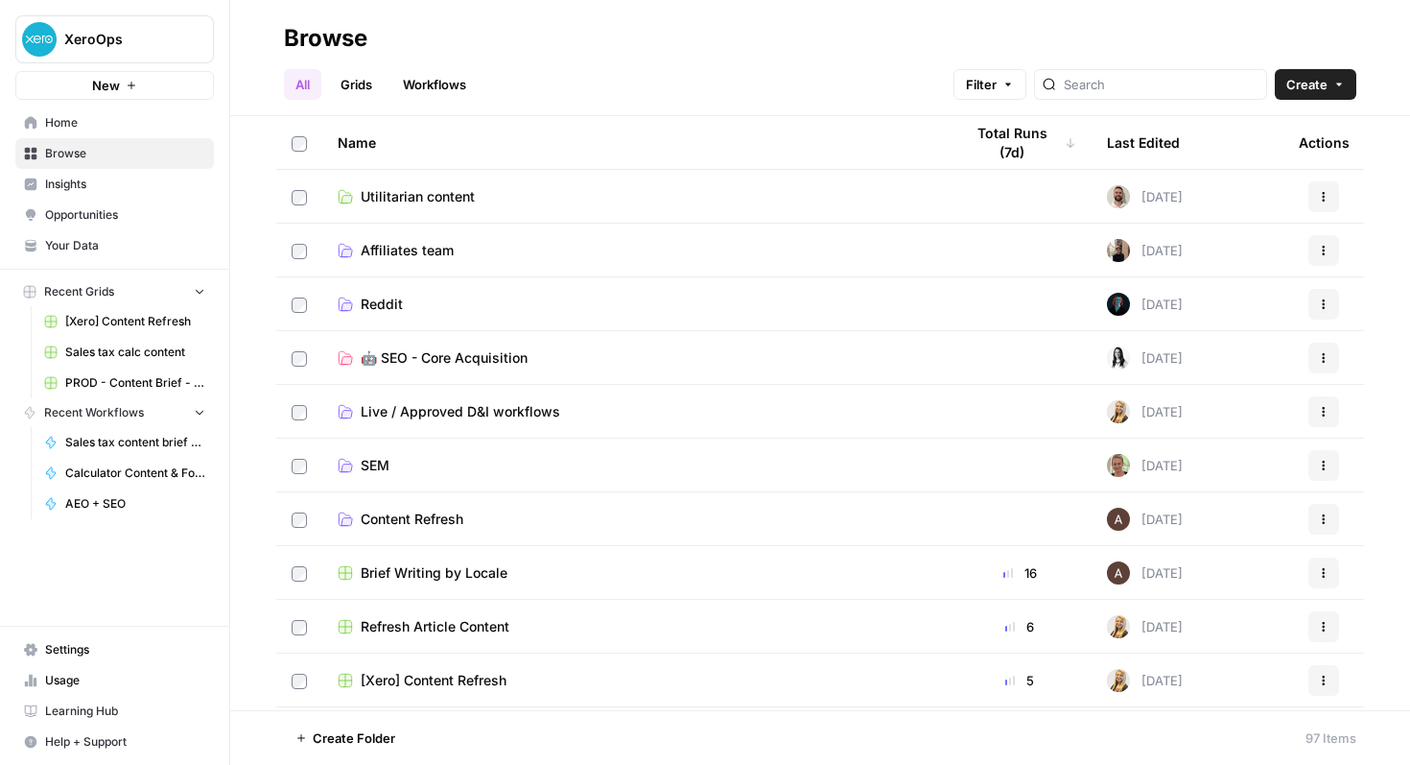
click at [367, 79] on link "Grids" at bounding box center [356, 84] width 55 height 31
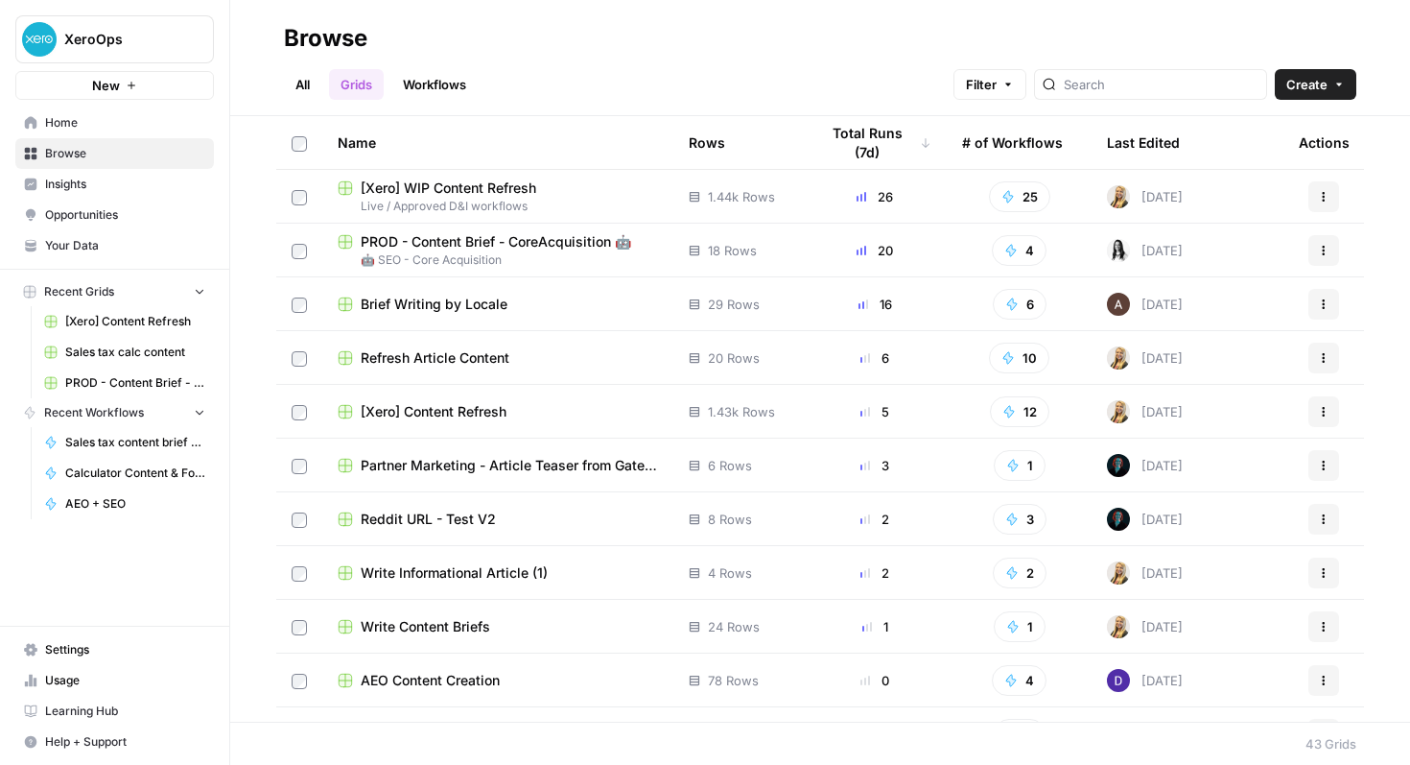
click at [507, 182] on span "[Xero] WIP Content Refresh" at bounding box center [449, 187] width 176 height 19
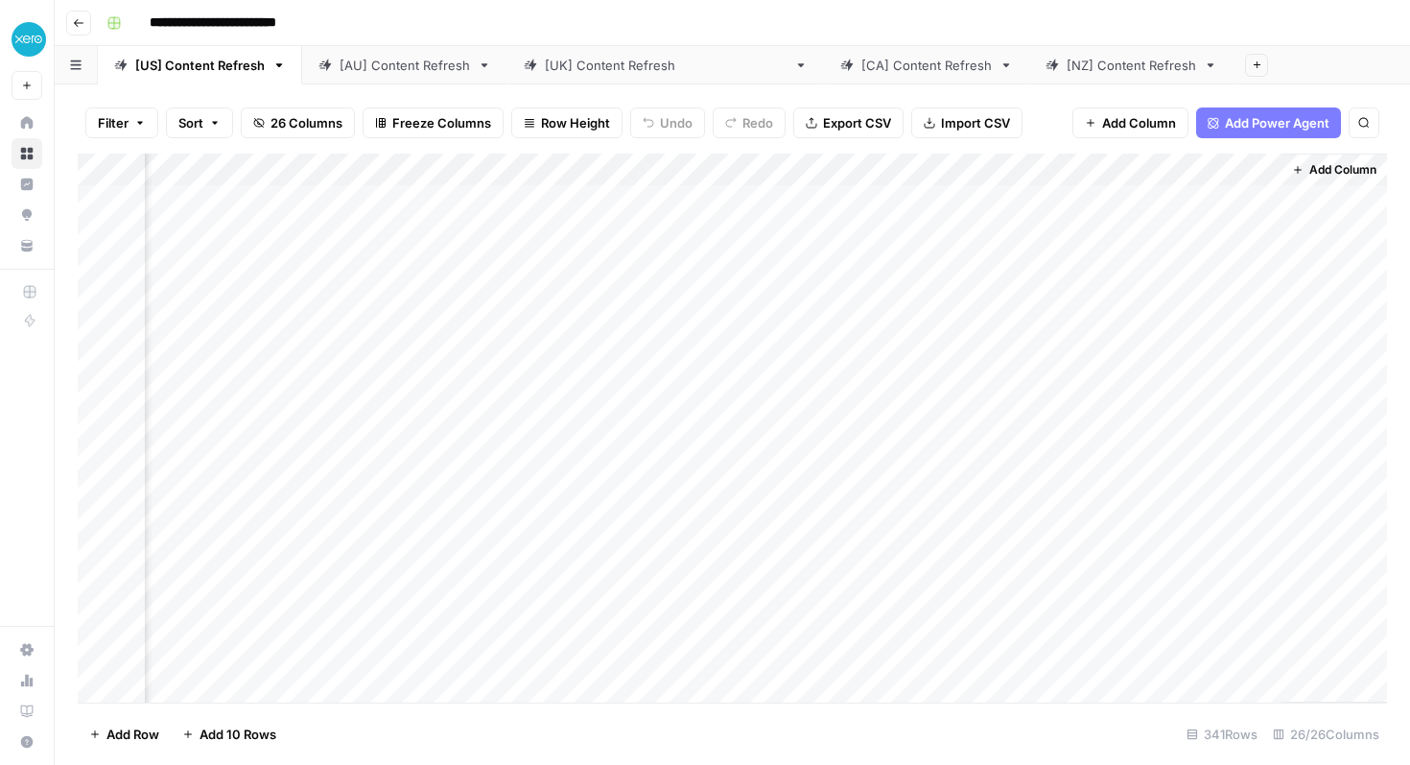
scroll to position [0, 3935]
click at [960, 198] on div "Add Column" at bounding box center [733, 428] width 1310 height 549
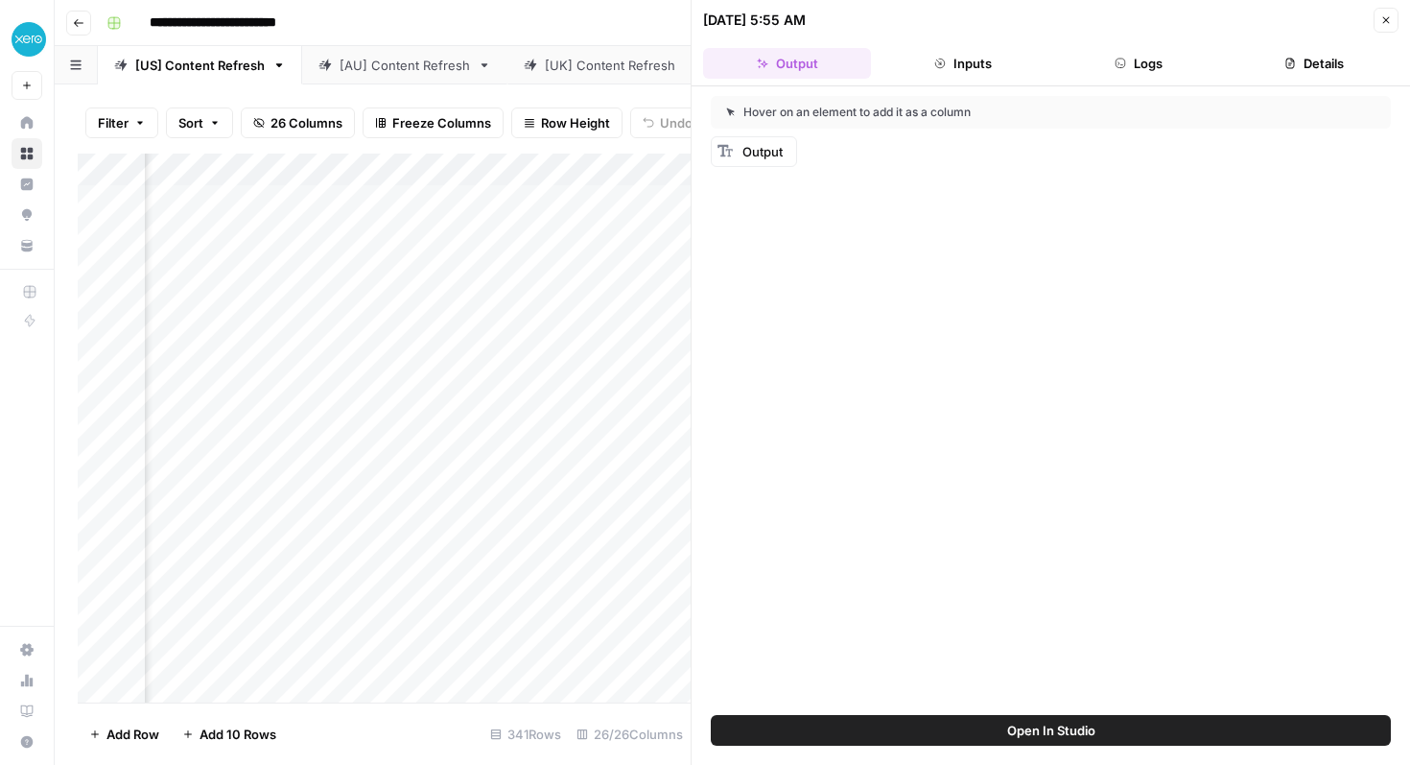
click at [961, 63] on button "Inputs" at bounding box center [963, 63] width 168 height 31
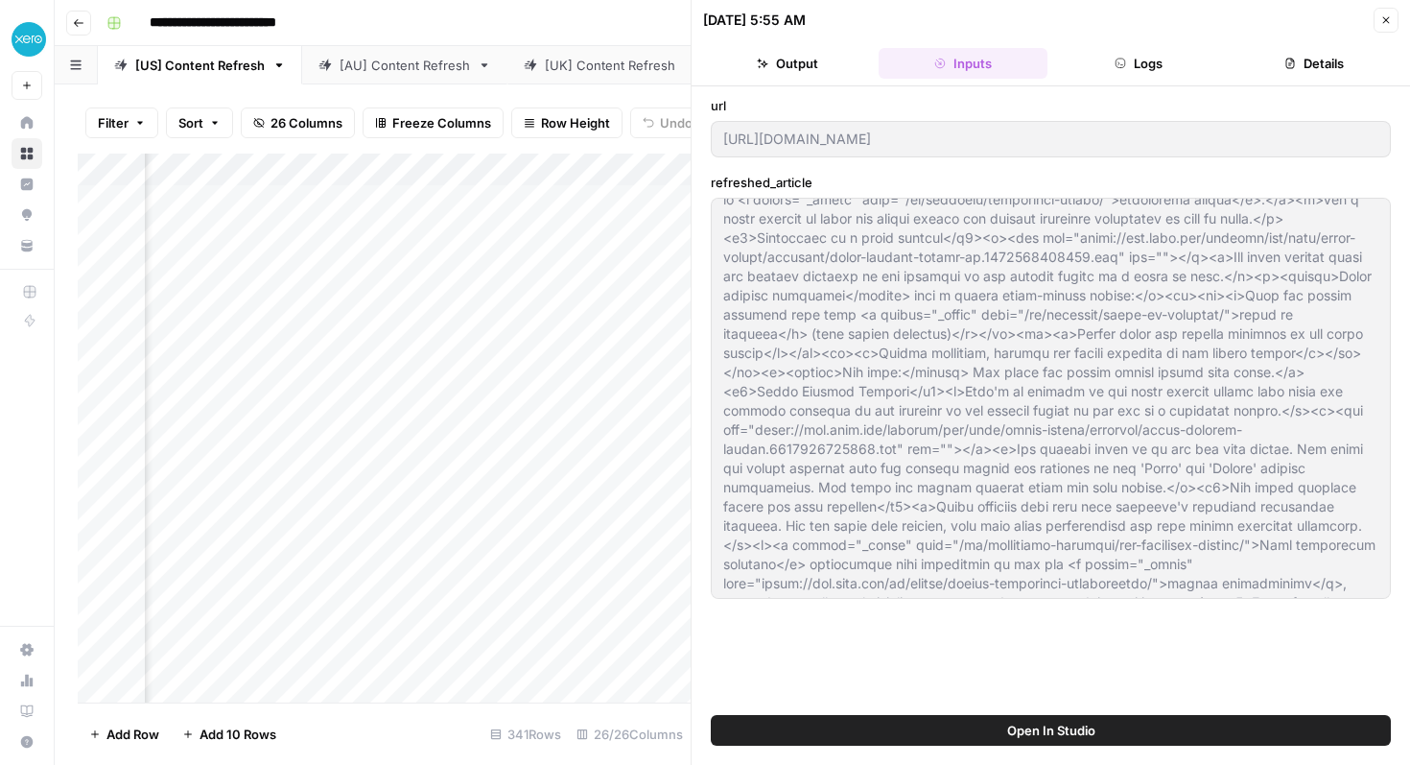
scroll to position [0, 0]
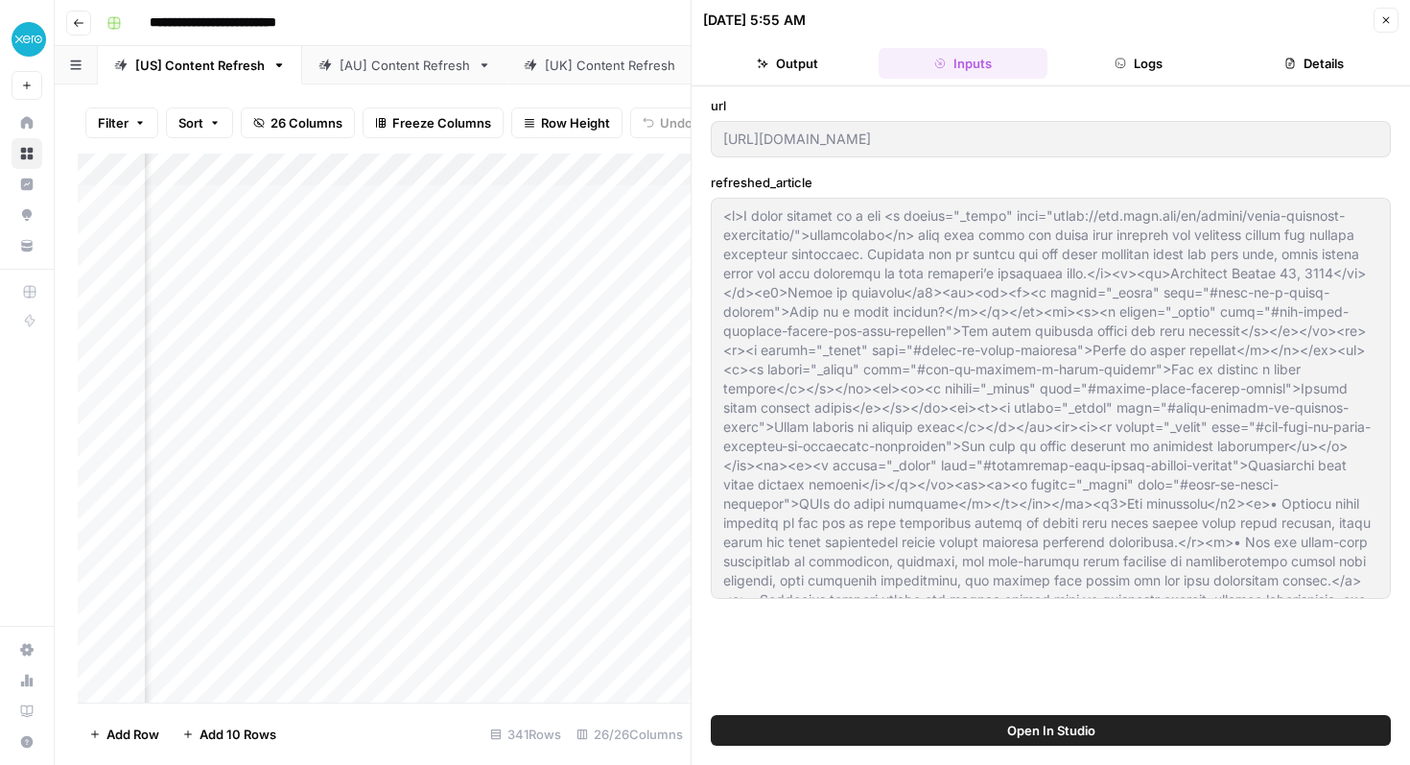
click at [1175, 72] on button "Logs" at bounding box center [1139, 63] width 168 height 31
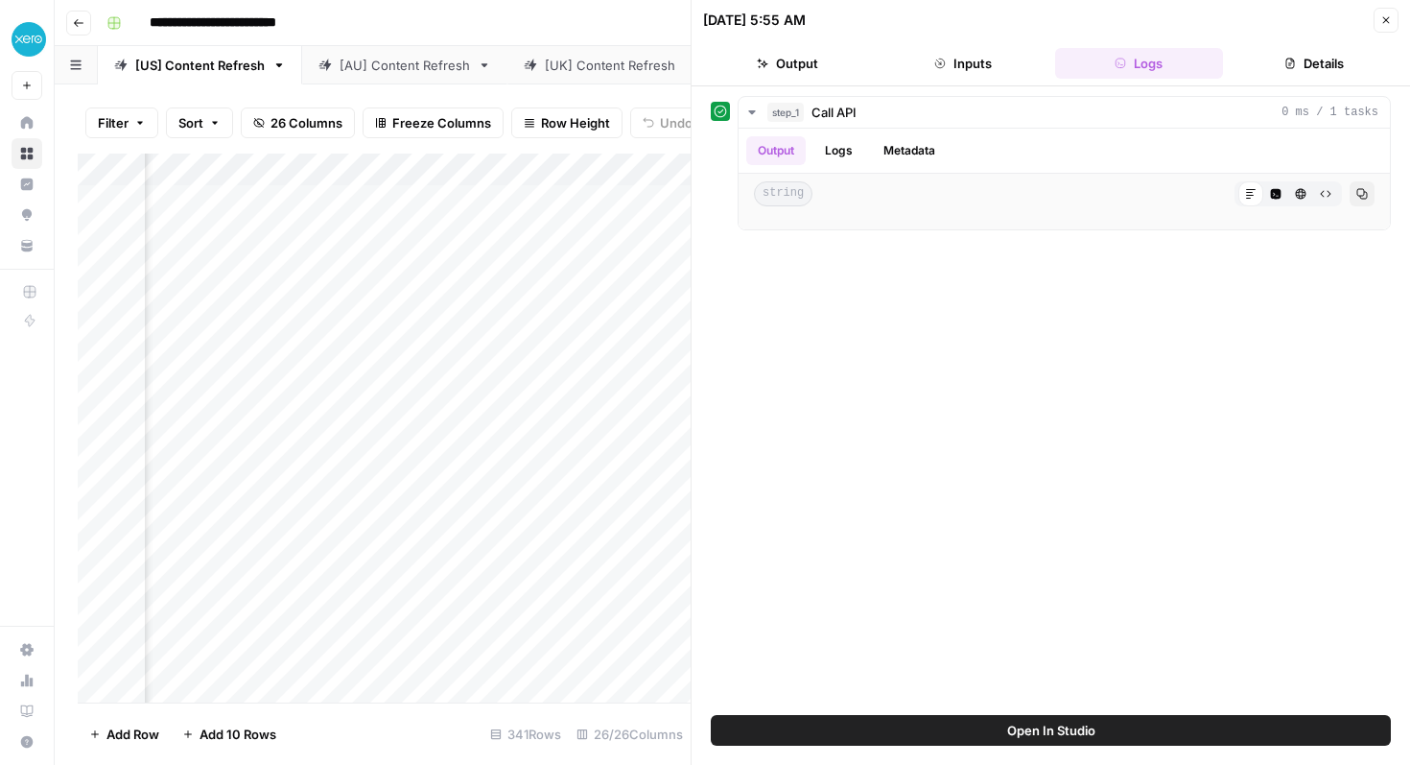
click at [1285, 76] on button "Details" at bounding box center [1315, 63] width 168 height 31
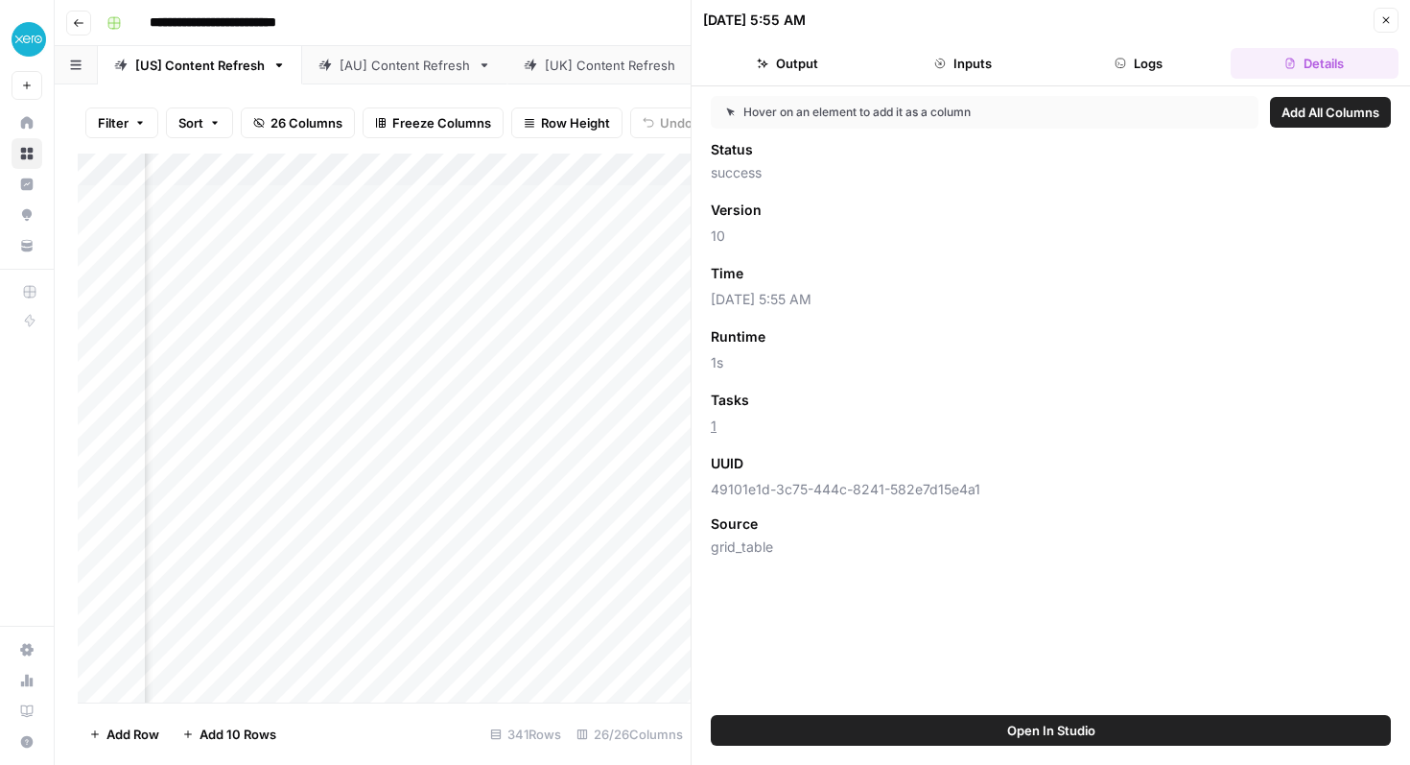
click at [1384, 14] on icon "button" at bounding box center [1387, 20] width 12 height 12
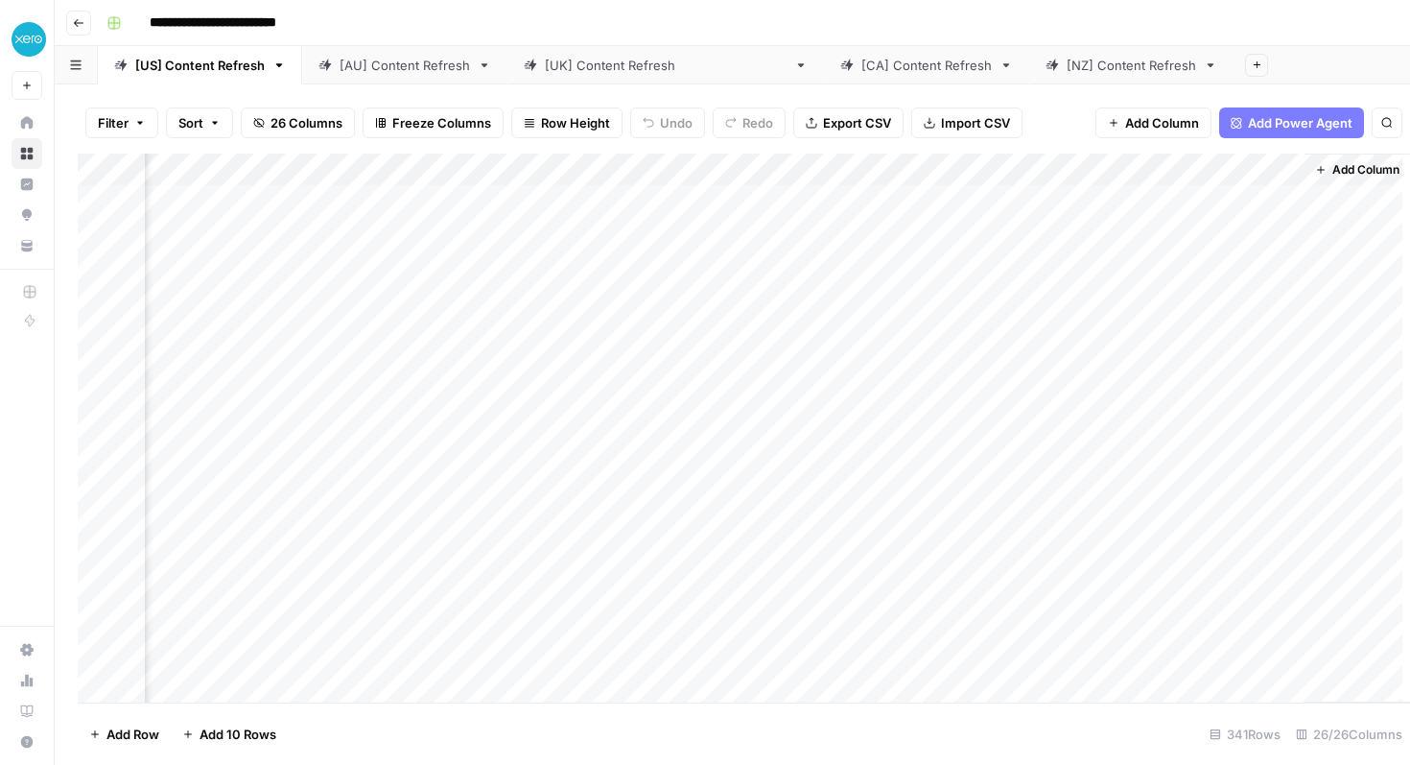
scroll to position [0, 3912]
click at [983, 171] on div "Add Column" at bounding box center [733, 428] width 1310 height 549
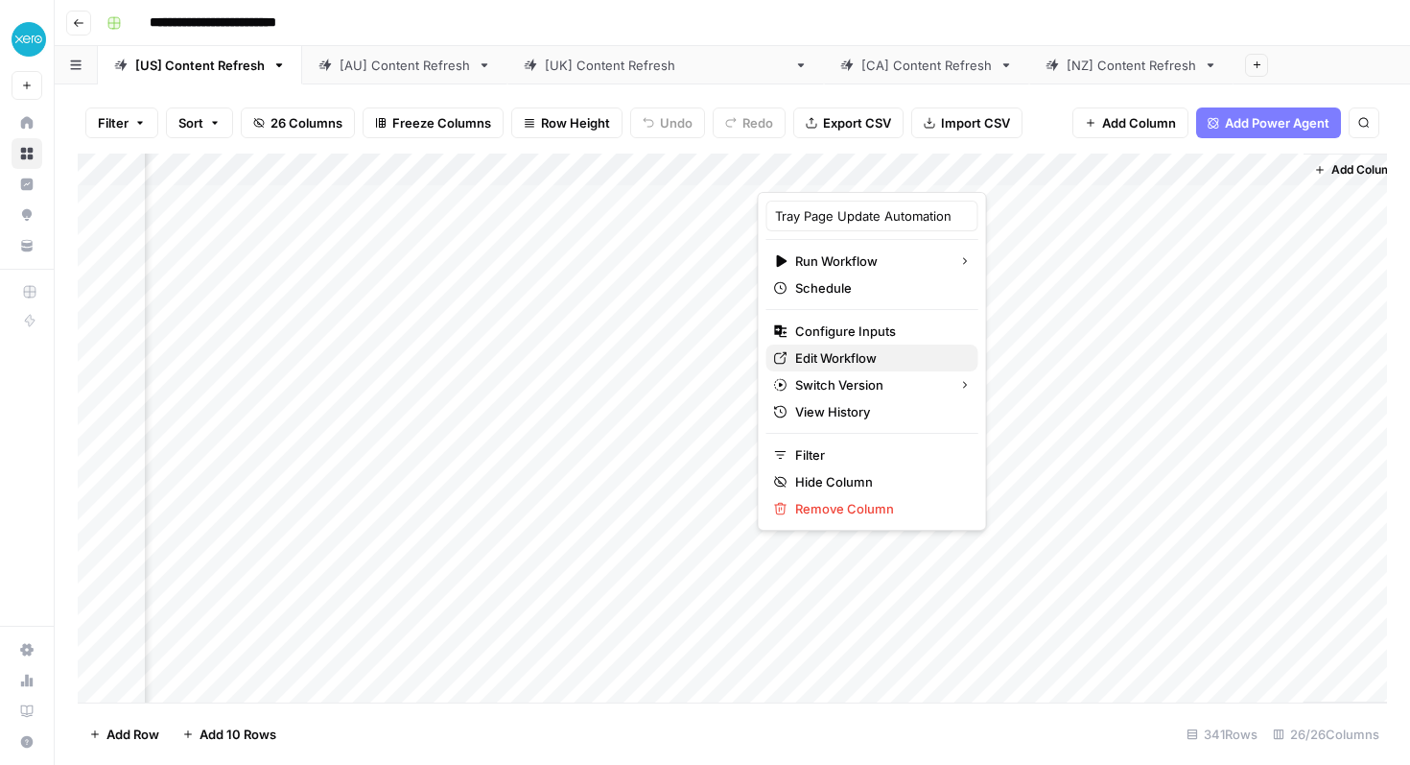
click at [864, 357] on span "Edit Workflow" at bounding box center [879, 357] width 168 height 19
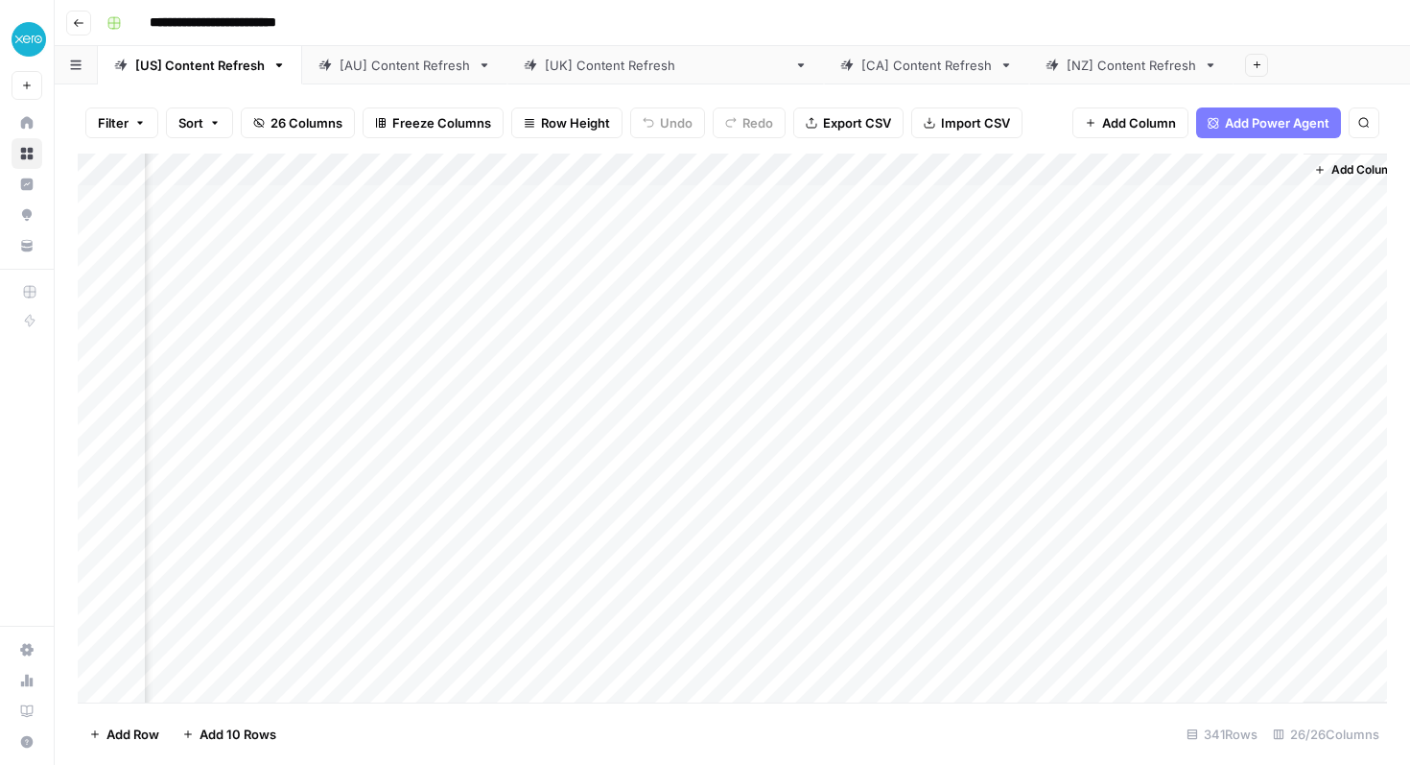
click at [76, 20] on icon "button" at bounding box center [79, 23] width 10 height 8
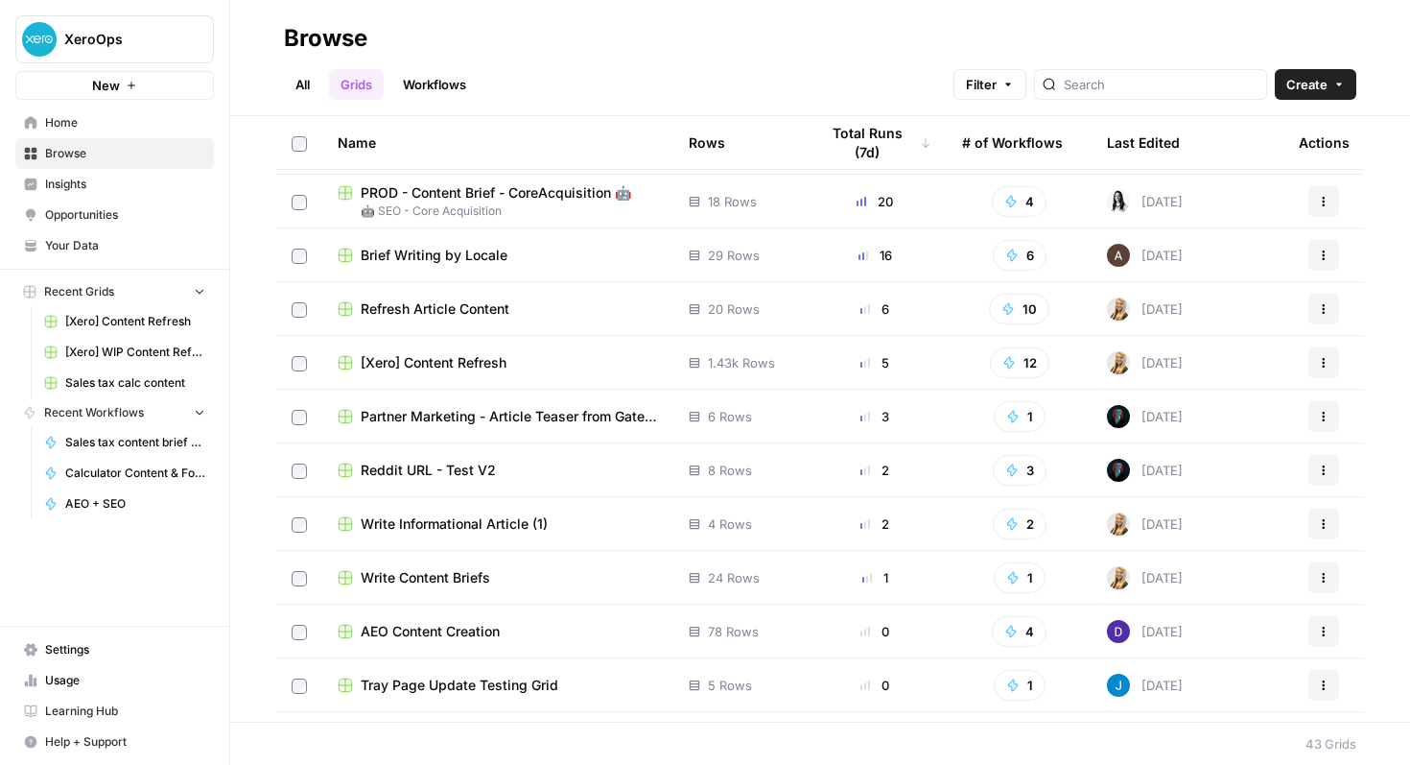
scroll to position [51, 0]
click at [461, 567] on span "Write Content Briefs" at bounding box center [426, 575] width 130 height 19
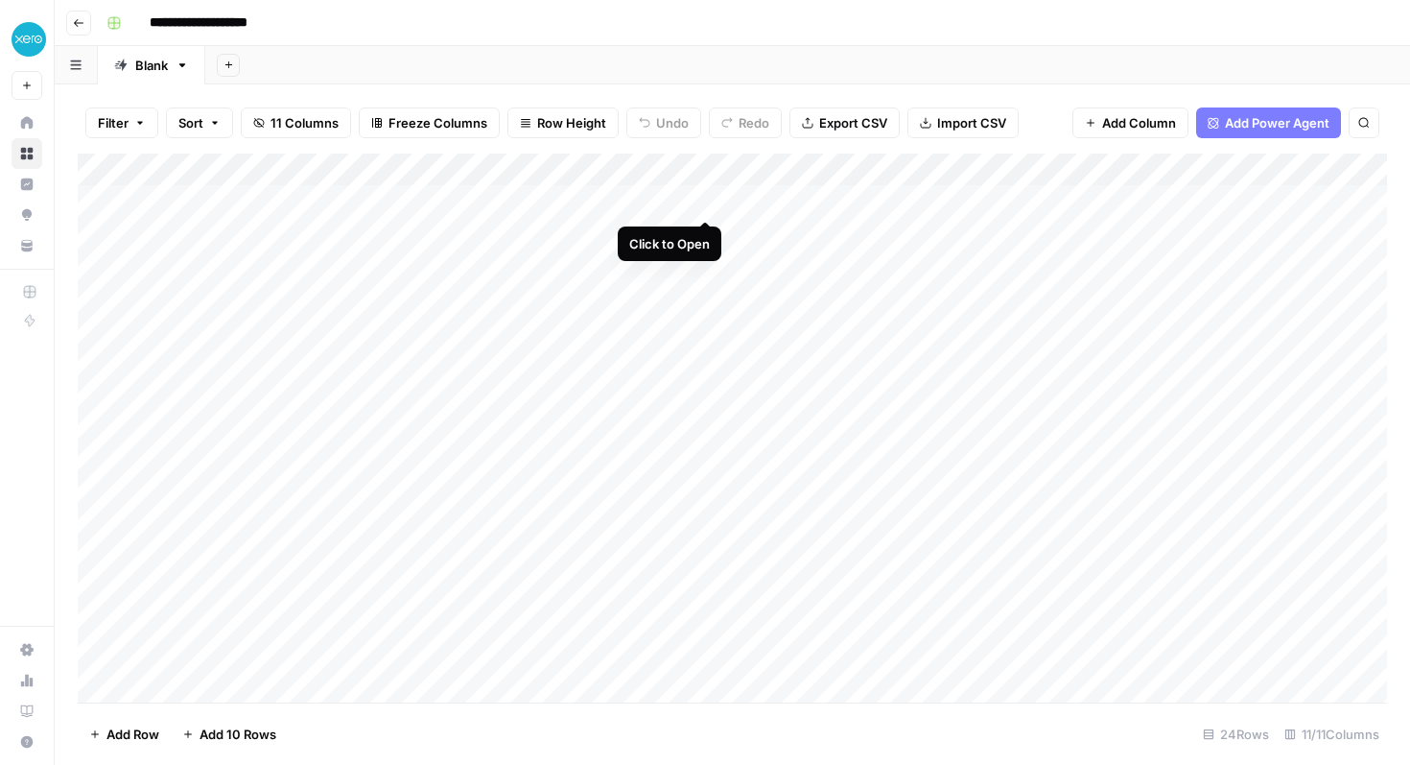
click at [711, 199] on div "Add Column" at bounding box center [733, 428] width 1310 height 549
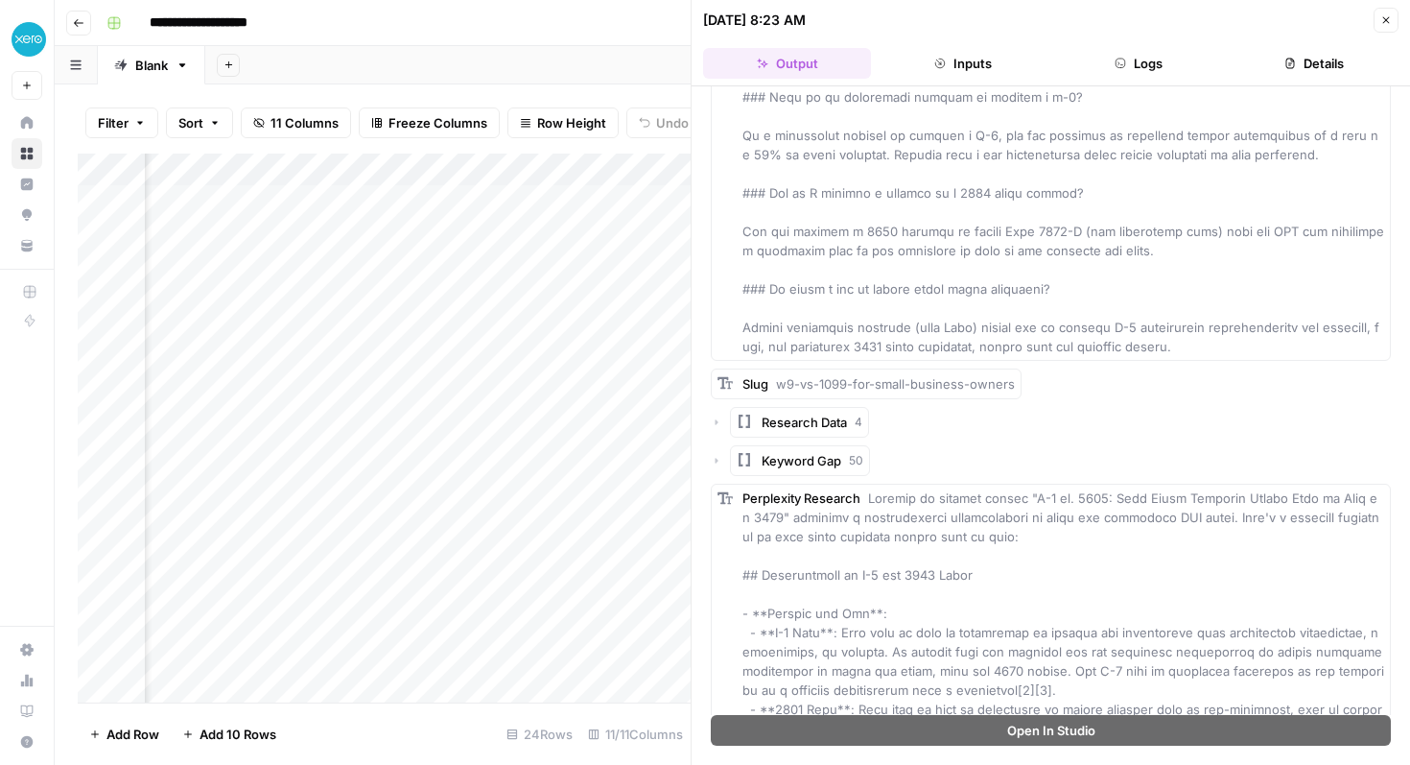
scroll to position [17207, 0]
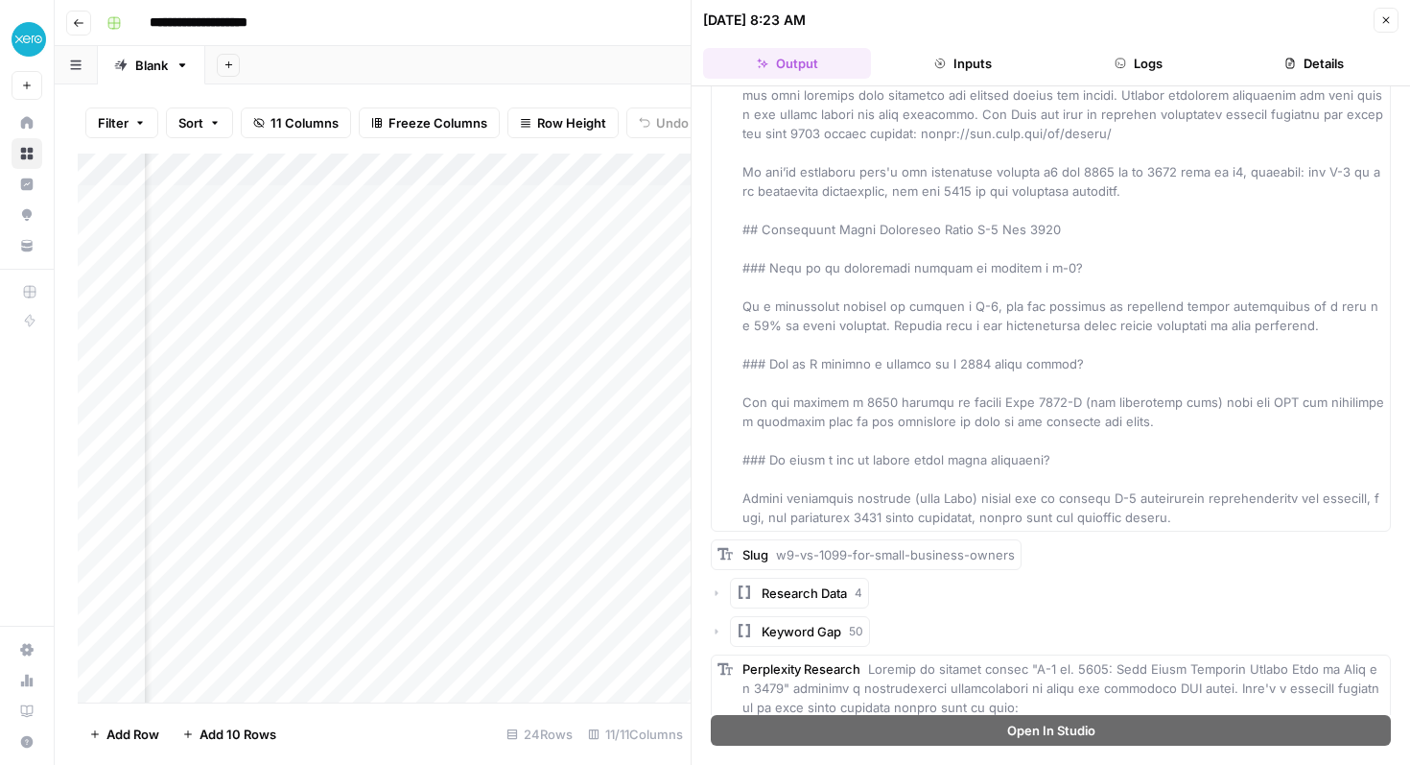
click at [1386, 14] on icon "button" at bounding box center [1387, 20] width 12 height 12
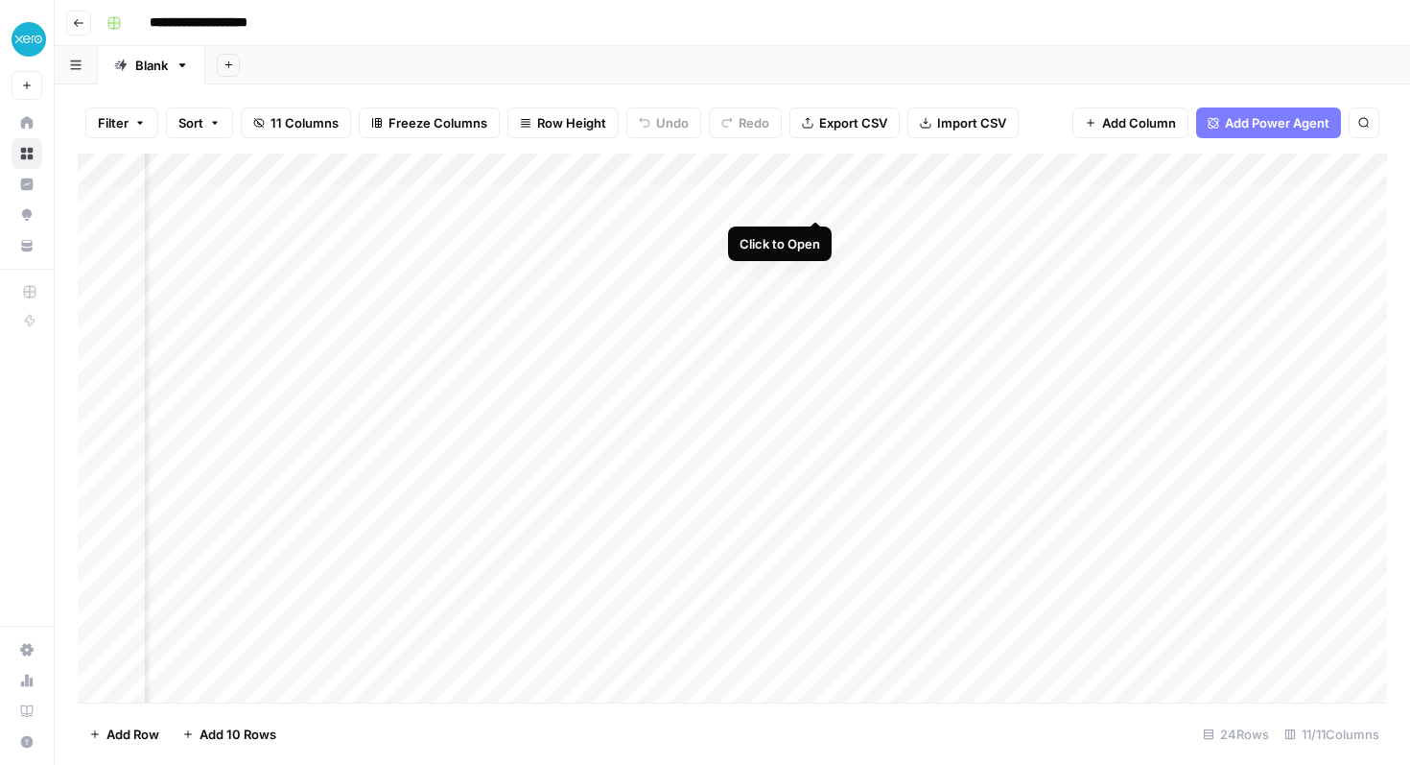
click at [816, 202] on div "Add Column" at bounding box center [733, 428] width 1310 height 549
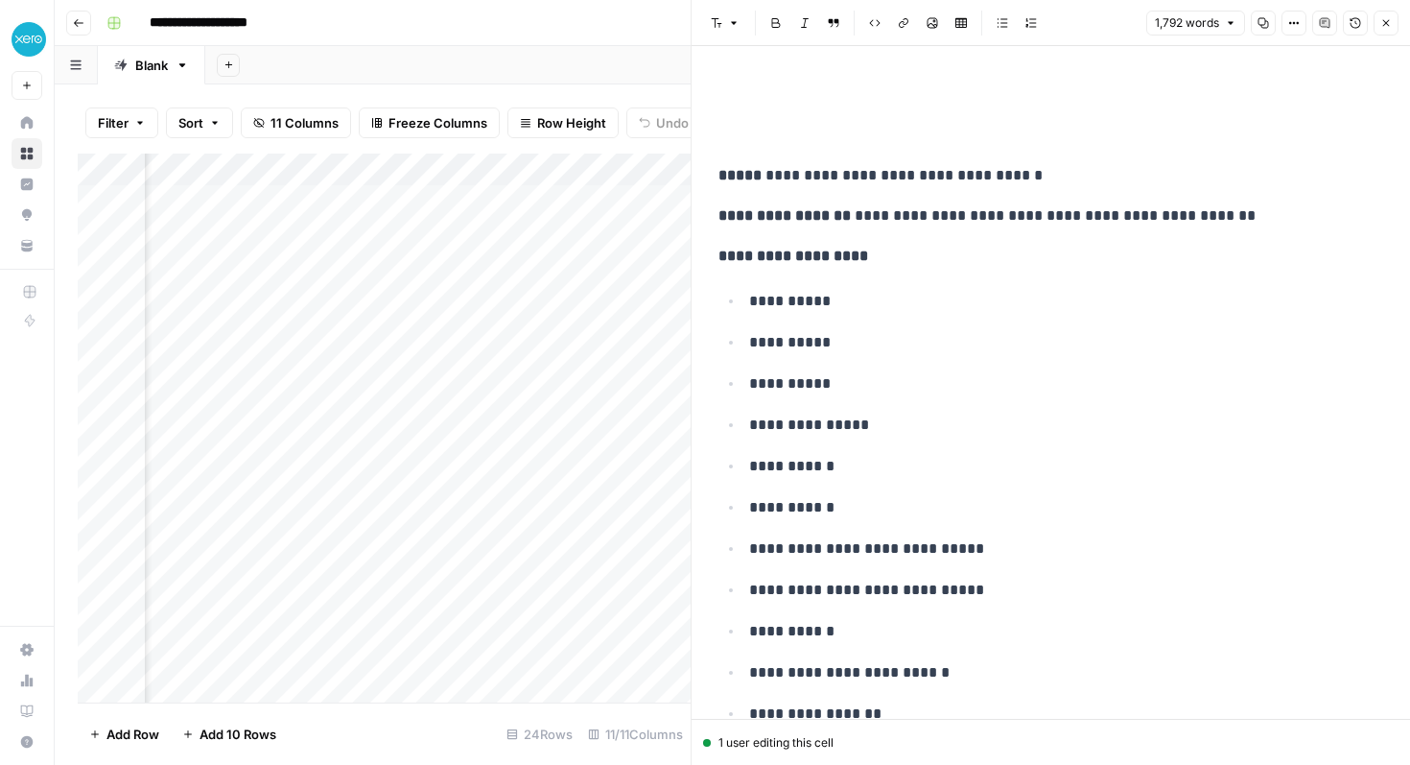
click at [620, 169] on div "Add Column" at bounding box center [384, 428] width 613 height 549
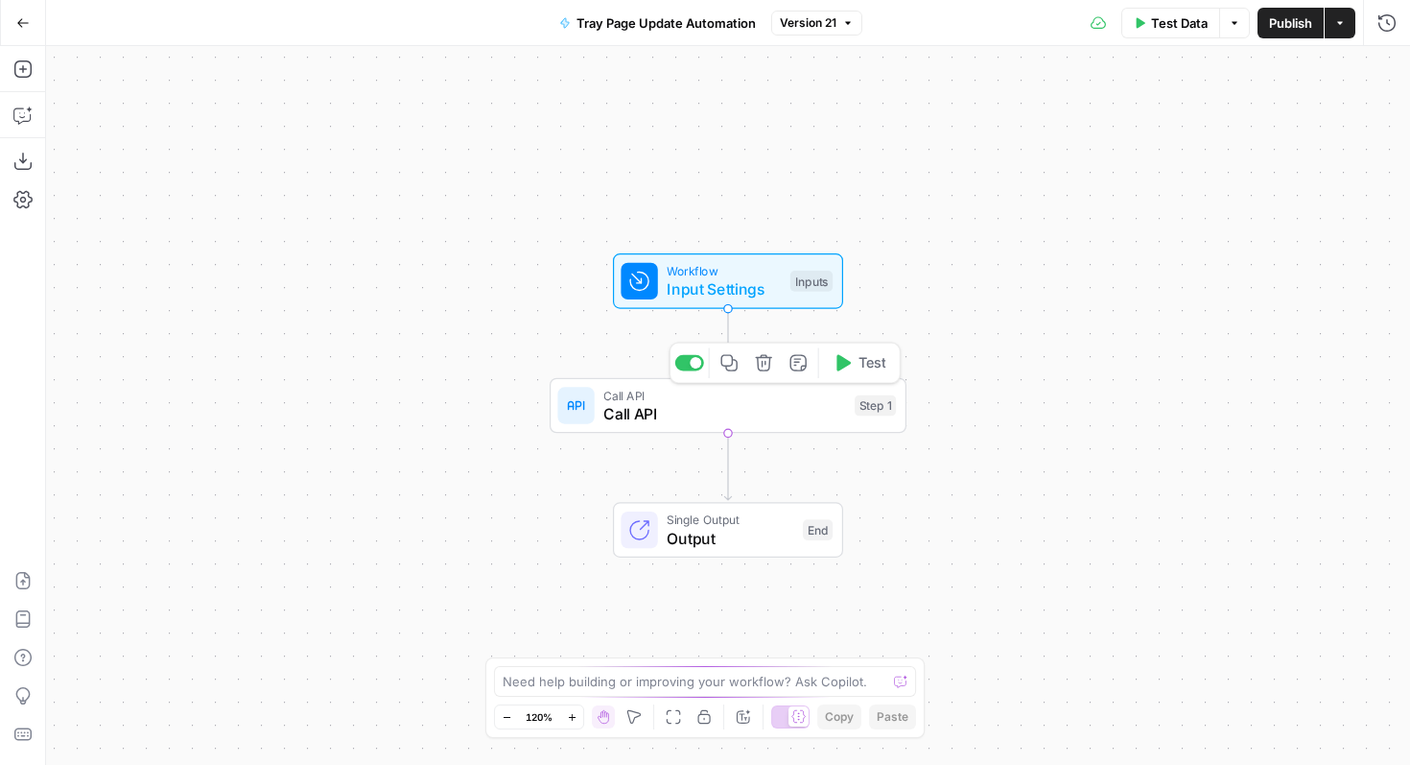
click at [772, 392] on span "Call API" at bounding box center [725, 395] width 242 height 18
